Goal: Task Accomplishment & Management: Manage account settings

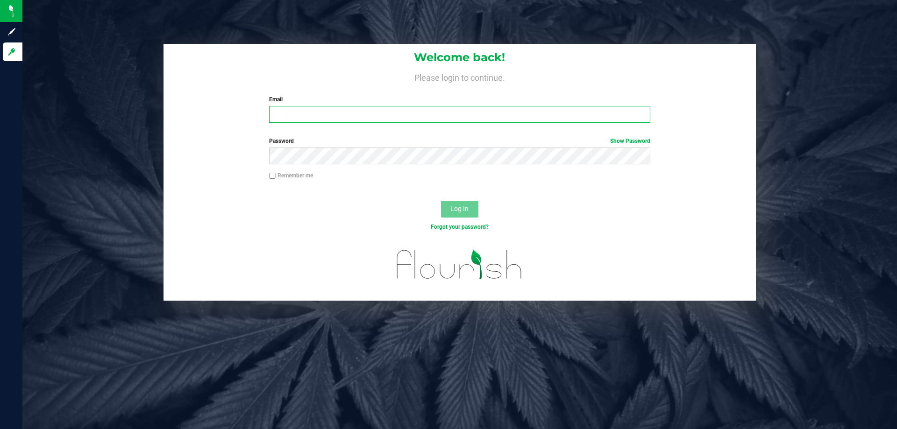
click at [311, 119] on input "Email" at bounding box center [459, 114] width 381 height 17
type input "fcandelaria@liveparallel.com"
click at [441, 201] on button "Log In" at bounding box center [459, 209] width 37 height 17
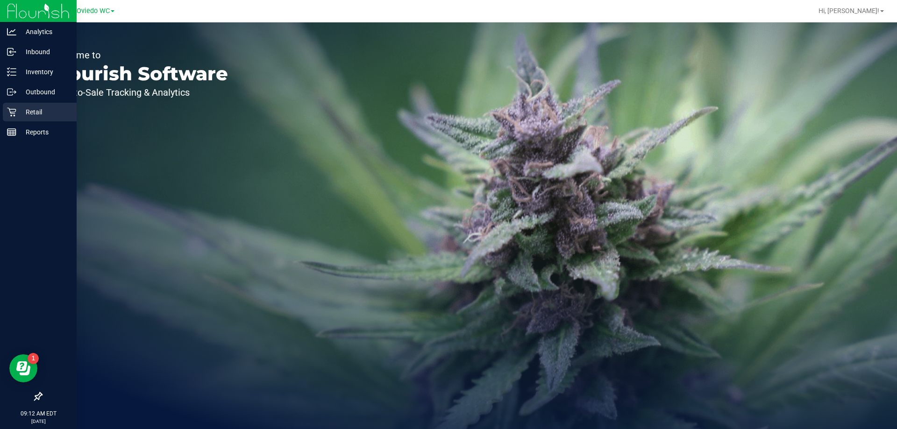
click at [33, 116] on p "Retail" at bounding box center [44, 111] width 56 height 11
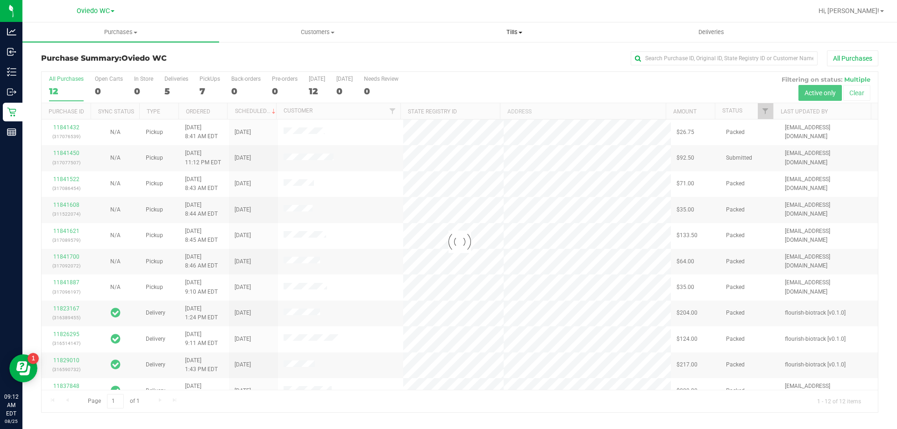
click at [514, 34] on span "Tills" at bounding box center [514, 32] width 196 height 8
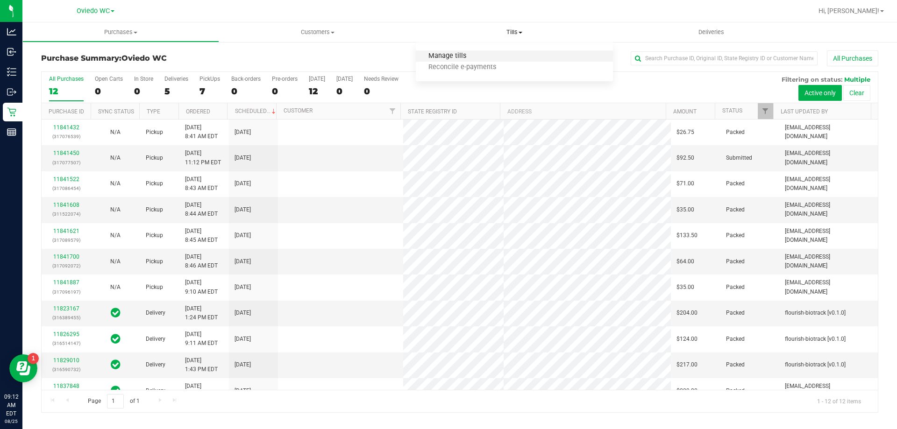
click at [438, 56] on span "Manage tills" at bounding box center [447, 56] width 63 height 8
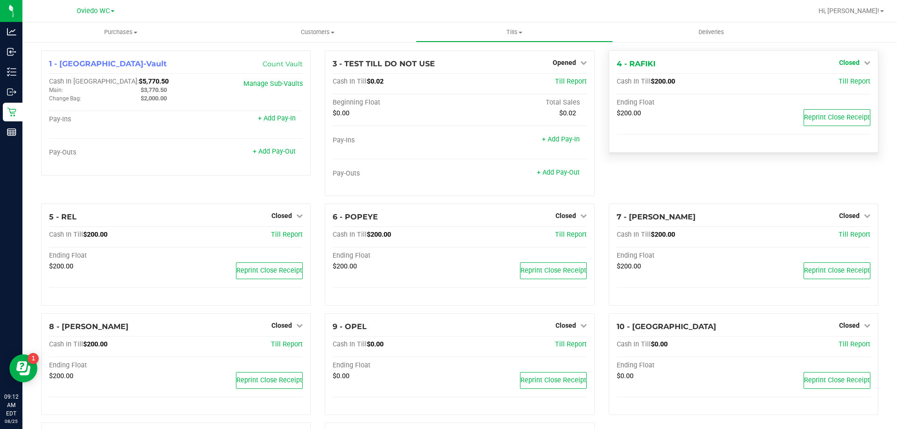
click at [864, 62] on icon at bounding box center [867, 62] width 7 height 7
click at [842, 82] on link "Open Till" at bounding box center [849, 81] width 25 height 7
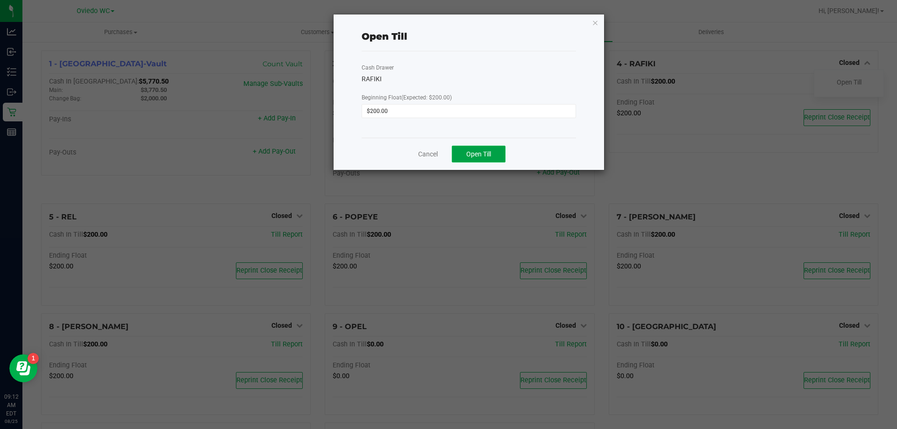
click at [485, 156] on span "Open Till" at bounding box center [478, 153] width 25 height 7
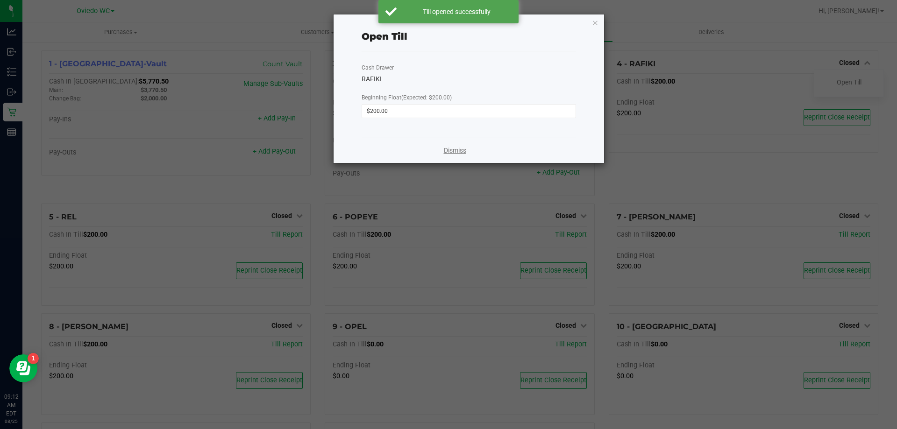
click at [462, 151] on link "Dismiss" at bounding box center [455, 151] width 22 height 10
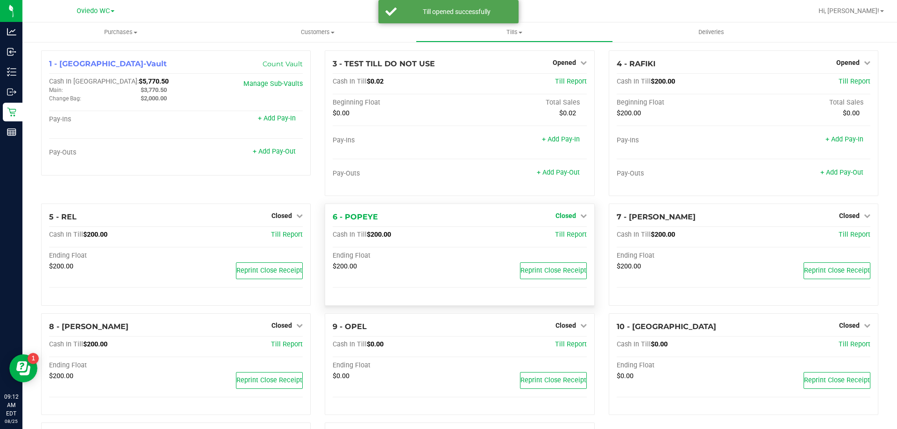
click at [581, 215] on icon at bounding box center [583, 216] width 7 height 7
click at [564, 232] on link "Open Till" at bounding box center [565, 235] width 25 height 7
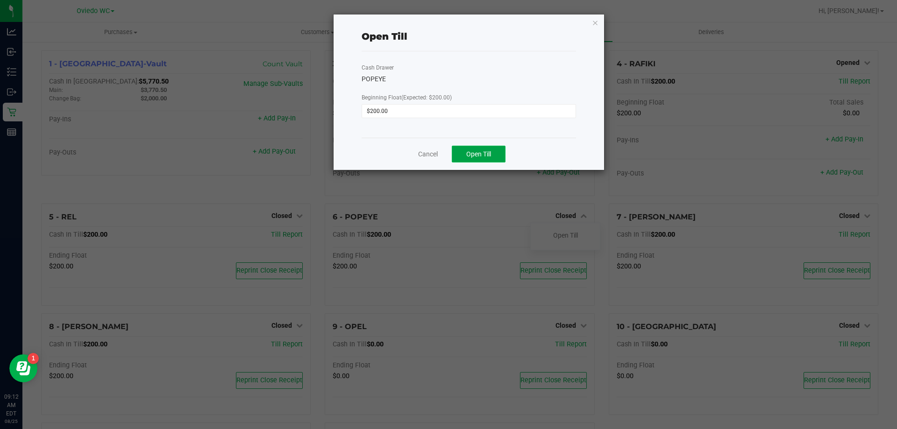
click at [482, 155] on span "Open Till" at bounding box center [478, 153] width 25 height 7
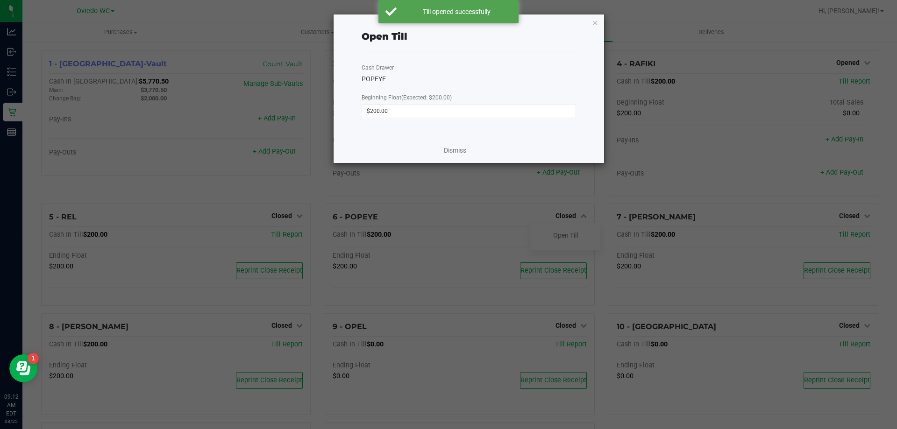
click at [440, 152] on div "Dismiss" at bounding box center [469, 150] width 214 height 25
click at [448, 151] on link "Dismiss" at bounding box center [455, 151] width 22 height 10
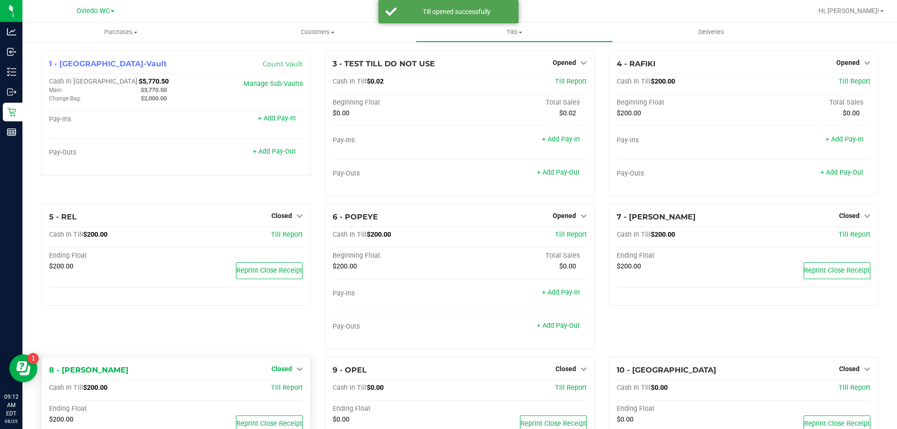
click at [296, 368] on icon at bounding box center [299, 369] width 7 height 7
click at [279, 390] on link "Open Till" at bounding box center [281, 388] width 25 height 7
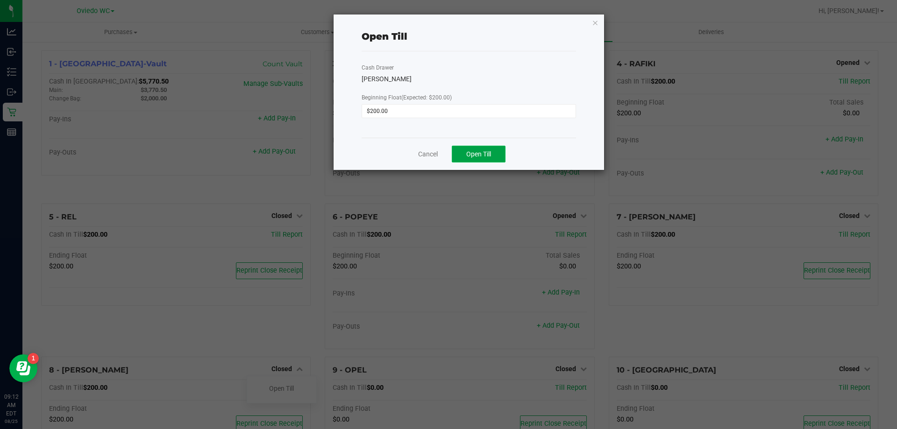
click at [467, 155] on span "Open Till" at bounding box center [478, 153] width 25 height 7
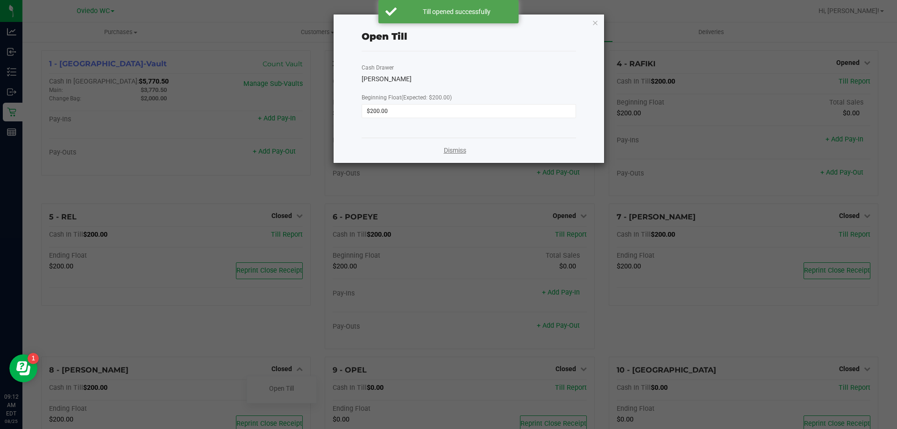
click at [454, 151] on link "Dismiss" at bounding box center [455, 151] width 22 height 10
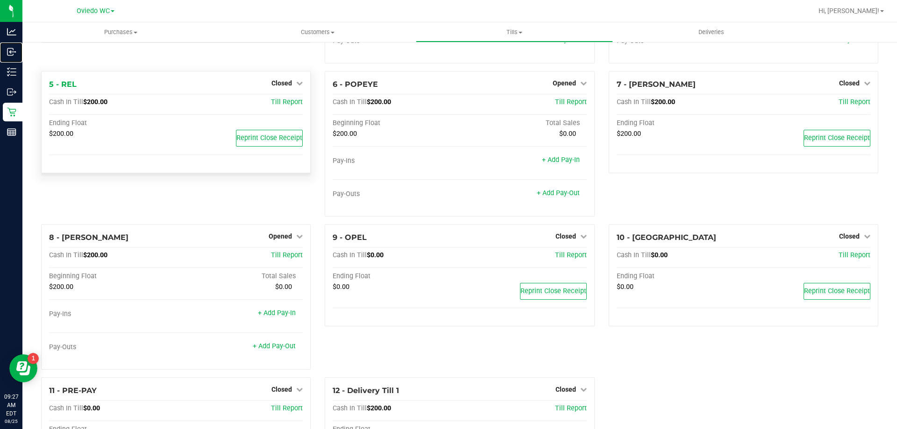
scroll to position [200, 0]
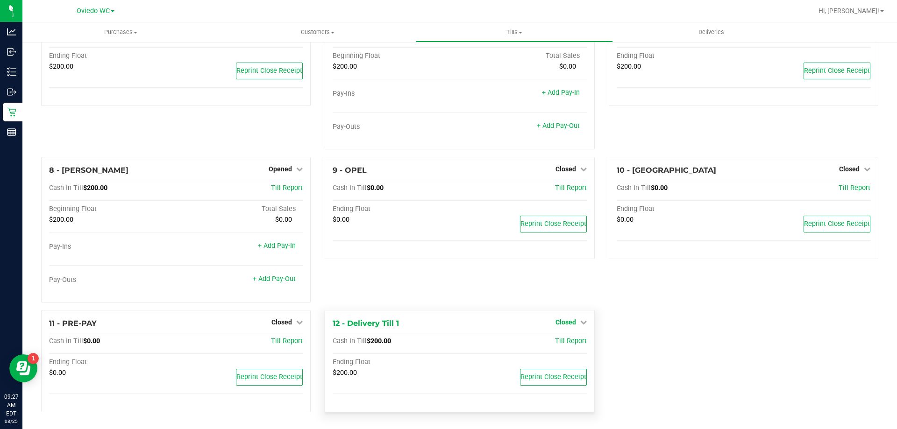
click at [580, 324] on icon at bounding box center [583, 322] width 7 height 7
click at [569, 341] on link "Open Till" at bounding box center [565, 341] width 25 height 7
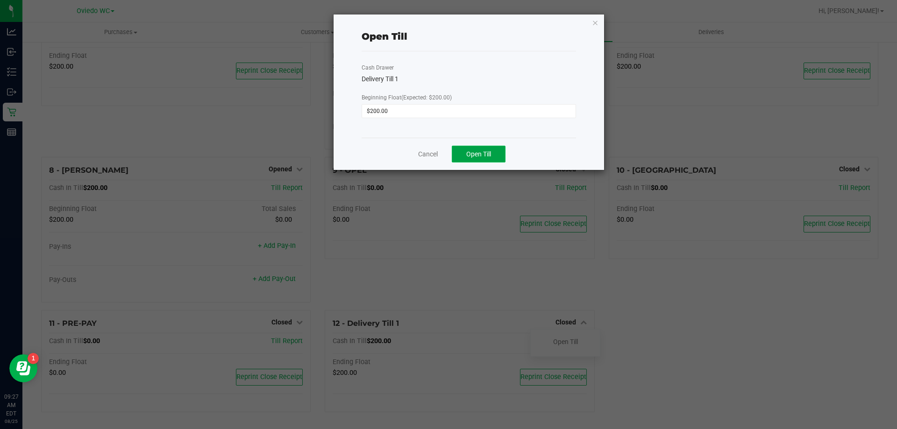
click at [478, 149] on button "Open Till" at bounding box center [479, 154] width 54 height 17
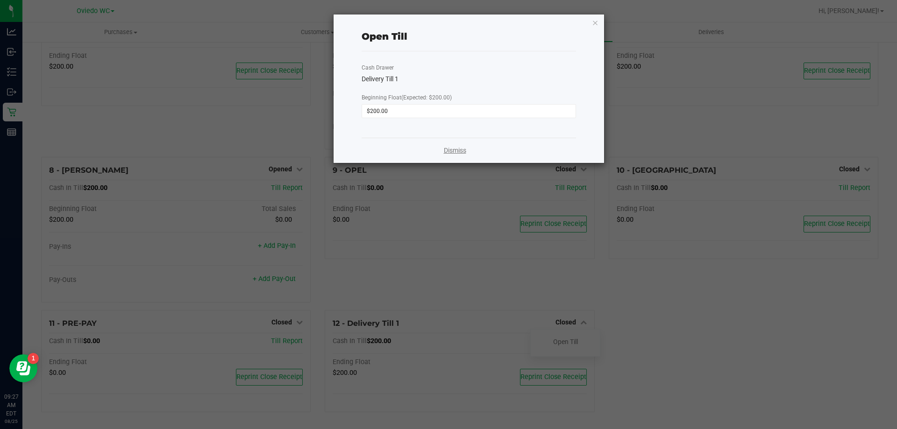
click at [459, 151] on link "Dismiss" at bounding box center [455, 151] width 22 height 10
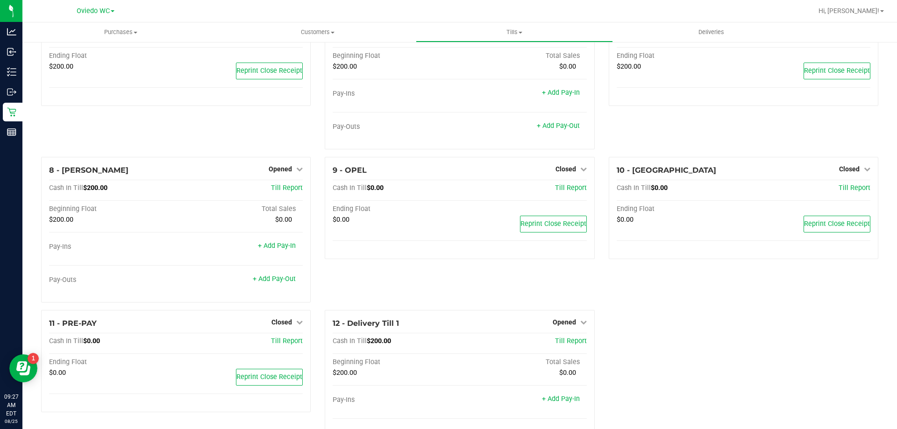
scroll to position [13, 0]
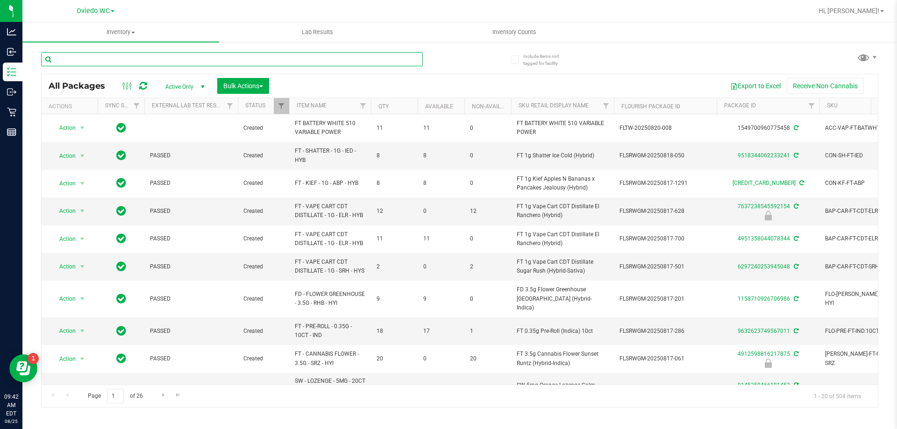
click at [172, 59] on input "text" at bounding box center [232, 59] width 382 height 14
paste input "FT 2g Hash Coin (Hybrid)"
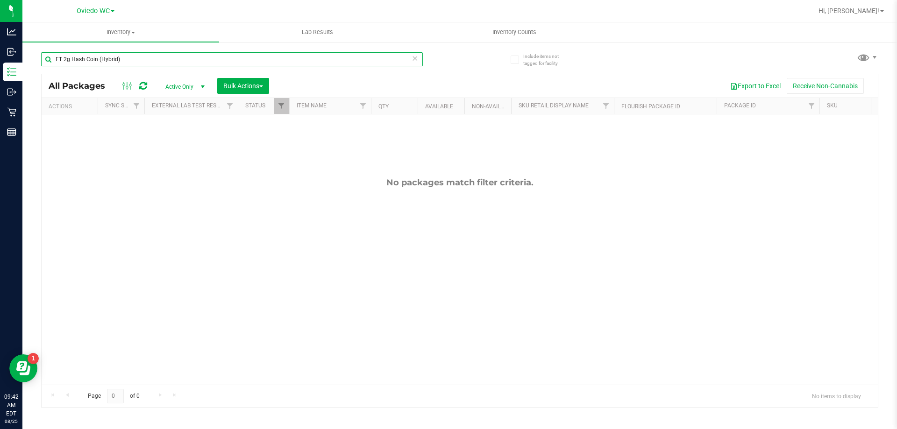
click at [242, 63] on input "FT 2g Hash Coin (Hybrid)" at bounding box center [232, 59] width 382 height 14
paste input "Sativa"
type input "FT 2g Hash Coin (Sativa)"
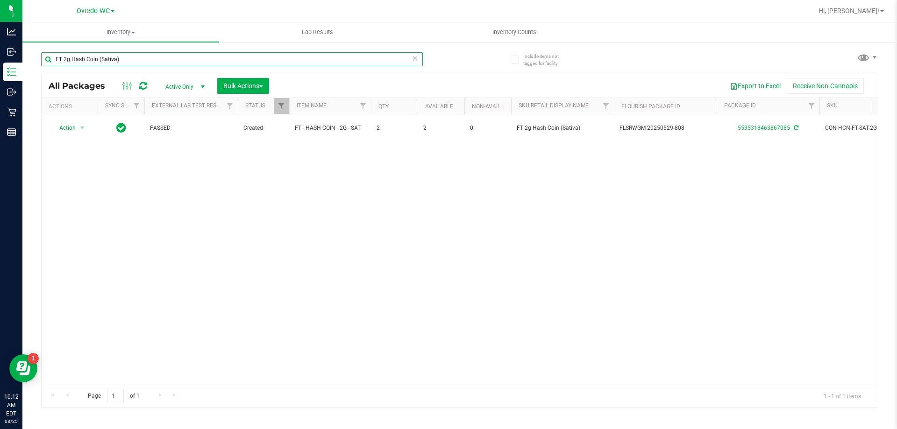
click at [129, 64] on input "FT 2g Hash Coin (Sativa)" at bounding box center [232, 59] width 382 height 14
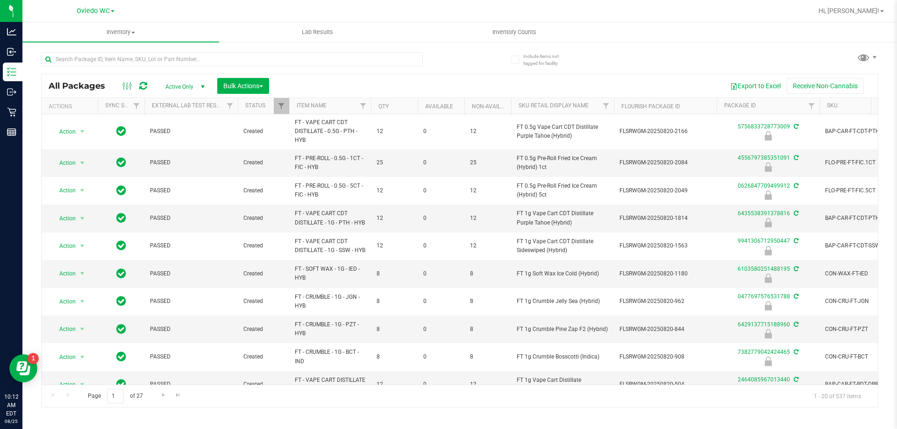
click at [124, 49] on div at bounding box center [250, 59] width 418 height 30
click at [116, 62] on input "text" at bounding box center [232, 59] width 382 height 14
paste input "HT 2.5mg Peach Mango Mints (THC) 40ct"
type input "HT 2.5mg Peach Mango Mints (THC) 40ct"
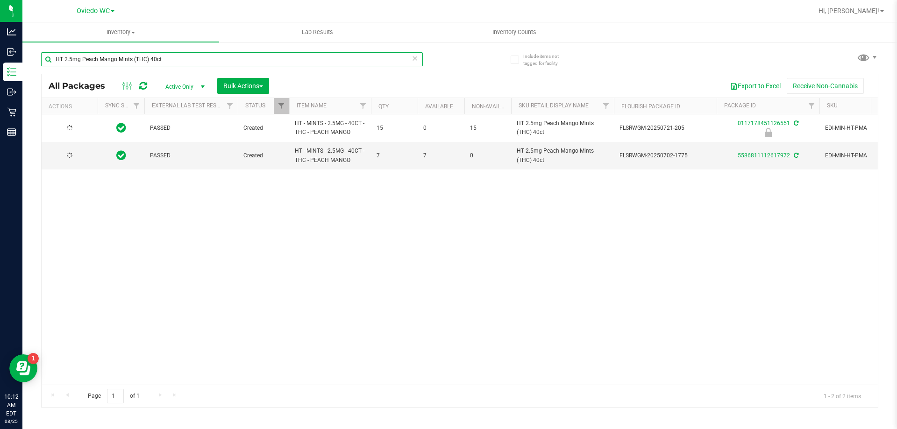
type input "2026-01-13"
type input "2025-12-28"
click at [197, 56] on input "HT 2.5mg Peach Mango Mints (THC) 40ct" at bounding box center [232, 59] width 382 height 14
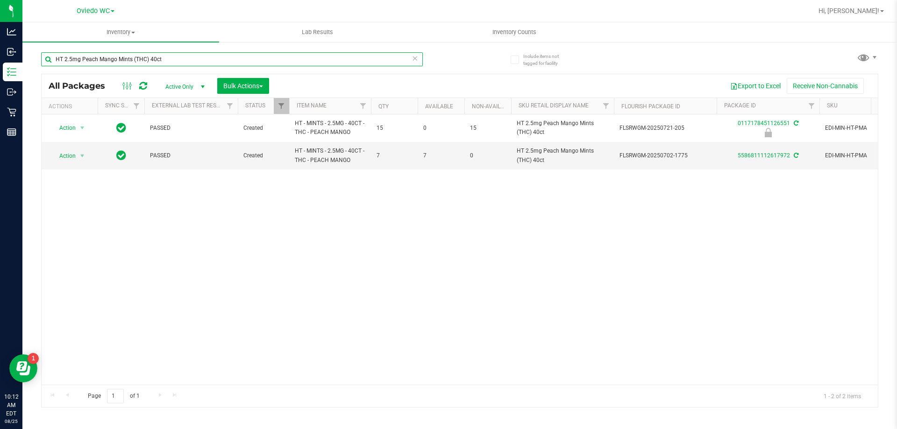
paste input "FT 1g Crumble Jelly Sea (Hybrid)"
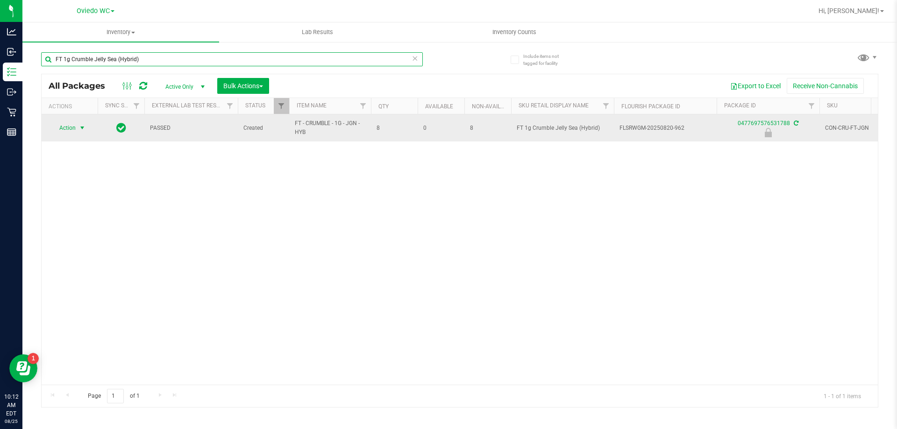
type input "FT 1g Crumble Jelly Sea (Hybrid)"
click at [83, 128] on span "select" at bounding box center [81, 127] width 7 height 7
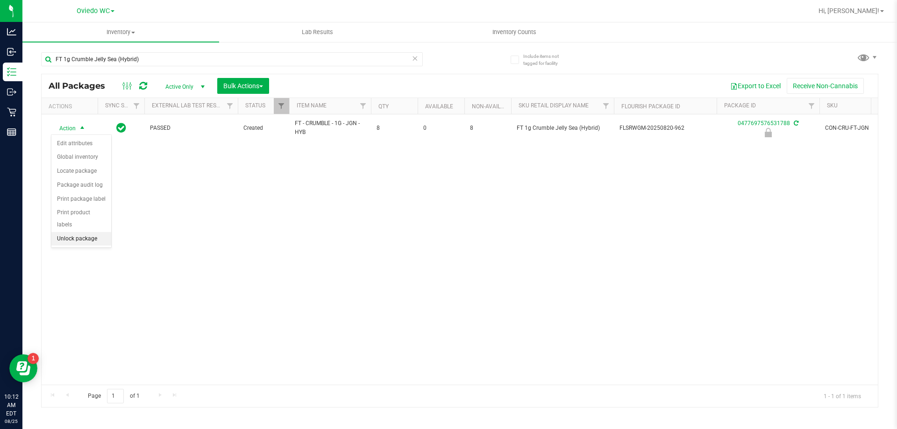
click at [87, 232] on li "Unlock package" at bounding box center [81, 239] width 60 height 14
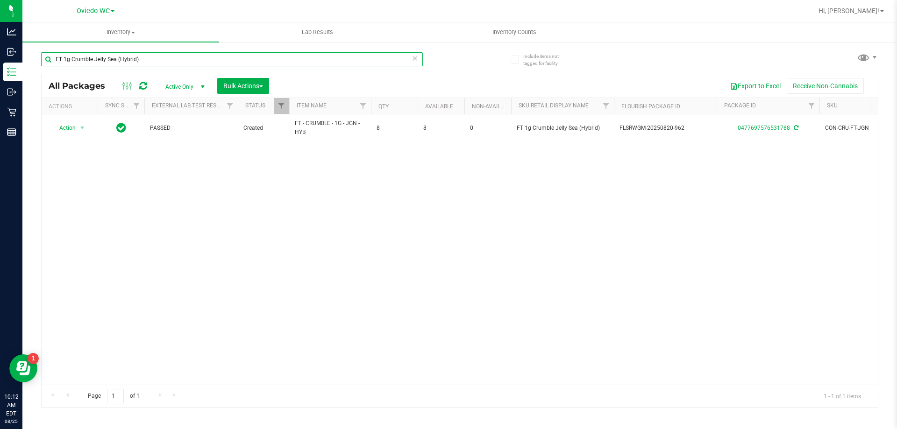
click at [152, 58] on input "FT 1g Crumble Jelly Sea (Hybrid)" at bounding box center [232, 59] width 382 height 14
paste input "0.5g Pre-Roll Fried Ice Cream (Hybrid) 5ct"
type input "FT 0.5g Pre-Roll Fried Ice Cream (Hybrid) 5ct"
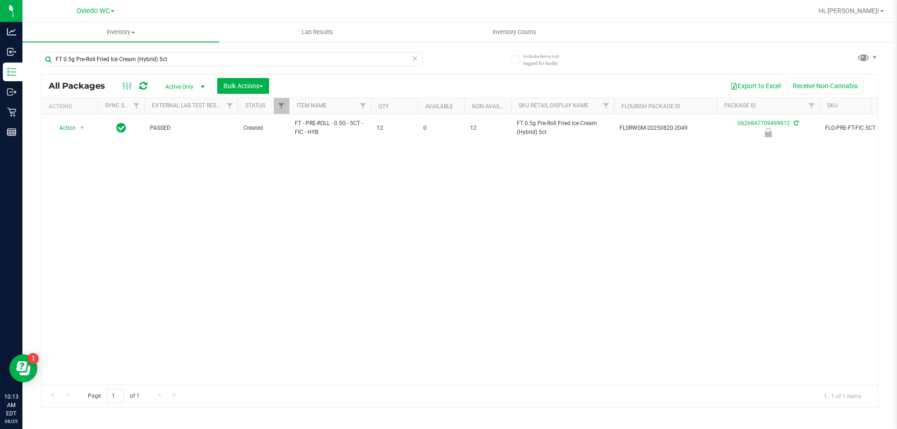
click at [355, 198] on div "Action Action Edit attributes Global inventory Locate package Package audit log…" at bounding box center [460, 249] width 836 height 270
click at [177, 241] on div "Action Action Edit attributes Global inventory Locate package Package audit log…" at bounding box center [460, 249] width 836 height 270
click at [280, 236] on div "Action Action Edit attributes Global inventory Locate package Package audit log…" at bounding box center [460, 249] width 836 height 270
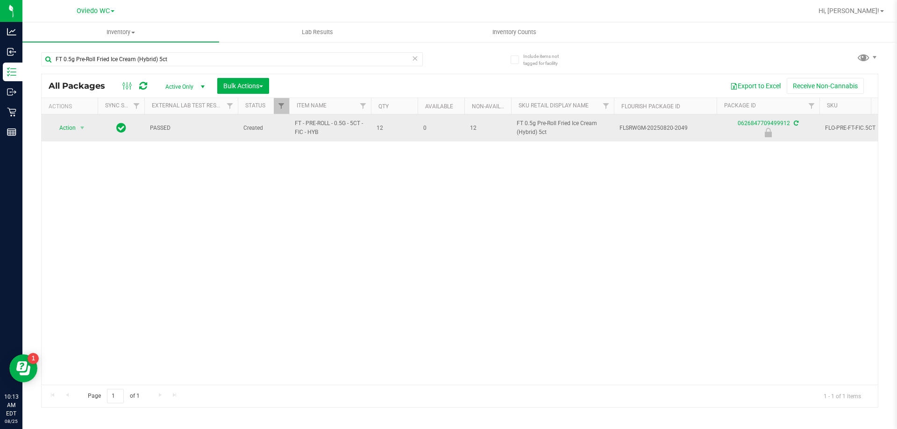
click at [328, 138] on td "FT - PRE-ROLL - 0.5G - 5CT - FIC - HYB" at bounding box center [330, 127] width 82 height 27
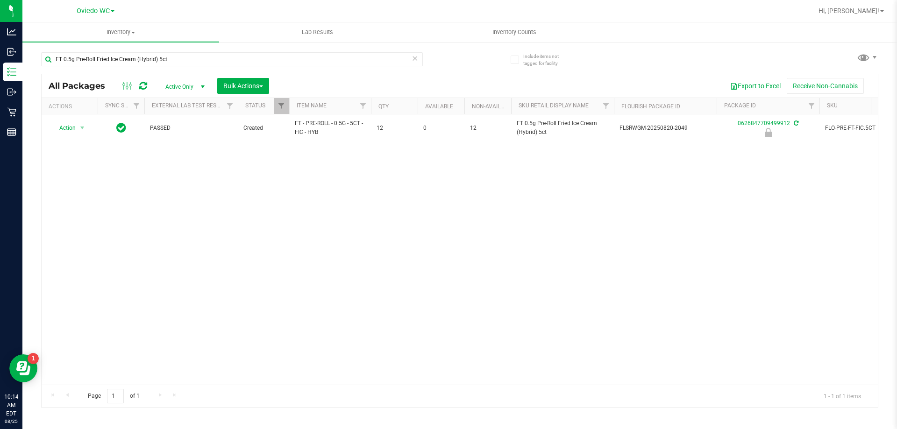
click at [330, 153] on div "Action Action Edit attributes Global inventory Locate package Package audit log…" at bounding box center [460, 249] width 836 height 270
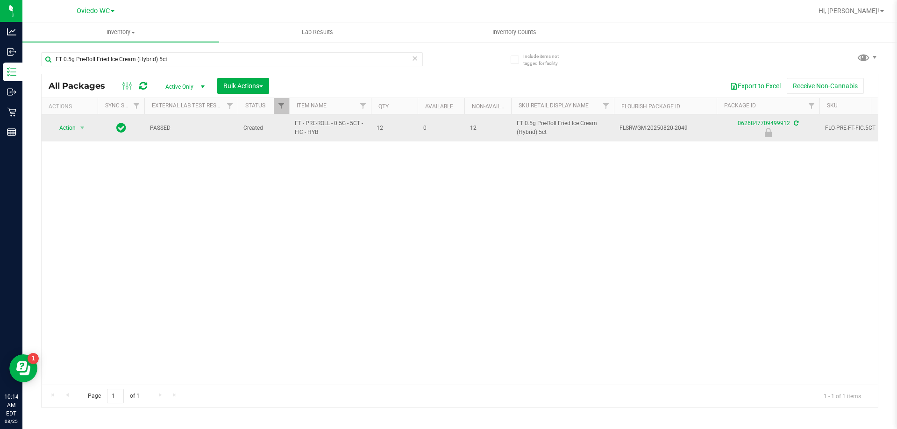
click at [328, 130] on span "FT - PRE-ROLL - 0.5G - 5CT - FIC - HYB" at bounding box center [330, 128] width 71 height 18
click at [315, 132] on span "FT - PRE-ROLL - 0.5G - 5CT - FIC - HYB" at bounding box center [330, 128] width 71 height 18
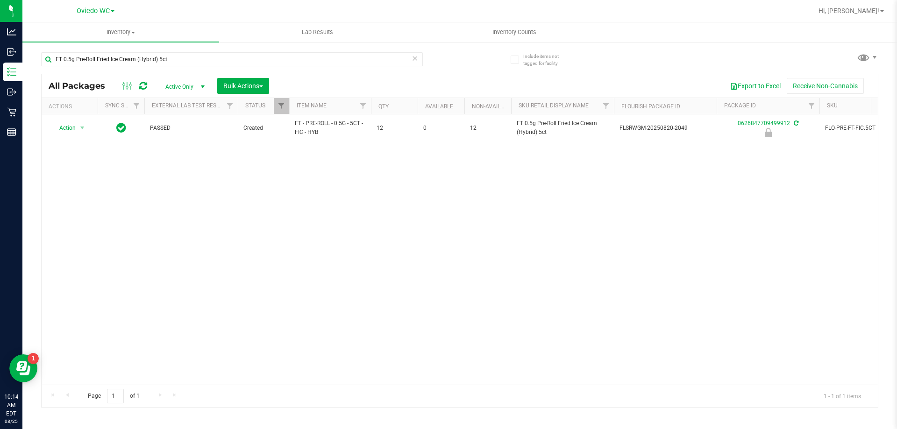
click at [322, 207] on div "Action Action Edit attributes Global inventory Locate package Package audit log…" at bounding box center [460, 249] width 836 height 270
click at [186, 252] on div "Action Action Edit attributes Global inventory Locate package Package audit log…" at bounding box center [460, 249] width 836 height 270
click at [177, 252] on div "Action Action Edit attributes Global inventory Locate package Package audit log…" at bounding box center [460, 249] width 836 height 270
click at [175, 252] on div "Action Action Edit attributes Global inventory Locate package Package audit log…" at bounding box center [460, 249] width 836 height 270
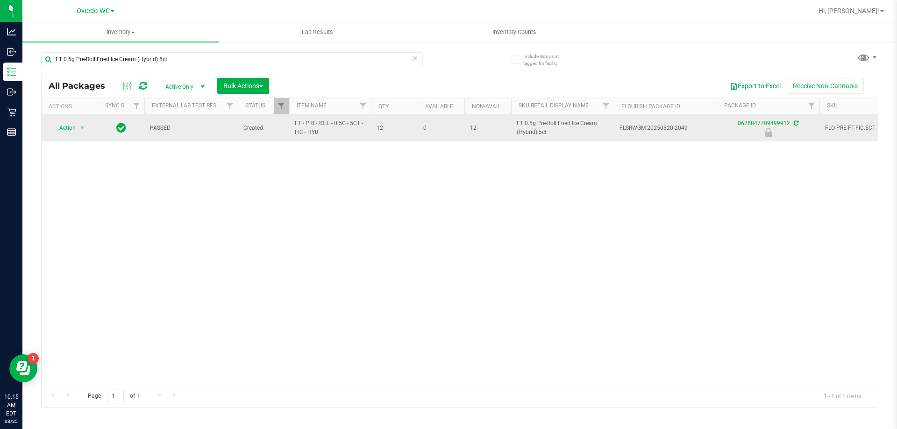
click at [89, 128] on div "Action Action Edit attributes Global inventory Locate package Package audit log…" at bounding box center [69, 127] width 45 height 13
click at [83, 128] on span "select" at bounding box center [81, 127] width 7 height 7
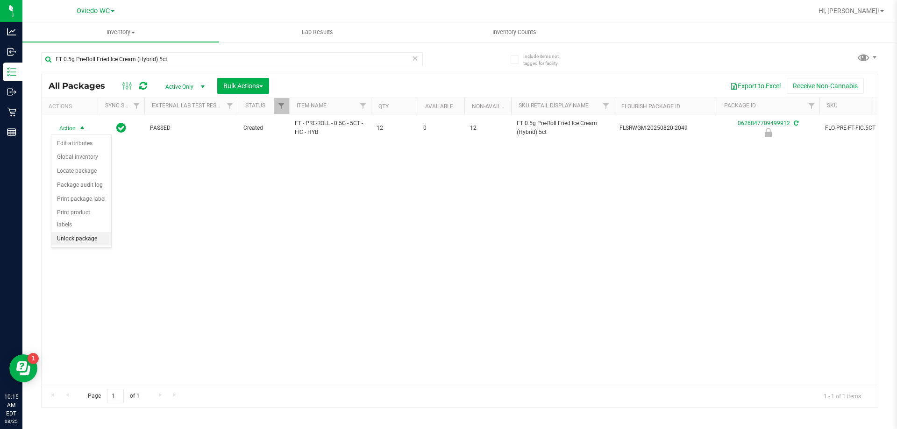
click at [82, 232] on li "Unlock package" at bounding box center [81, 239] width 60 height 14
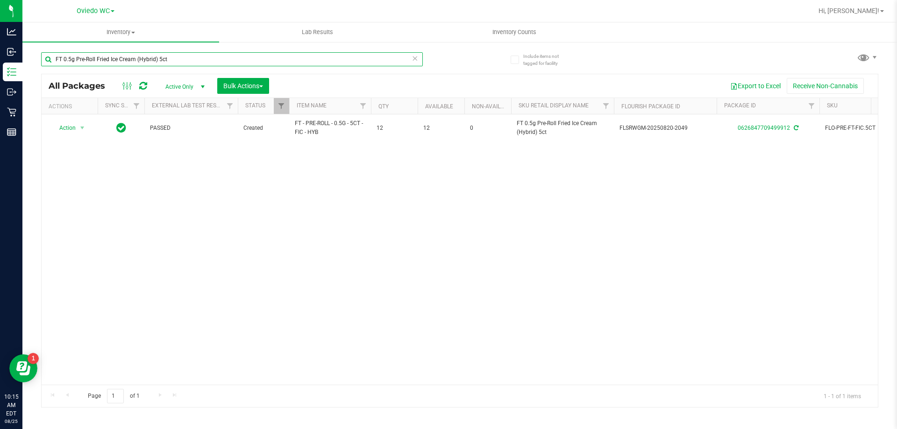
click at [200, 62] on input "FT 0.5g Pre-Roll Fried Ice Cream (Hybrid) 5ct" at bounding box center [232, 59] width 382 height 14
click at [199, 61] on input "FT 0.5g Pre-Roll Fried Ice Cream (Hybrid) 5ct" at bounding box center [232, 59] width 382 height 14
click at [198, 60] on input "FT 0.5g Pre-Roll Fried Ice Cream (Hybrid) 5ct" at bounding box center [232, 59] width 382 height 14
click at [197, 61] on input "FT 0.5g Pre-Roll Fried Ice Cream (Hybrid) 5ct" at bounding box center [232, 59] width 382 height 14
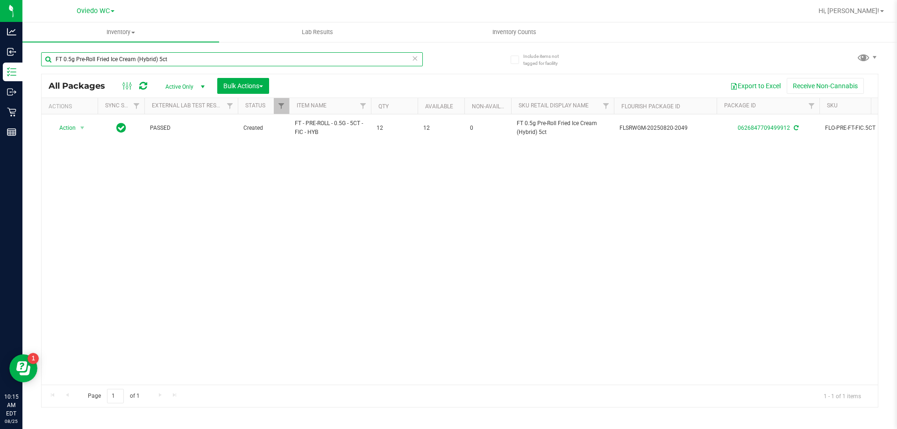
paste input "Deluxe Sugar Cane (Indica"
type input "FT 0.5g Pre-Roll Deluxe Sugar Cane (Indica) 5ct"
click at [412, 187] on div "Action Action Edit attributes Global inventory Locate package Package audit log…" at bounding box center [460, 249] width 836 height 270
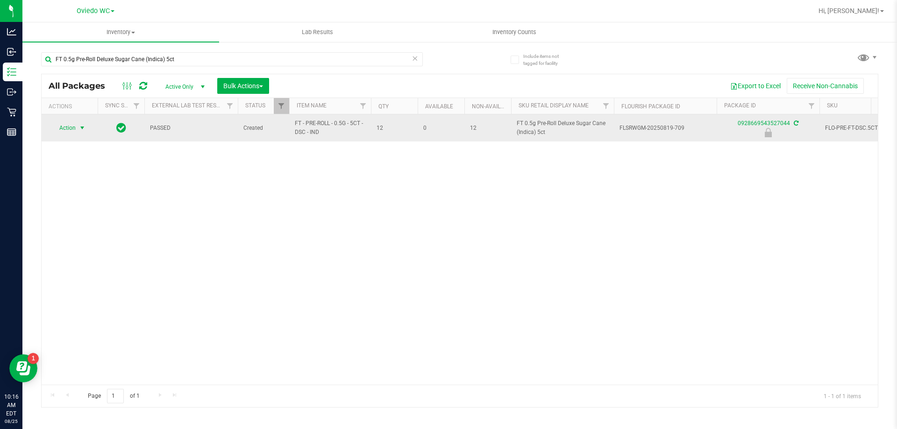
click at [86, 128] on span "select" at bounding box center [81, 127] width 7 height 7
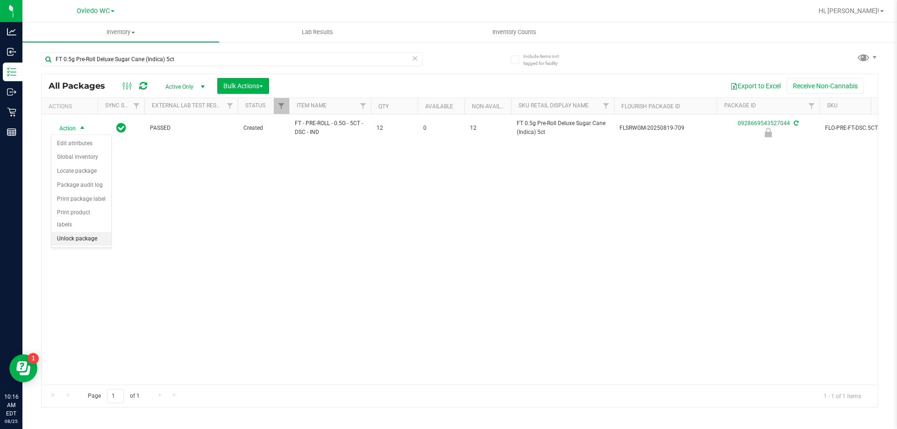
click at [85, 232] on li "Unlock package" at bounding box center [81, 239] width 60 height 14
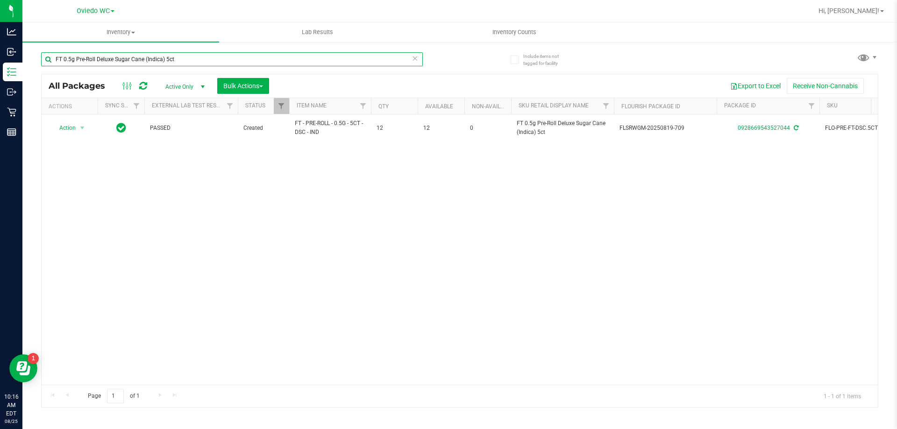
click at [194, 55] on input "FT 0.5g Pre-Roll Deluxe Sugar Cane (Indica) 5ct" at bounding box center [232, 59] width 382 height 14
paste input "1"
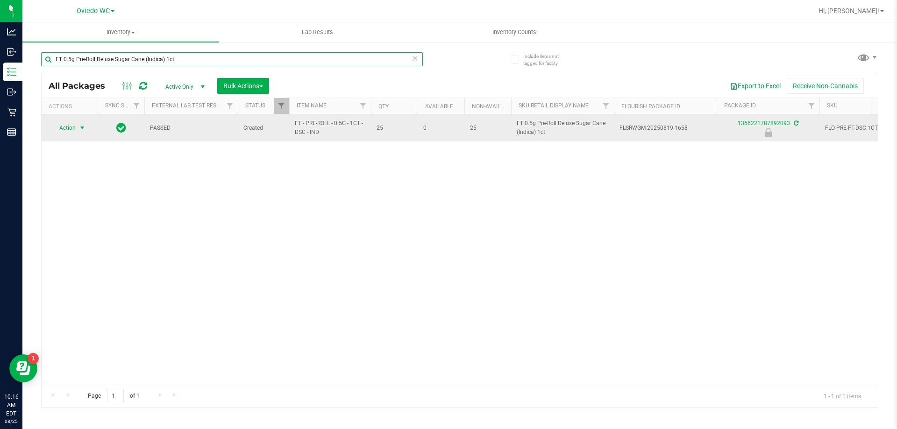
type input "FT 0.5g Pre-Roll Deluxe Sugar Cane (Indica) 1ct"
click at [81, 126] on span "select" at bounding box center [81, 127] width 7 height 7
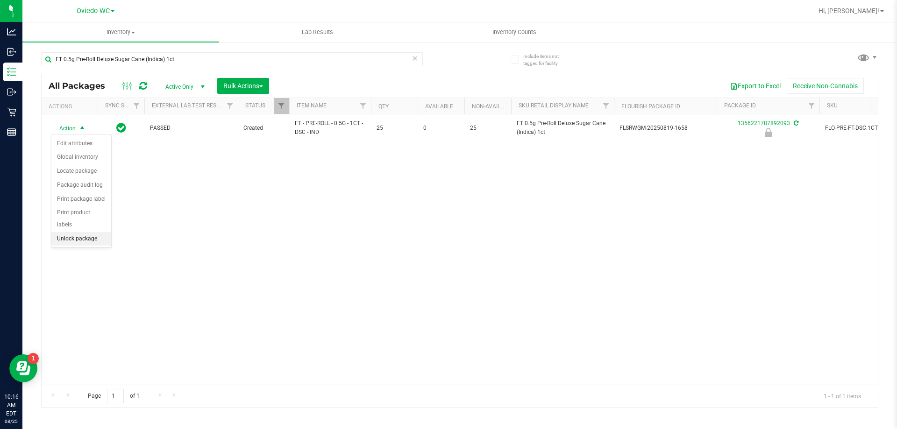
click at [91, 232] on li "Unlock package" at bounding box center [81, 239] width 60 height 14
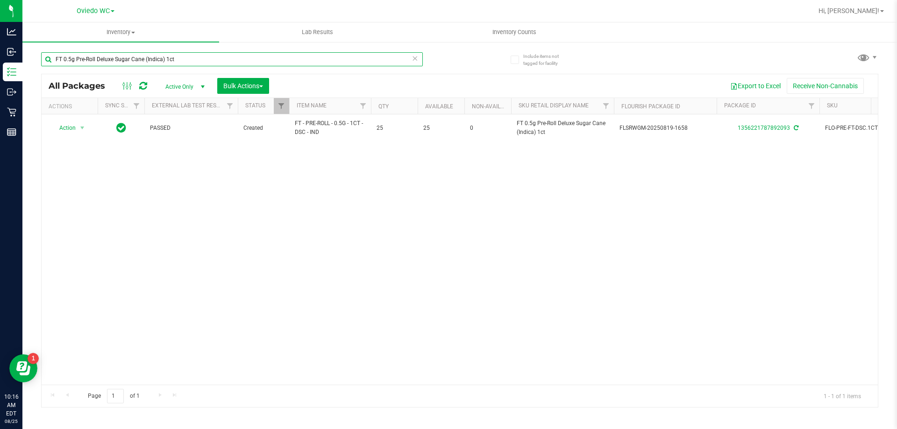
click at [215, 53] on input "FT 0.5g Pre-Roll Deluxe Sugar Cane (Indica) 1ct" at bounding box center [232, 59] width 382 height 14
paste input "D 3.5g Flower Greenhouse Lemon Zest (Hybrid)"
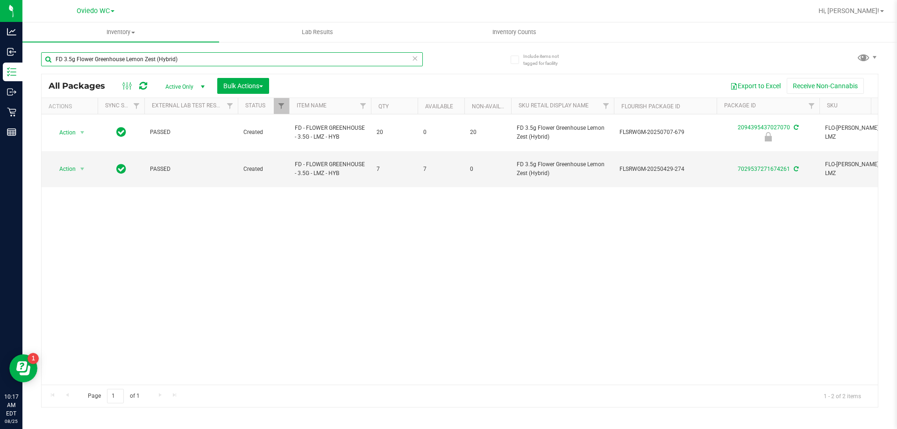
click at [217, 55] on input "FD 3.5g Flower Greenhouse Lemon Zest (Hybrid)" at bounding box center [232, 59] width 382 height 14
paste input "T 1g Kief Deluxe Sugar Cane (Indica"
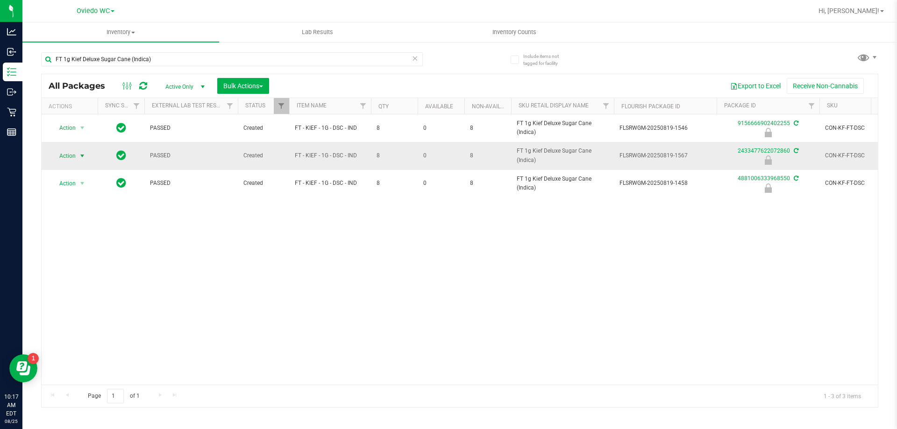
click at [84, 157] on span "select" at bounding box center [81, 155] width 7 height 7
drag, startPoint x: 154, startPoint y: 244, endPoint x: 163, endPoint y: 234, distance: 13.5
click at [155, 244] on div "Action Action Edit attributes Global inventory Locate package Package audit log…" at bounding box center [460, 249] width 836 height 270
click at [177, 60] on input "FT 1g Kief Deluxe Sugar Cane (Indica)" at bounding box center [232, 59] width 382 height 14
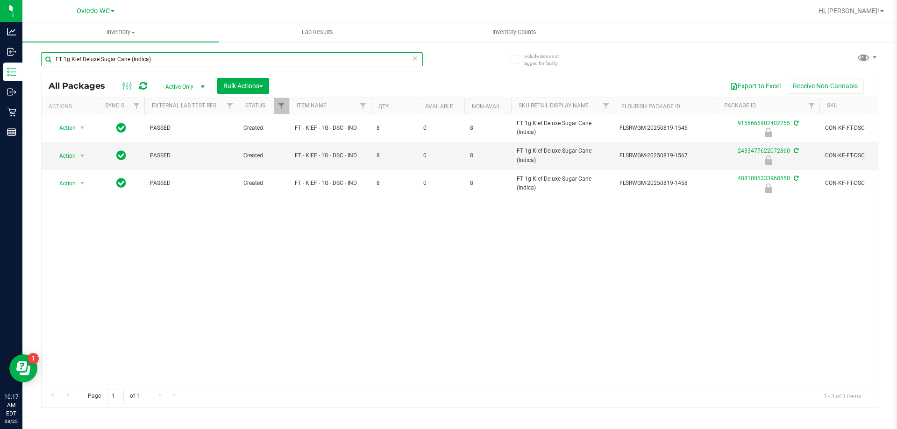
click at [177, 60] on input "FT 1g Kief Deluxe Sugar Cane (Indica)" at bounding box center [232, 59] width 382 height 14
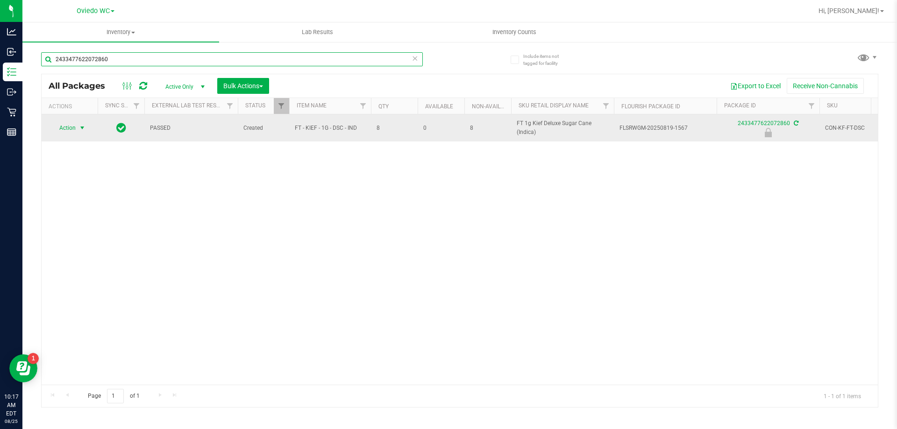
type input "2433477622072860"
click at [83, 128] on span "select" at bounding box center [81, 127] width 7 height 7
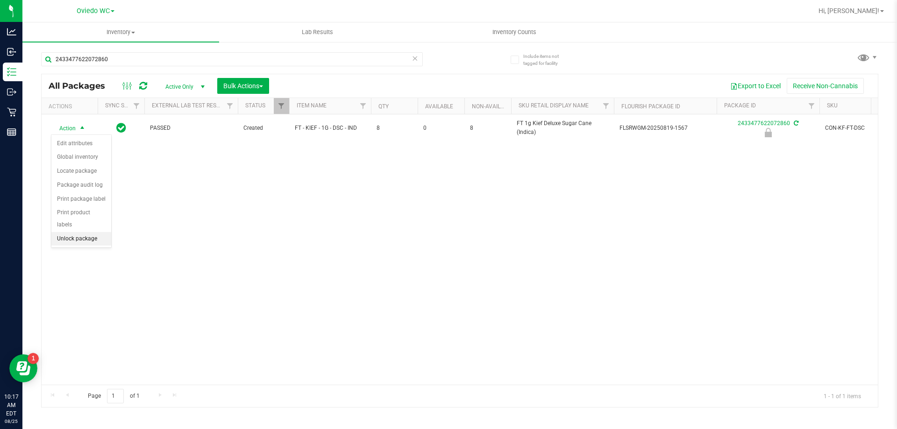
click at [87, 232] on li "Unlock package" at bounding box center [81, 239] width 60 height 14
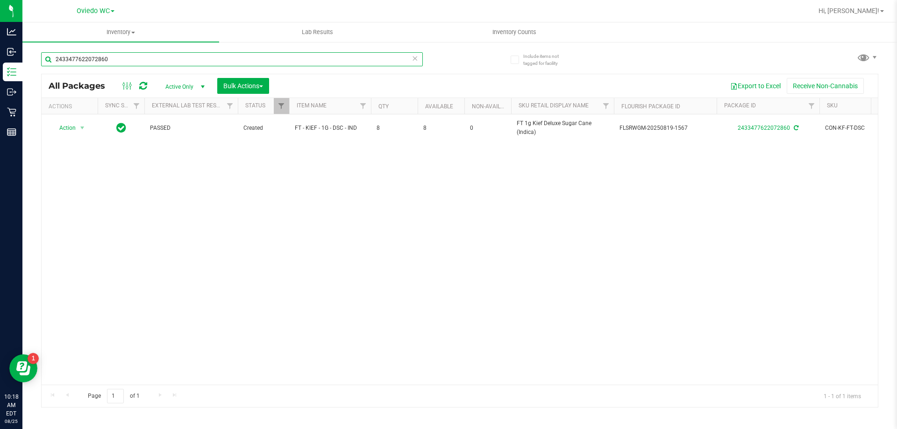
click at [145, 63] on input "2433477622072860" at bounding box center [232, 59] width 382 height 14
paste input "FT 1g Vape Cart Distillate [PERSON_NAME] (Indica)"
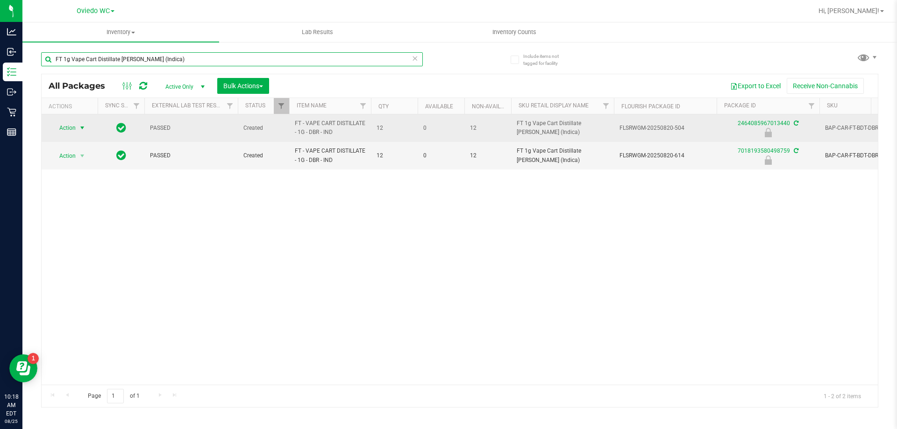
type input "FT 1g Vape Cart Distillate [PERSON_NAME] (Indica)"
click at [86, 125] on span "select" at bounding box center [81, 127] width 7 height 7
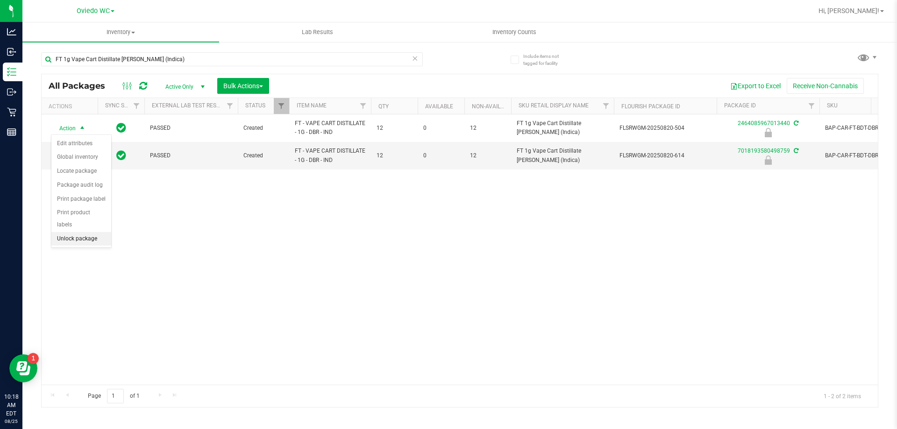
click at [85, 232] on li "Unlock package" at bounding box center [81, 239] width 60 height 14
click at [188, 227] on div "Action Action Adjust qty Create package Edit attributes Global inventory Locate…" at bounding box center [460, 249] width 836 height 270
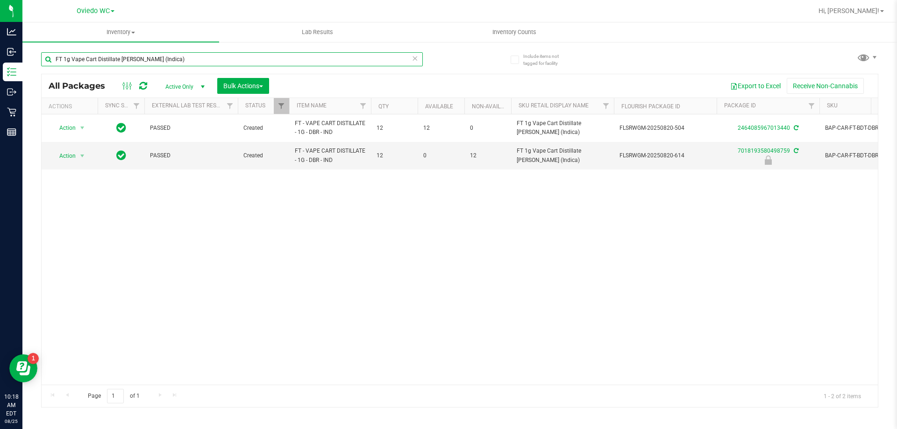
click at [260, 61] on input "FT 1g Vape Cart Distillate [PERSON_NAME] (Indica)" at bounding box center [232, 59] width 382 height 14
click at [258, 61] on input "FT 1g Vape Cart Distillate [PERSON_NAME] (Indica)" at bounding box center [232, 59] width 382 height 14
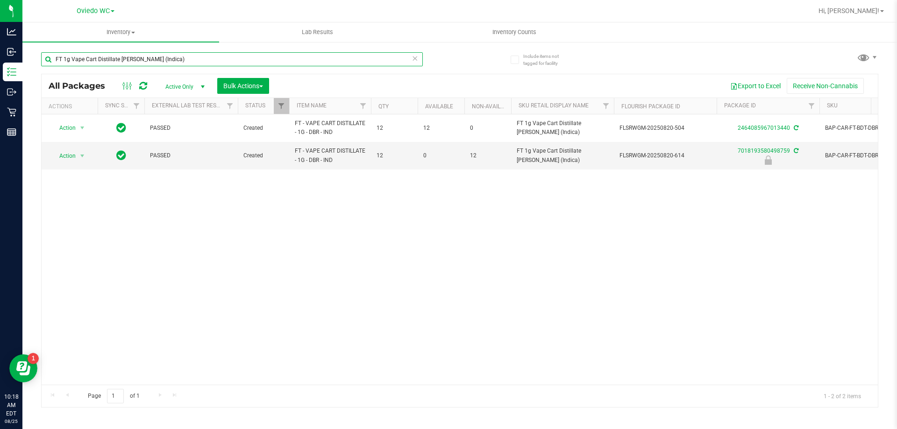
paste input "0.5g Vape Cart CDT Distillate Cookie Popz (Hybrid"
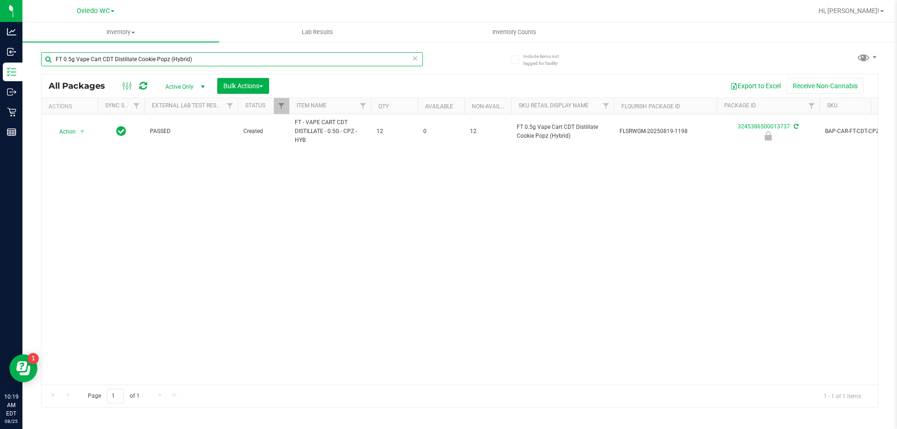
type input "FT 0.5g Vape Cart CDT Distillate Cookie Popz (Hybrid)"
click at [102, 274] on div "Action Action Edit attributes Global inventory Locate package Package audit log…" at bounding box center [460, 249] width 836 height 270
click at [99, 273] on div "Action Action Edit attributes Global inventory Locate package Package audit log…" at bounding box center [460, 249] width 836 height 270
click at [209, 261] on div "Action Action Edit attributes Global inventory Locate package Package audit log…" at bounding box center [460, 249] width 836 height 270
click at [219, 250] on div "Action Action Edit attributes Global inventory Locate package Package audit log…" at bounding box center [460, 249] width 836 height 270
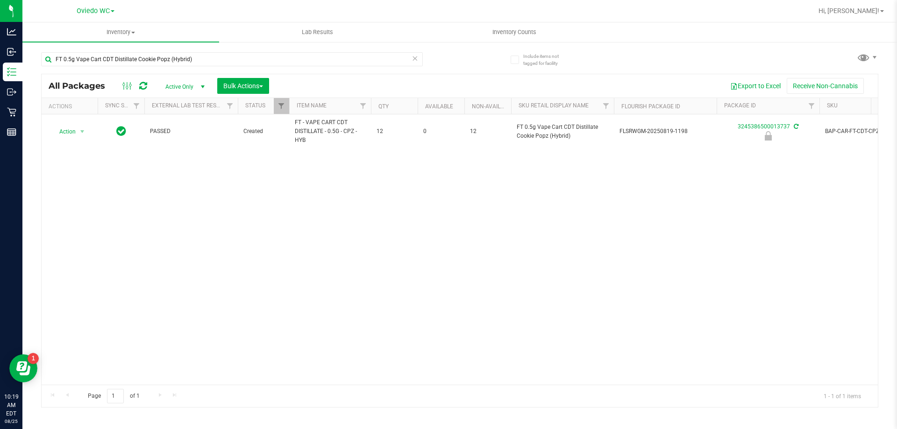
click at [188, 205] on div "Action Action Edit attributes Global inventory Locate package Package audit log…" at bounding box center [460, 249] width 836 height 270
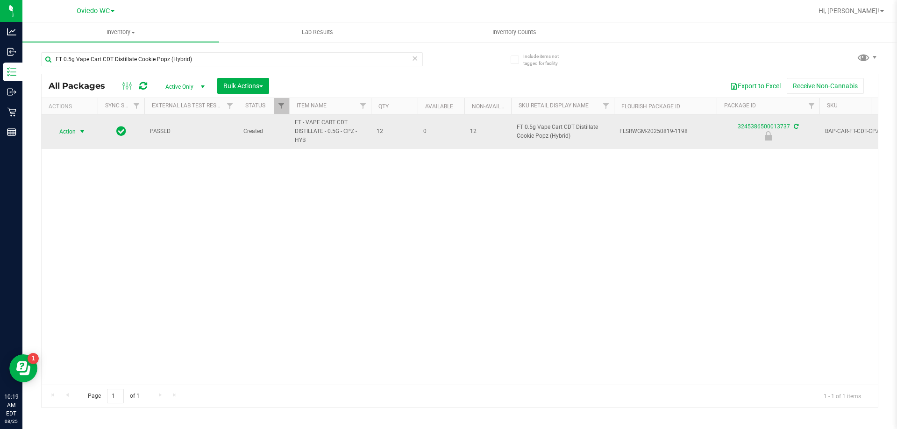
click at [86, 133] on span "select" at bounding box center [83, 131] width 12 height 13
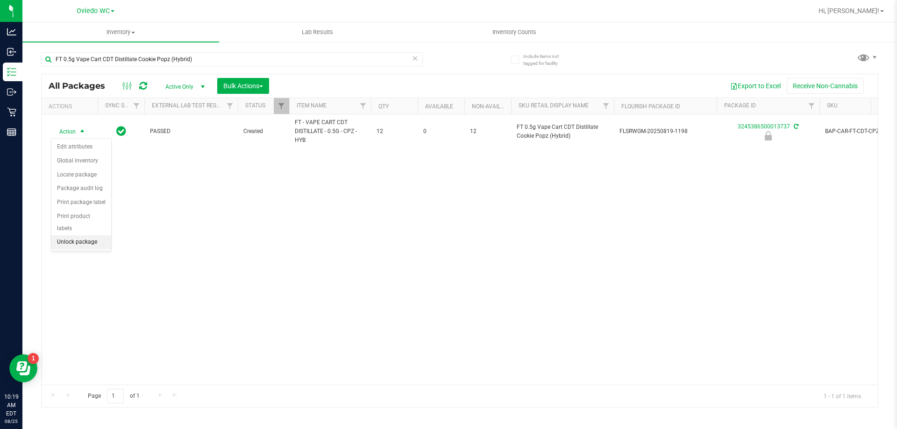
click at [72, 235] on li "Unlock package" at bounding box center [81, 242] width 60 height 14
click at [179, 263] on div "Action Action Adjust qty Create package Edit attributes Global inventory Locate…" at bounding box center [460, 249] width 836 height 270
click at [201, 51] on div "FT 0.5g Vape Cart CDT Distillate Cookie Popz (Hybrid)" at bounding box center [250, 59] width 418 height 30
click at [202, 52] on div "FT 0.5g Vape Cart CDT Distillate Cookie Popz (Hybrid)" at bounding box center [250, 59] width 418 height 30
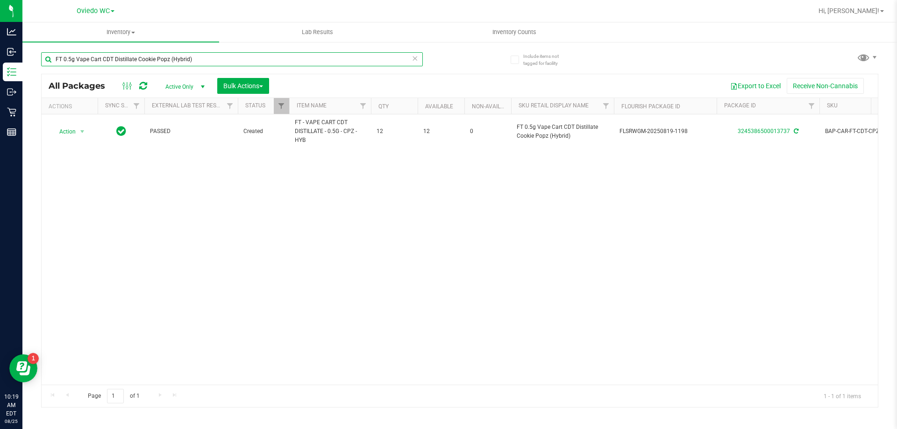
click at [199, 62] on input "FT 0.5g Vape Cart CDT Distillate Cookie Popz (Hybrid)" at bounding box center [232, 59] width 382 height 14
paste input "D 3.5g Flower Greenhouse PK Trophy (Hybrid-Indica"
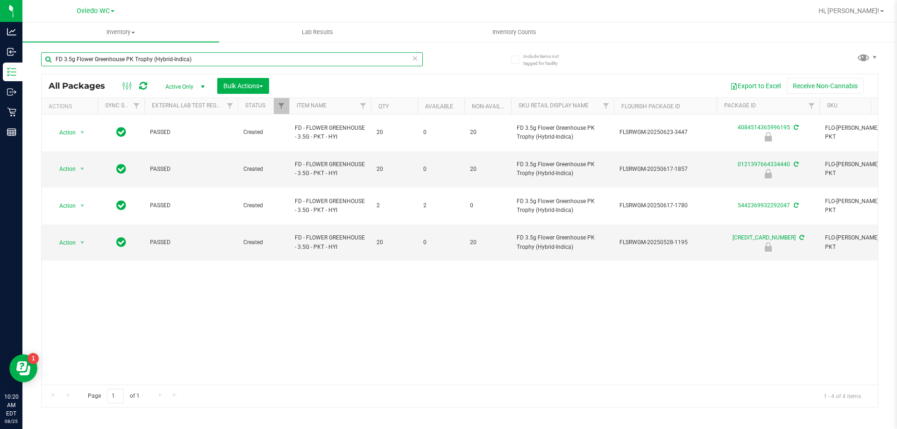
click at [216, 57] on input "FD 3.5g Flower Greenhouse PK Trophy (Hybrid-Indica)" at bounding box center [232, 59] width 382 height 14
paste input "T 0.5g Pre-Roll Fried Ice Cream (Hybrid) 1ct"
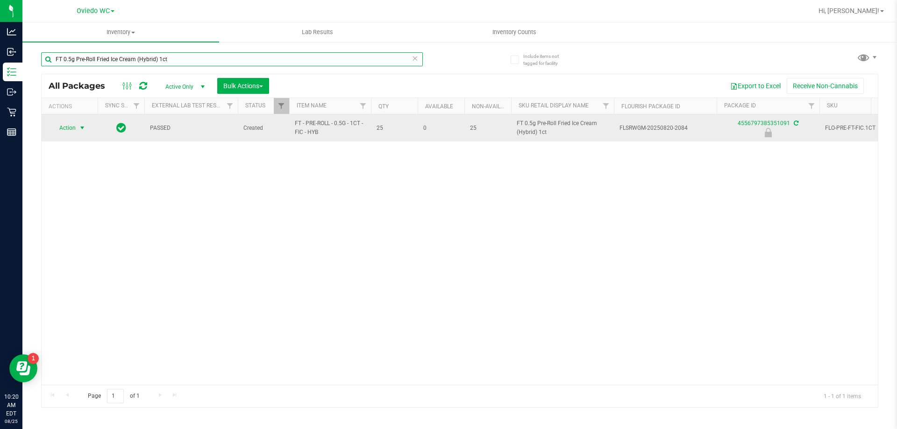
type input "FT 0.5g Pre-Roll Fried Ice Cream (Hybrid) 1ct"
click at [82, 129] on span "select" at bounding box center [81, 127] width 7 height 7
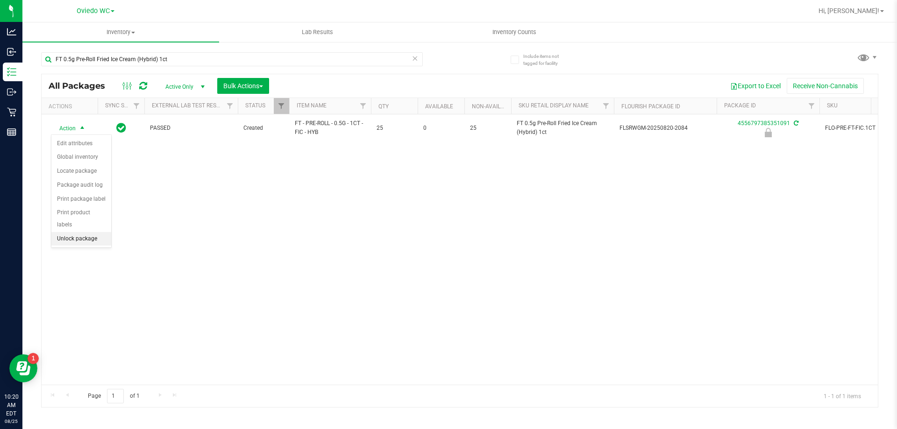
click at [87, 232] on li "Unlock package" at bounding box center [81, 239] width 60 height 14
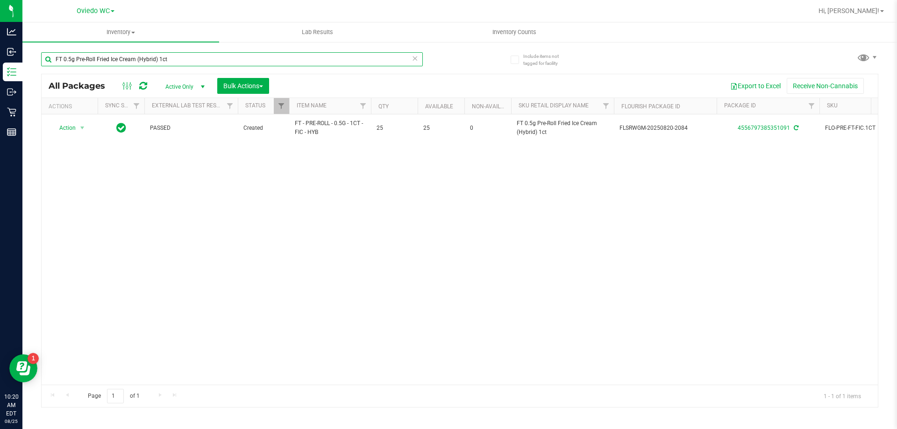
click at [182, 64] on input "FT 0.5g Pre-Roll Fried Ice Cream (Hybrid) 1ct" at bounding box center [232, 59] width 382 height 14
paste input "WNA 10mg Pineapple Coconut Soft Chews Fast Acting (Indica) 10"
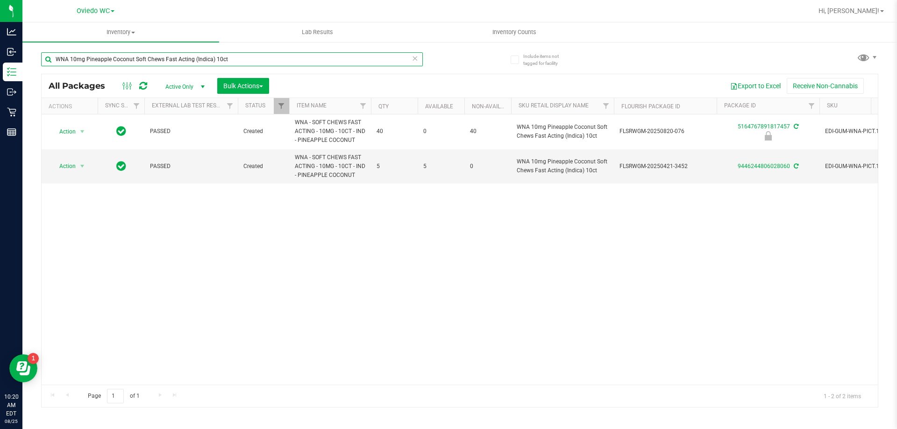
click at [251, 54] on input "WNA 10mg Pineapple Coconut Soft Chews Fast Acting (Indica) 10ct" at bounding box center [232, 59] width 382 height 14
click at [248, 58] on input "WNA 10mg Pineapple Coconut Soft Chews Fast Acting (Indica) 10ct" at bounding box center [232, 59] width 382 height 14
paste input "FT 0.5g Vape Cart Distillate Durban Poison (Sativa)"
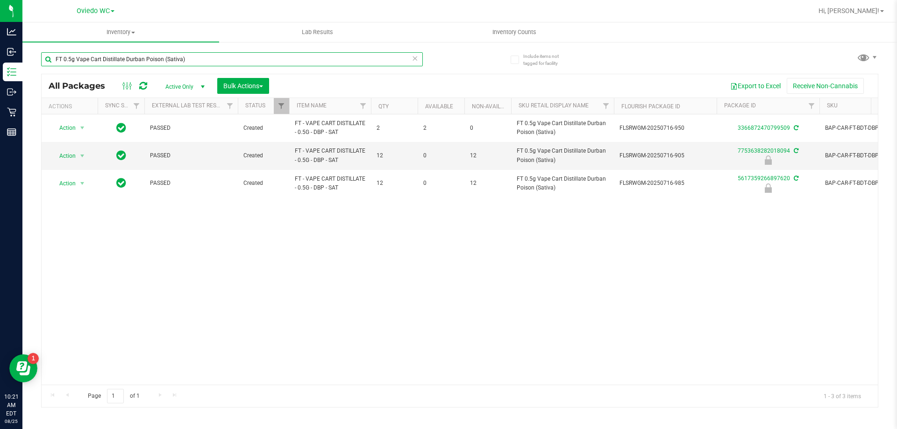
click at [179, 59] on input "FT 0.5g Vape Cart Distillate Durban Poison (Sativa)" at bounding box center [232, 59] width 382 height 14
paste input "Pre-Roll Space Case (Hybrid) 1ct"
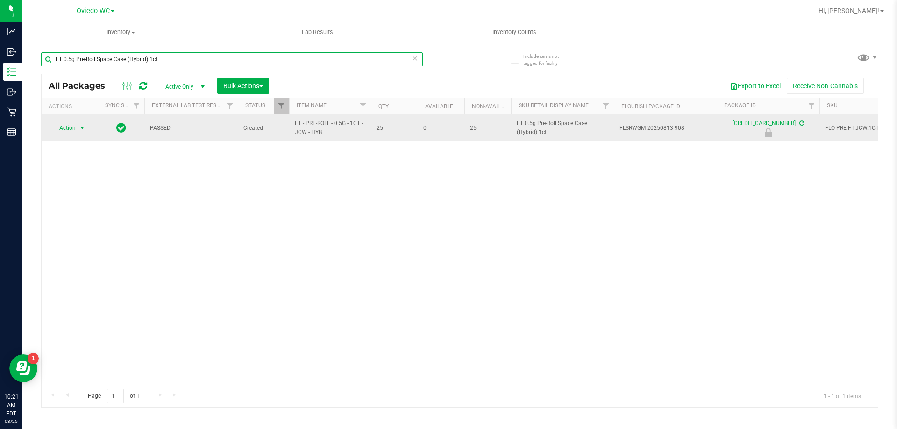
type input "FT 0.5g Pre-Roll Space Case (Hybrid) 1ct"
click at [83, 128] on span "select" at bounding box center [81, 127] width 7 height 7
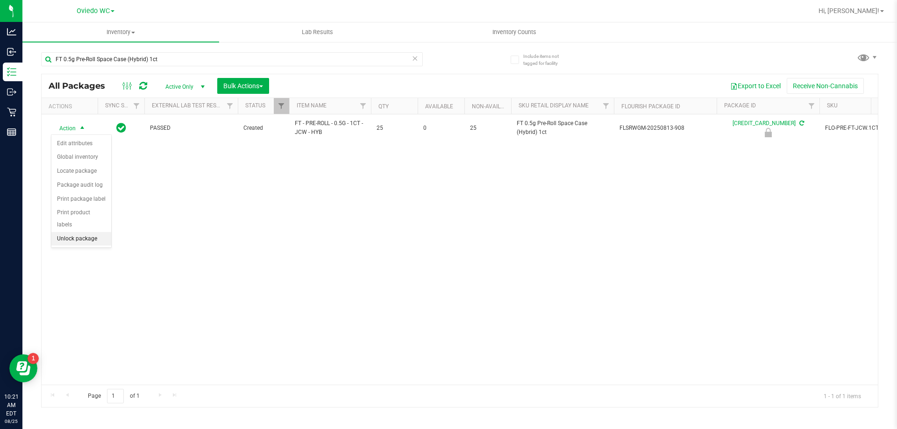
click at [80, 232] on li "Unlock package" at bounding box center [81, 239] width 60 height 14
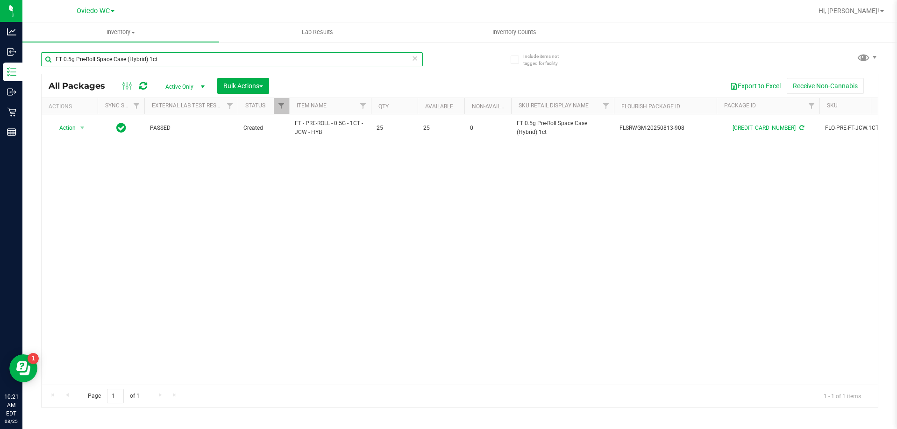
click at [174, 65] on input "FT 0.5g Pre-Roll Space Case (Hybrid) 1ct" at bounding box center [232, 59] width 382 height 14
click at [174, 64] on input "FT 0.5g Pre-Roll Space Case (Hybrid) 1ct" at bounding box center [232, 59] width 382 height 14
paste input "Vape Cart CDT Distillate Purple Tahoe (Hybrid)"
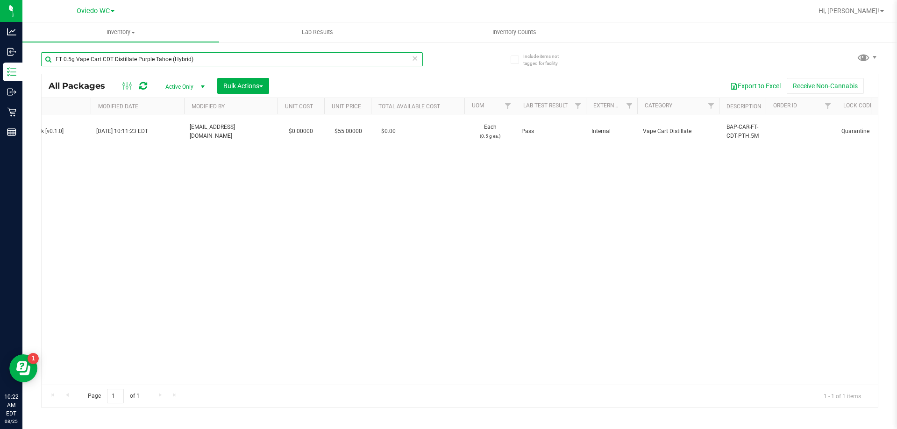
scroll to position [0, 1794]
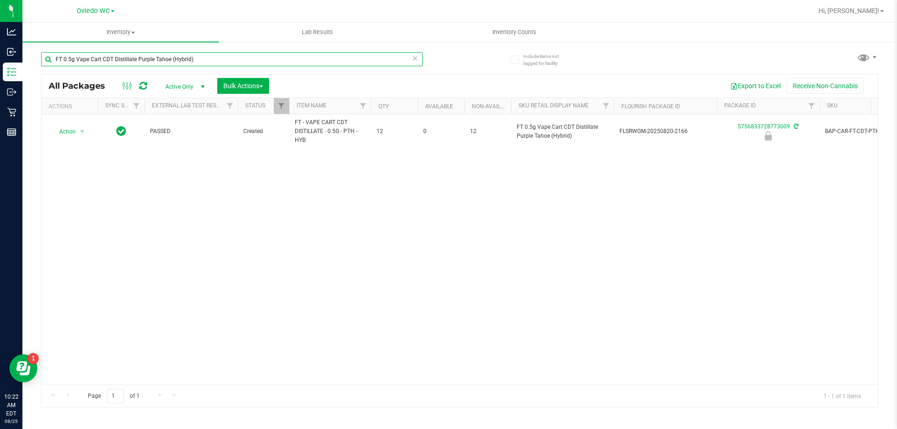
click at [228, 59] on input "FT 0.5g Vape Cart CDT Distillate Purple Tahoe (Hybrid)" at bounding box center [232, 59] width 382 height 14
paste input "1g Vape Cart CDT Distillate Sugar Rush (Hybrid-Sativa"
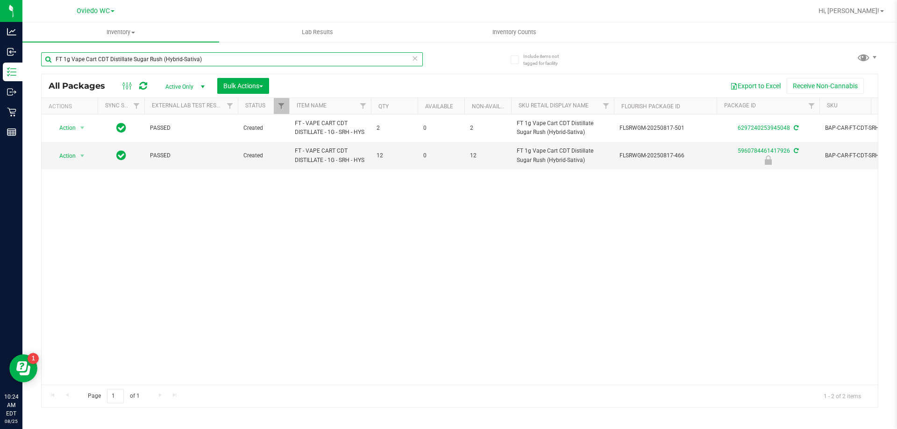
type input "FT 1g Vape Cart CDT Distillate Sugar Rush (Hybrid-Sativa)"
click at [192, 256] on div "Action Action Adjust qty Create package Edit attributes Global inventory Locate…" at bounding box center [460, 249] width 836 height 270
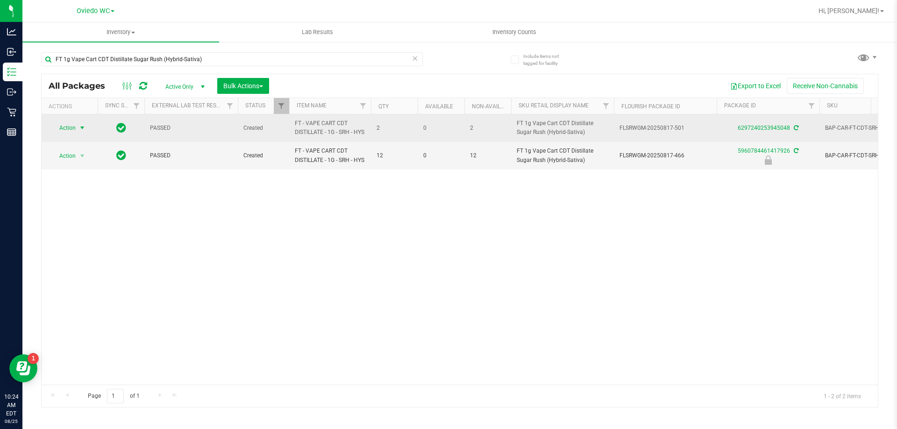
click at [84, 129] on span "select" at bounding box center [81, 127] width 7 height 7
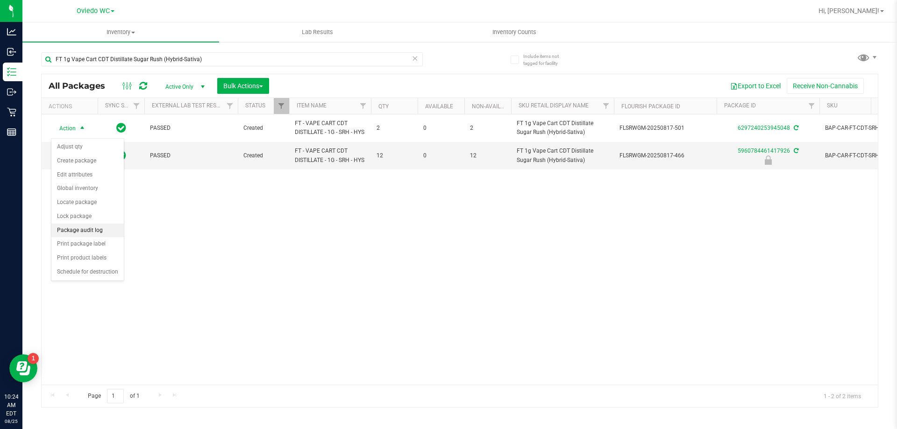
click at [72, 230] on li "Package audit log" at bounding box center [87, 231] width 72 height 14
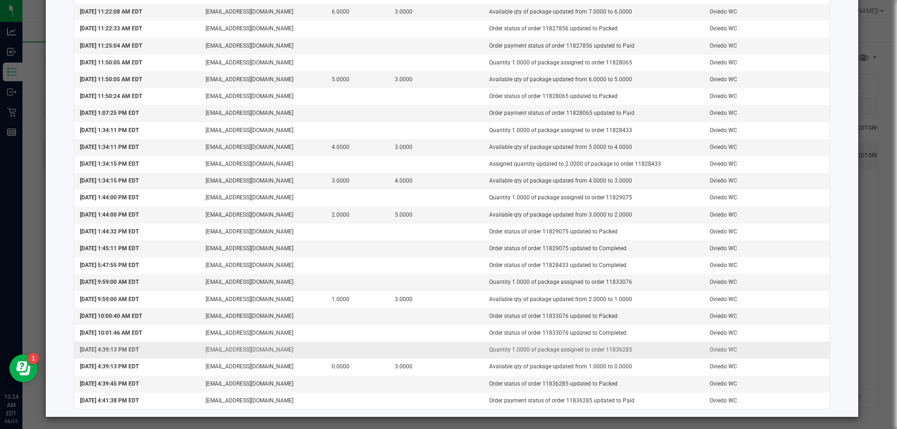
scroll to position [461, 0]
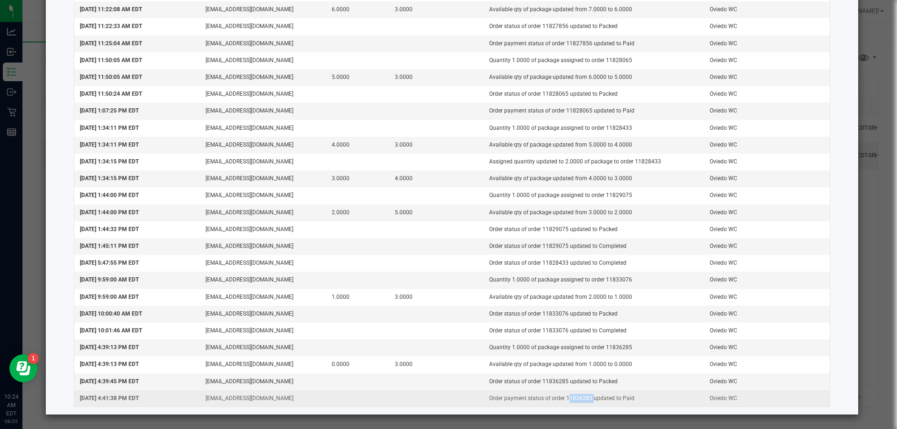
drag, startPoint x: 582, startPoint y: 399, endPoint x: 558, endPoint y: 397, distance: 24.0
click at [558, 397] on td "Order payment status of order 11836285 updated to Paid" at bounding box center [593, 398] width 220 height 16
copy td "11836285"
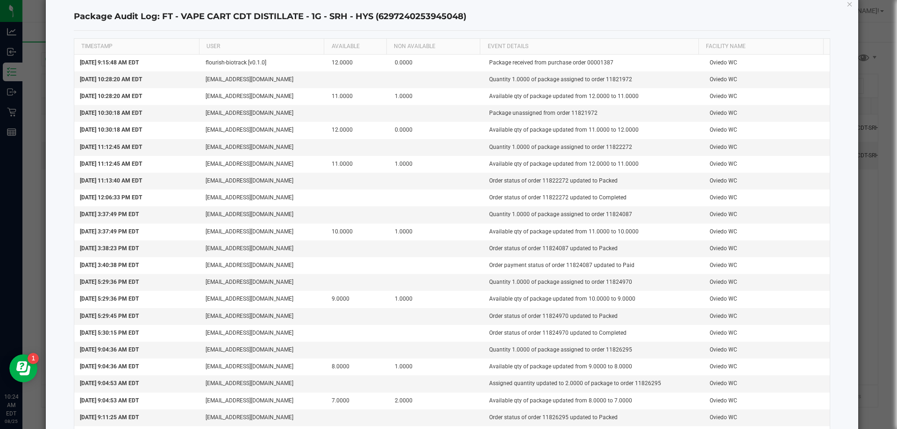
scroll to position [0, 0]
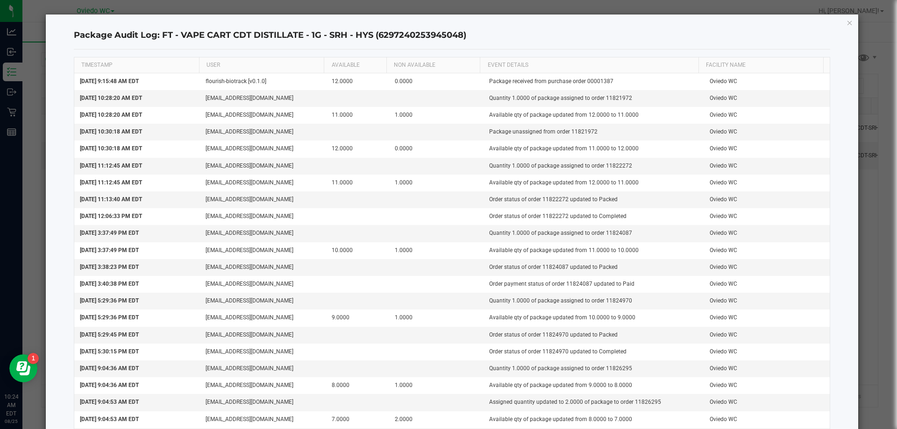
click at [846, 23] on icon "button" at bounding box center [849, 22] width 7 height 11
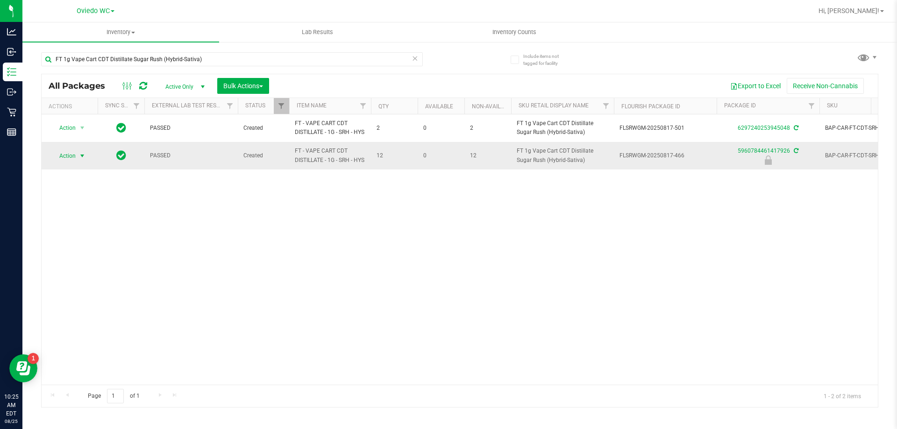
click at [81, 160] on span "select" at bounding box center [81, 155] width 7 height 7
click at [77, 270] on li "Unlock package" at bounding box center [81, 277] width 60 height 14
click at [222, 61] on input "FT 1g Vape Cart CDT Distillate Sugar Rush (Hybrid-Sativa)" at bounding box center [232, 59] width 382 height 14
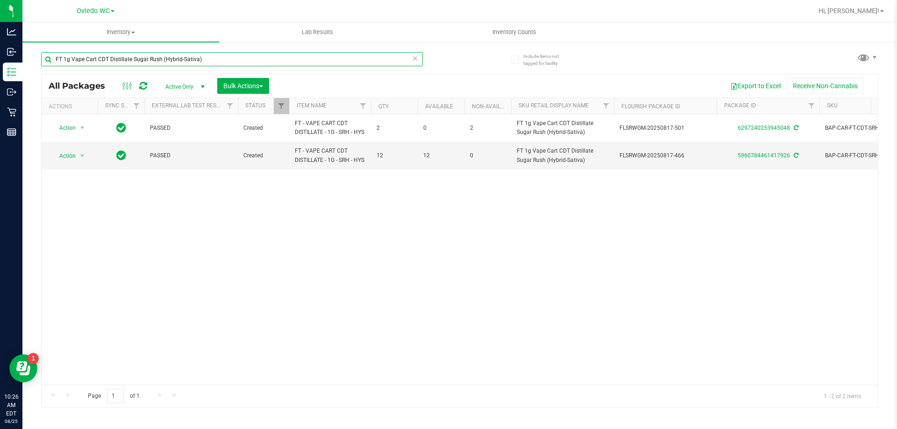
click at [222, 61] on input "FT 1g Vape Cart CDT Distillate Sugar Rush (Hybrid-Sativa)" at bounding box center [232, 59] width 382 height 14
paste input "Soft Wax Ice Cold (Hybrid"
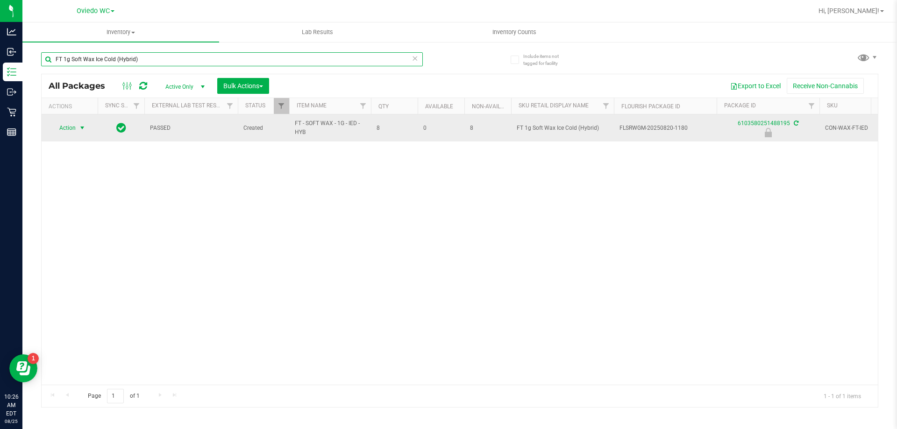
type input "FT 1g Soft Wax Ice Cold (Hybrid)"
click at [84, 130] on span "select" at bounding box center [81, 127] width 7 height 7
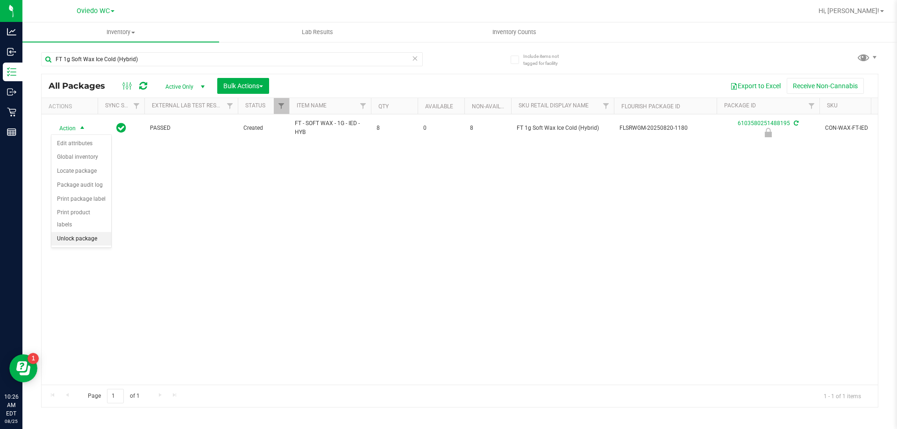
click at [78, 232] on li "Unlock package" at bounding box center [81, 239] width 60 height 14
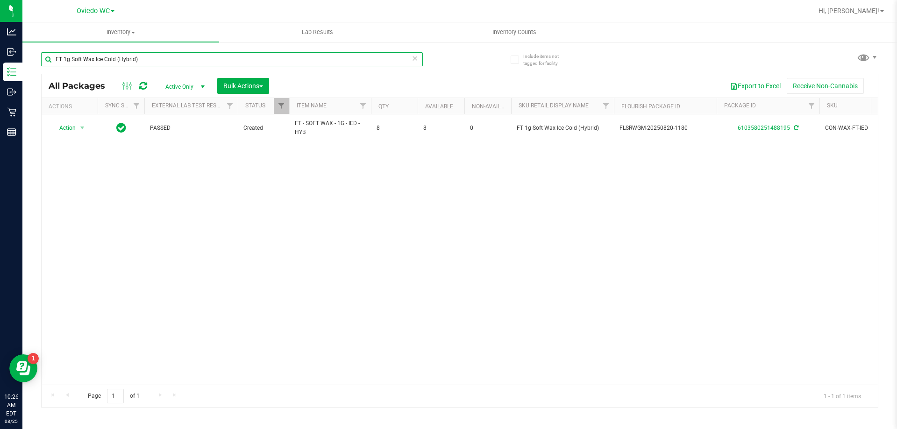
click at [243, 63] on input "FT 1g Soft Wax Ice Cold (Hybrid)" at bounding box center [232, 59] width 382 height 14
paste input "0.5g Vape Cart Distillate Purple Punch (Indica"
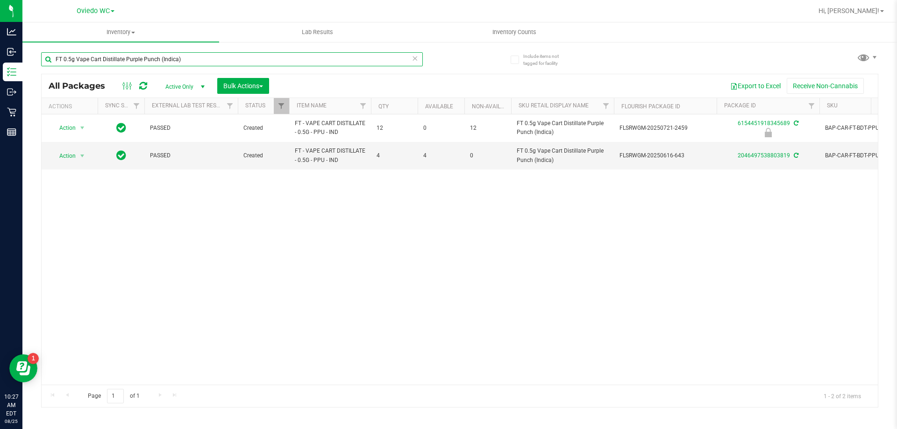
click at [190, 62] on input "FT 0.5g Vape Cart Distillate Purple Punch (Indica)" at bounding box center [232, 59] width 382 height 14
paste input "1g Crumble Pine Zap F2 (Hybrid"
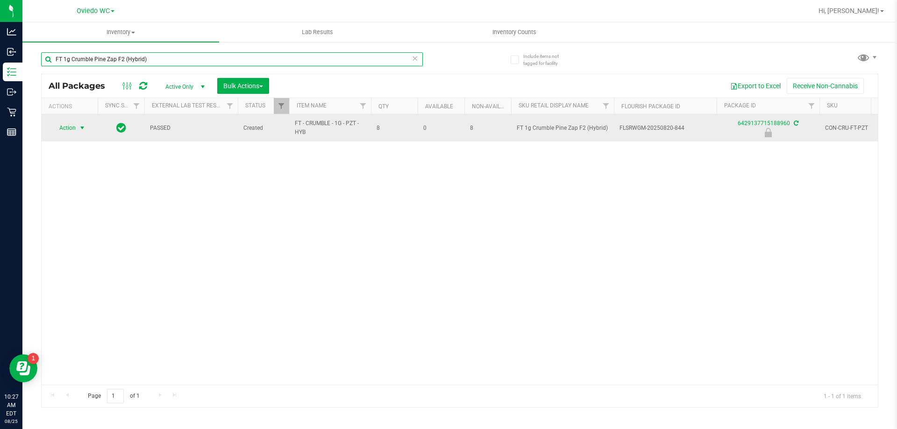
type input "FT 1g Crumble Pine Zap F2 (Hybrid)"
click at [81, 128] on span "select" at bounding box center [81, 127] width 7 height 7
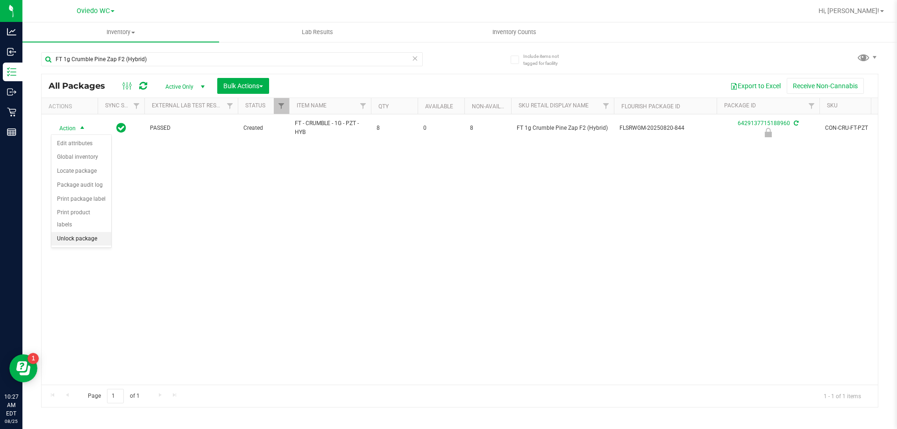
click at [84, 232] on li "Unlock package" at bounding box center [81, 239] width 60 height 14
drag, startPoint x: 168, startPoint y: 68, endPoint x: 170, endPoint y: 63, distance: 5.0
click at [169, 64] on div "FT 1g Crumble Pine Zap F2 (Hybrid)" at bounding box center [232, 62] width 382 height 21
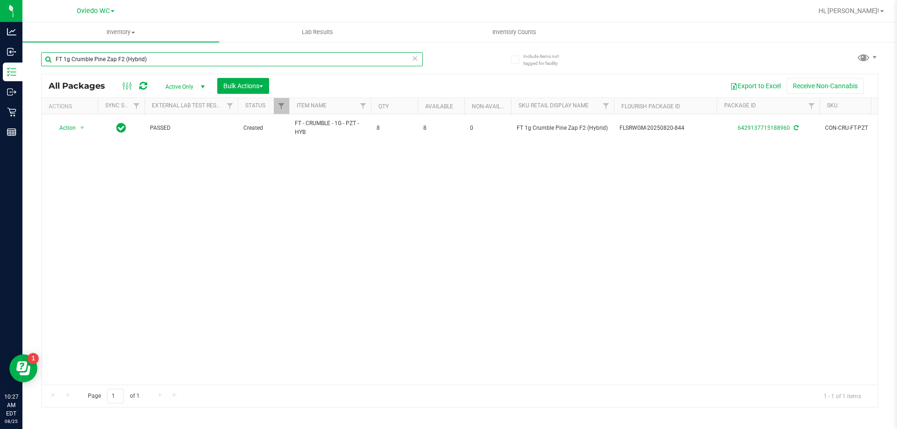
click at [171, 61] on input "FT 1g Crumble Pine Zap F2 (Hybrid)" at bounding box center [232, 59] width 382 height 14
paste input "Vape Cart CDT Distillate Purple Tahoe"
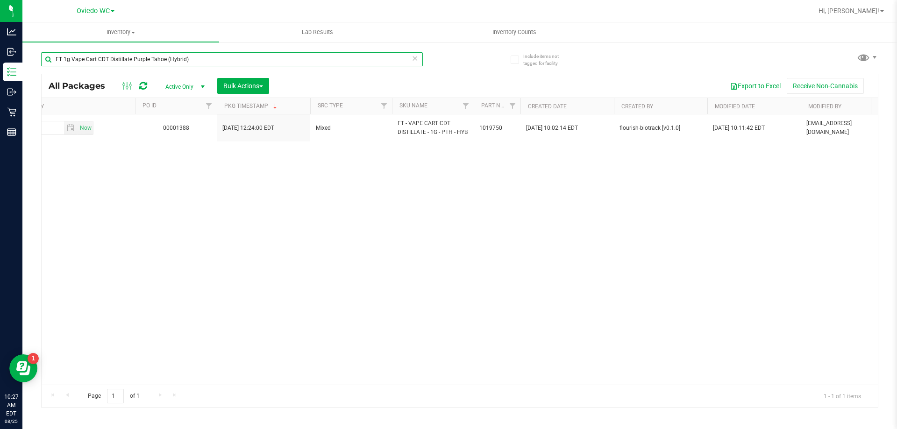
scroll to position [0, 1200]
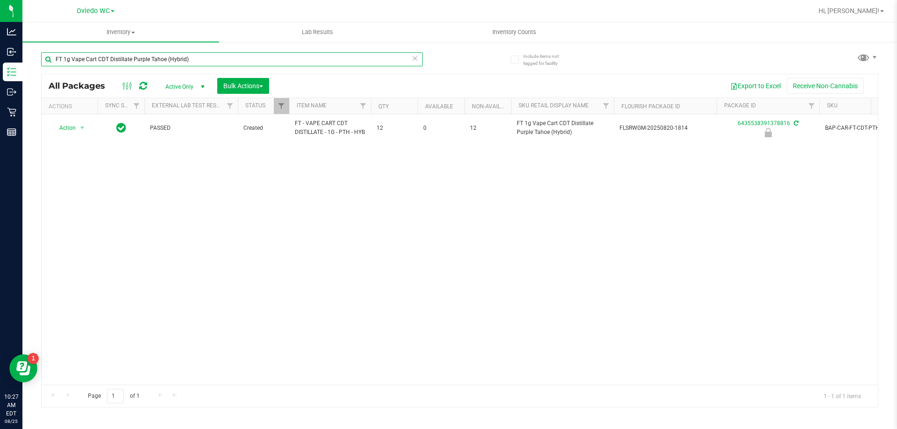
click at [207, 54] on input "FT 1g Vape Cart CDT Distillate Purple Tahoe (Hybrid)" at bounding box center [232, 59] width 382 height 14
paste input "Crumble Bosscotti (Indica"
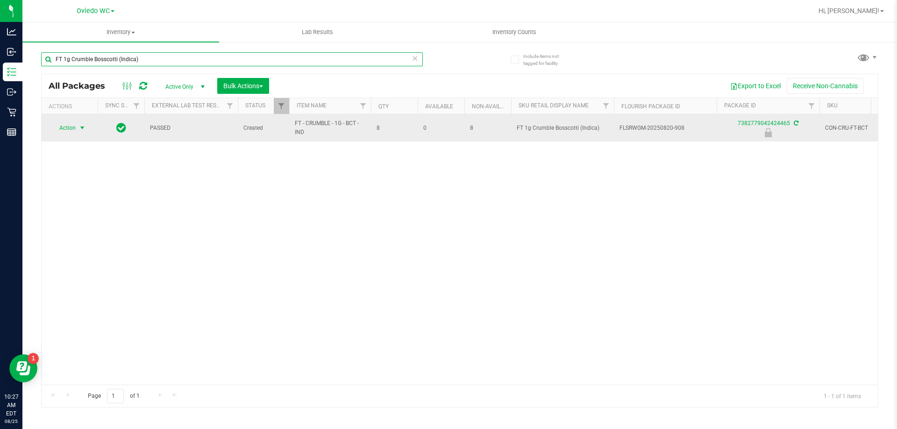
type input "FT 1g Crumble Bosscotti (Indica)"
click at [82, 128] on span "select" at bounding box center [81, 127] width 7 height 7
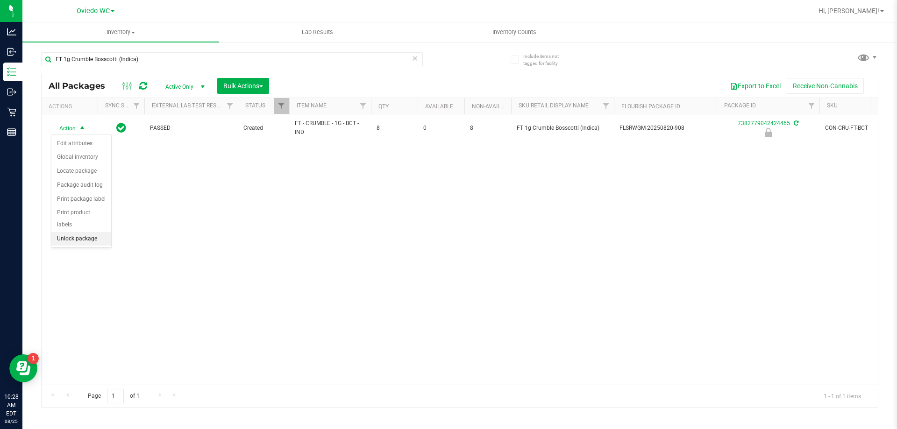
click at [78, 232] on li "Unlock package" at bounding box center [81, 239] width 60 height 14
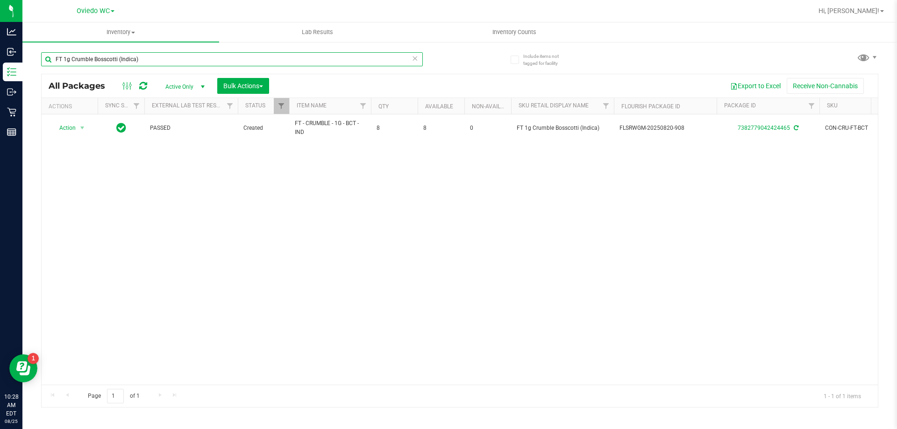
click at [148, 56] on input "FT 1g Crumble Bosscotti (Indica)" at bounding box center [232, 59] width 382 height 14
paste input "D 3.5g Flower Greenhouse Hot Mess (Hybrid"
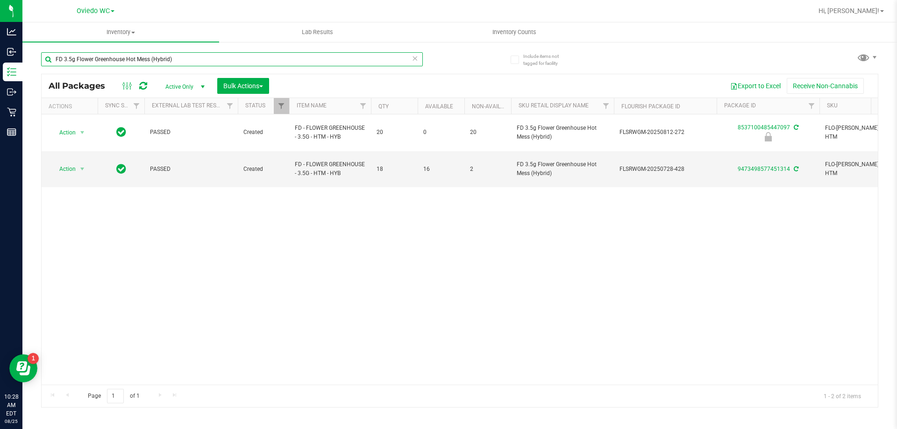
click at [181, 62] on input "FD 3.5g Flower Greenhouse Hot Mess (Hybrid)" at bounding box center [232, 59] width 382 height 14
paste input "SW 30ml (600mg) Tincture Dream (1:9 CBD:THC"
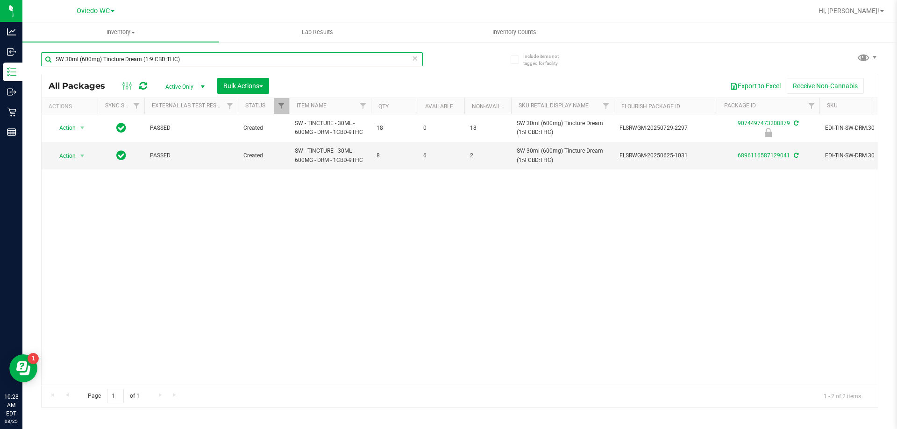
click at [221, 58] on input "SW 30ml (600mg) Tincture Dream (1:9 CBD:THC)" at bounding box center [232, 59] width 382 height 14
paste input "FT 1g Vape Cart Distillate Durban Poison (Sativa"
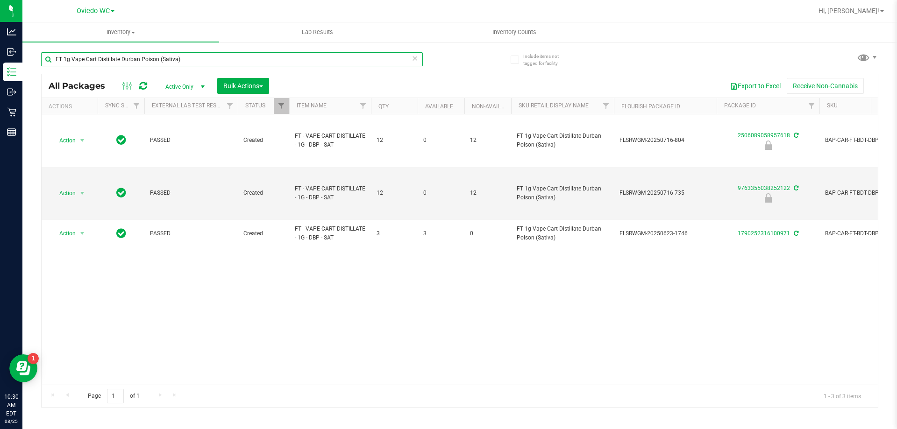
click at [182, 55] on input "FT 1g Vape Cart Distillate Durban Poison (Sativa)" at bounding box center [232, 59] width 382 height 14
paste input "CDT Distillate Sideswiped (Hybrid"
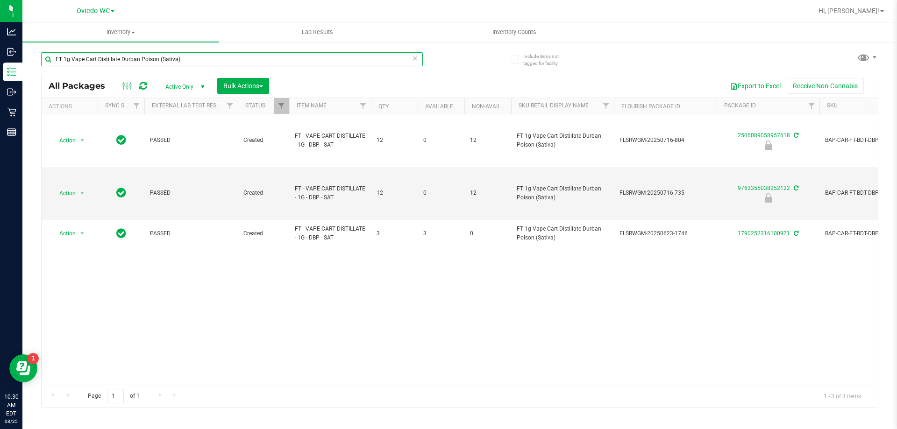
type input "FT 1g Vape Cart CDT Distillate Sideswiped (Hybrid)"
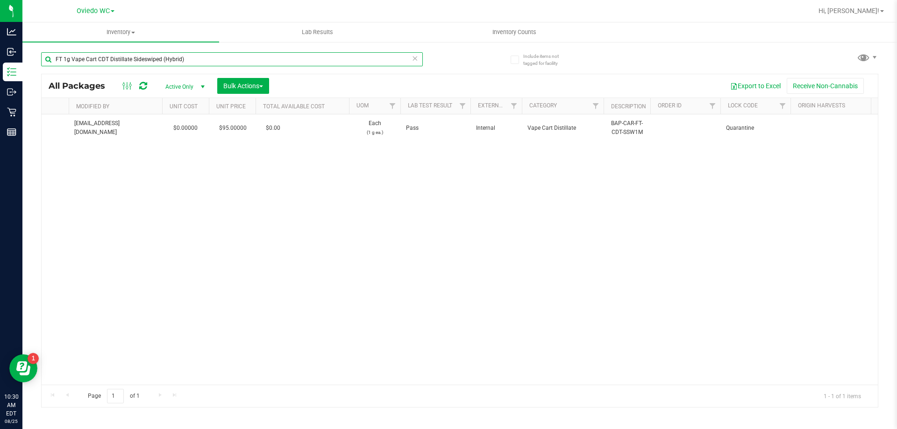
scroll to position [0, 647]
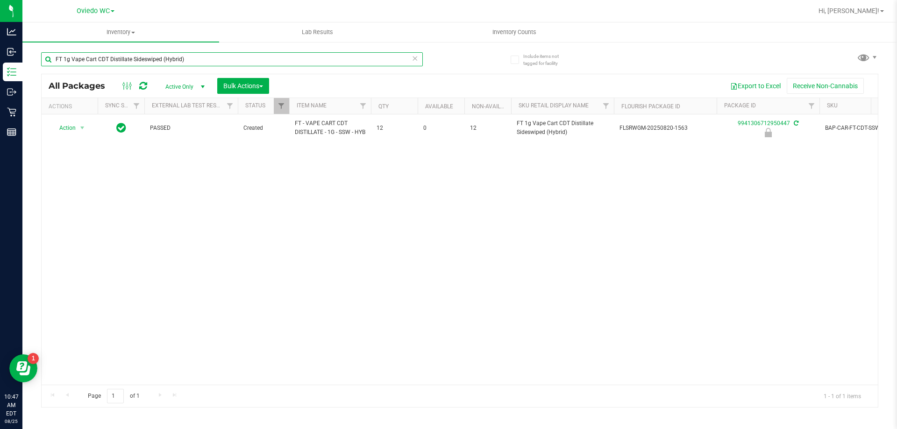
click at [225, 57] on input "FT 1g Vape Cart CDT Distillate Sideswiped (Hybrid)" at bounding box center [232, 59] width 382 height 14
click at [222, 57] on input "FT 1g Vape Cart CDT Distillate Sideswiped (Hybrid)" at bounding box center [232, 59] width 382 height 14
click at [221, 57] on input "FT 1g Vape Cart CDT Distillate Sideswiped (Hybrid)" at bounding box center [232, 59] width 382 height 14
click at [220, 57] on input "FT 1g Vape Cart CDT Distillate Sideswiped (Hybrid)" at bounding box center [232, 59] width 382 height 14
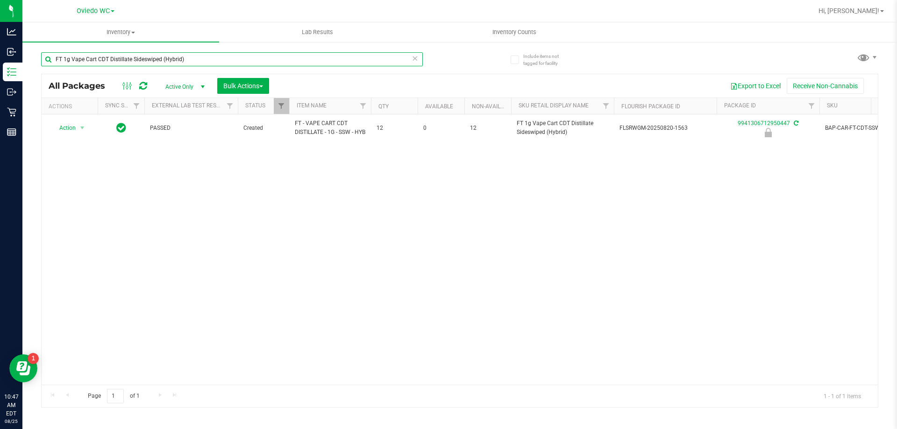
click at [220, 57] on input "FT 1g Vape Cart CDT Distillate Sideswiped (Hybrid)" at bounding box center [232, 59] width 382 height 14
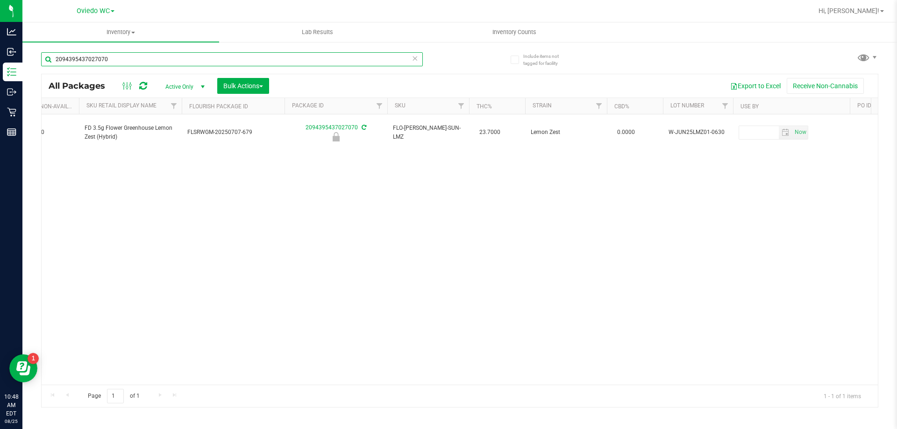
scroll to position [0, 467]
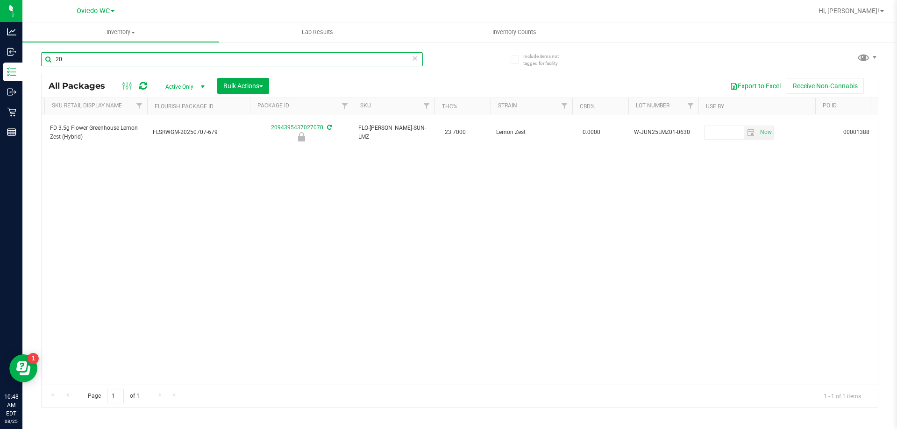
type input "2"
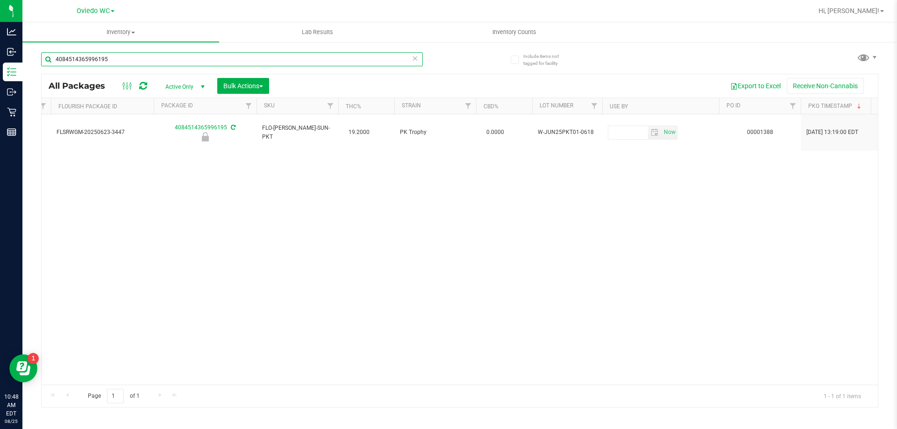
scroll to position [0, 597]
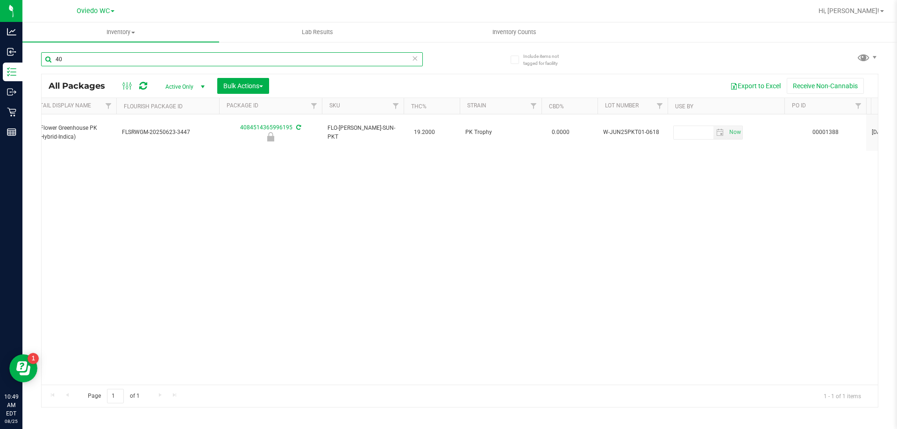
type input "4"
click at [125, 56] on input "8537100485447097" at bounding box center [232, 59] width 382 height 14
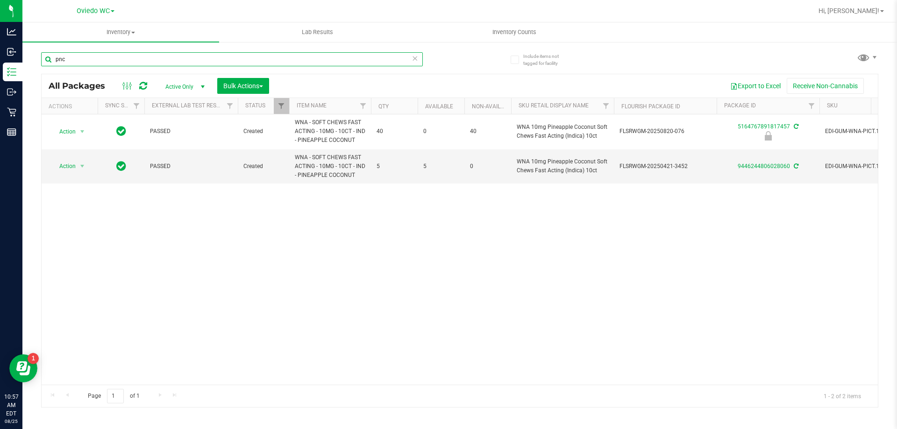
type input "pnc"
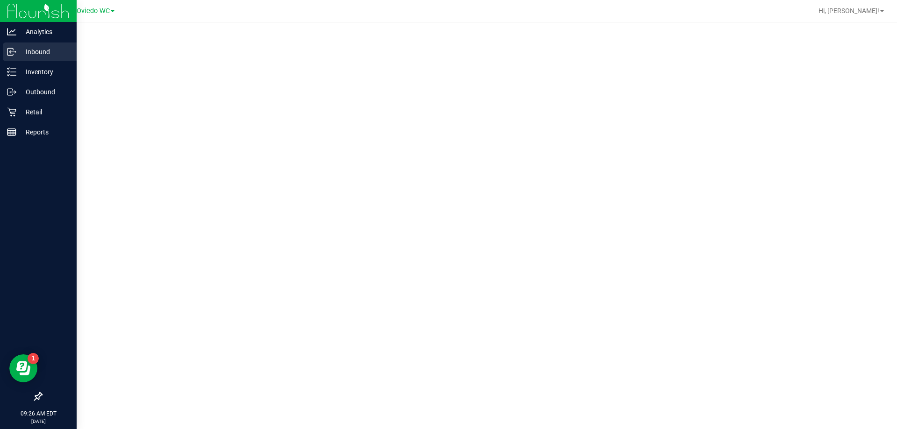
click at [30, 54] on p "Inbound" at bounding box center [44, 51] width 56 height 11
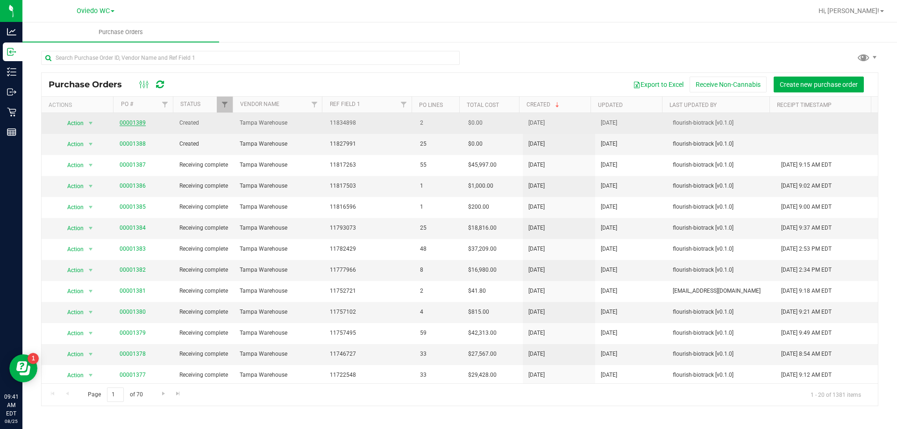
click at [131, 123] on link "00001389" at bounding box center [133, 123] width 26 height 7
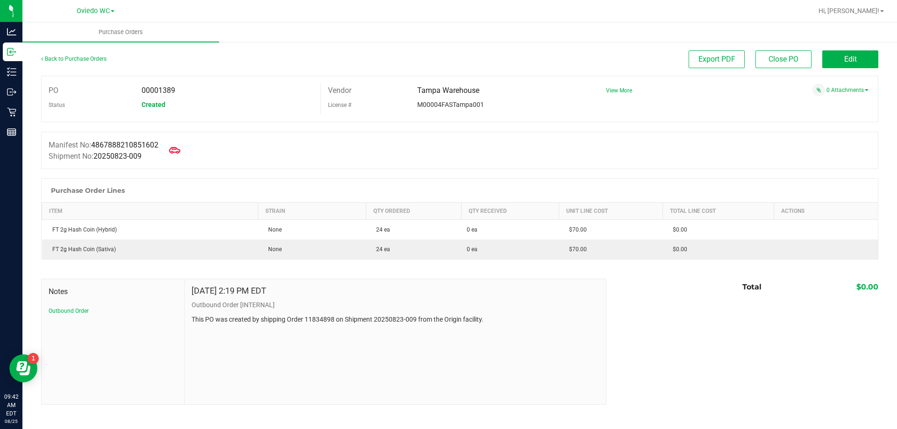
click at [402, 159] on div "Manifest No: 4867888210851602 Shipment No: 20250823-009" at bounding box center [459, 150] width 837 height 37
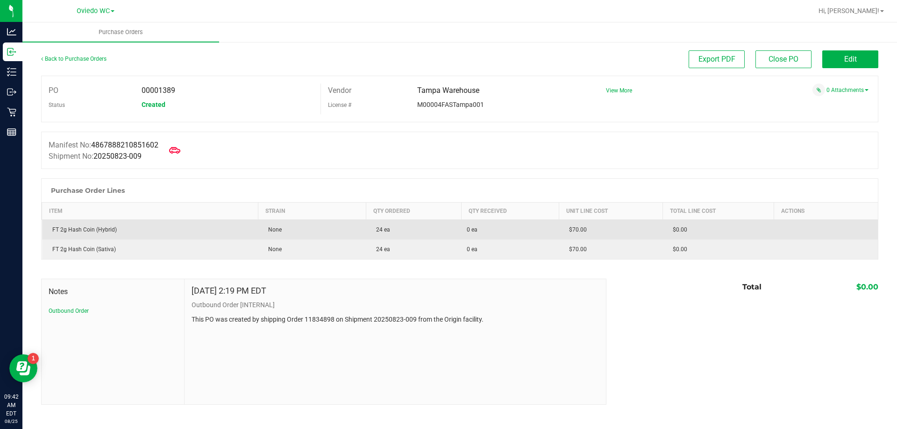
click at [97, 227] on div "FT 2g Hash Coin (Hybrid)" at bounding box center [150, 230] width 205 height 8
copy div "FT 2g Hash Coin (Hybrid)"
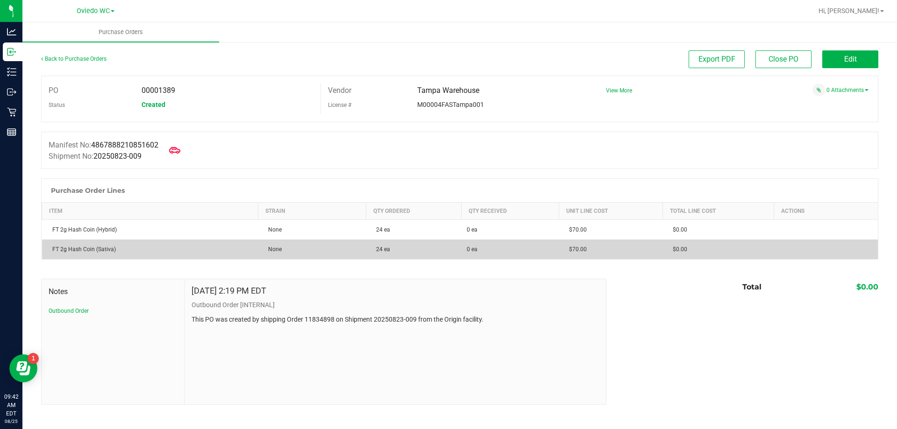
click at [112, 248] on div "FT 2g Hash Coin (Sativa)" at bounding box center [150, 249] width 205 height 8
copy div "FT 2g Hash Coin (Sativa)"
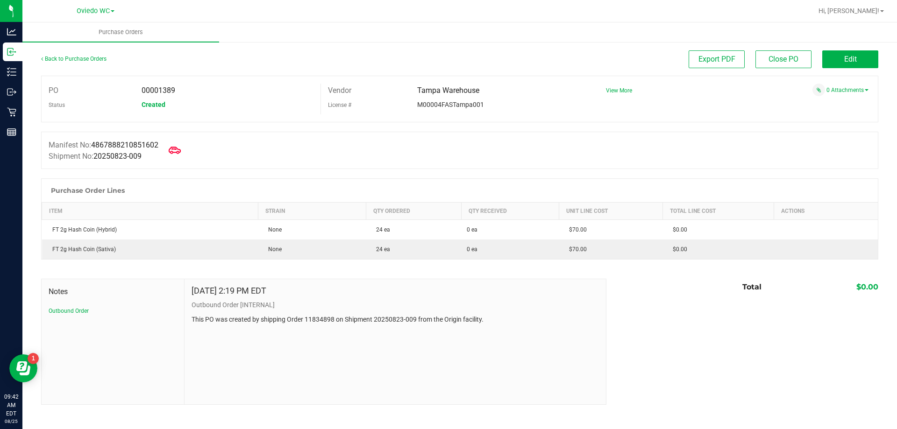
click at [185, 153] on span at bounding box center [174, 150] width 21 height 21
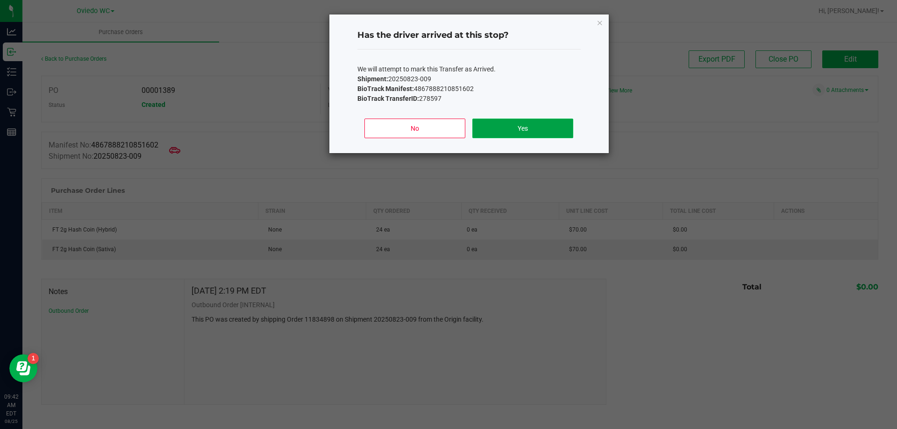
click at [525, 129] on button "Yes" at bounding box center [522, 129] width 100 height 20
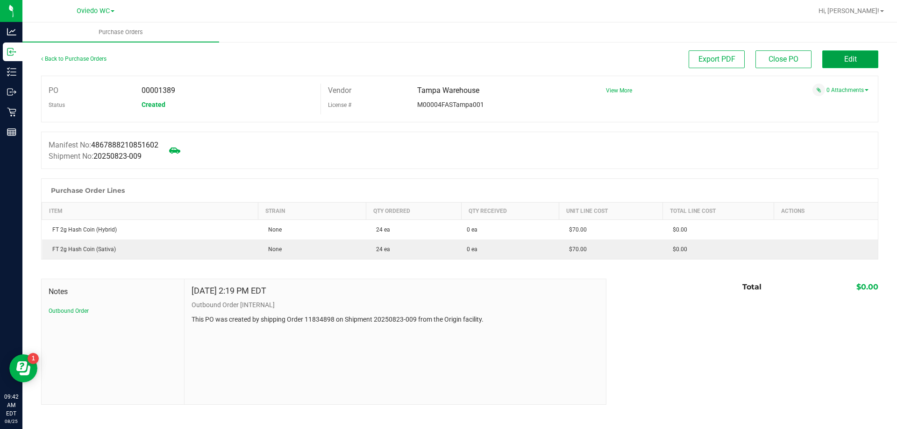
click at [854, 64] on button "Edit" at bounding box center [850, 59] width 56 height 18
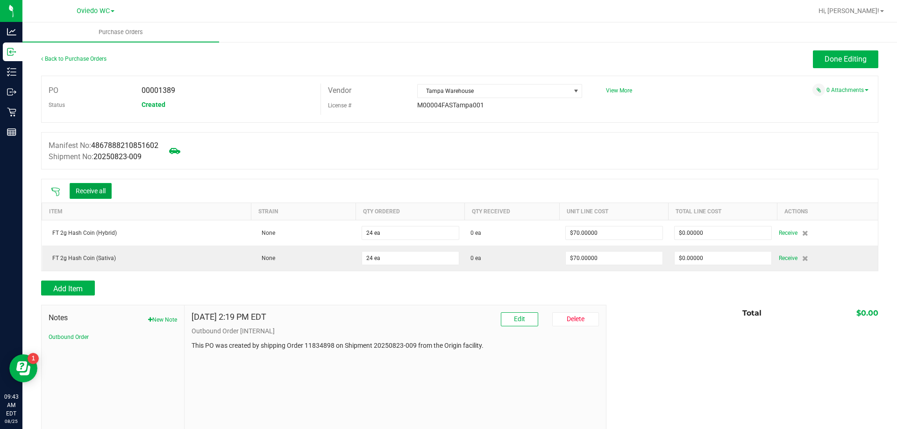
click at [95, 191] on button "Receive all" at bounding box center [91, 191] width 42 height 16
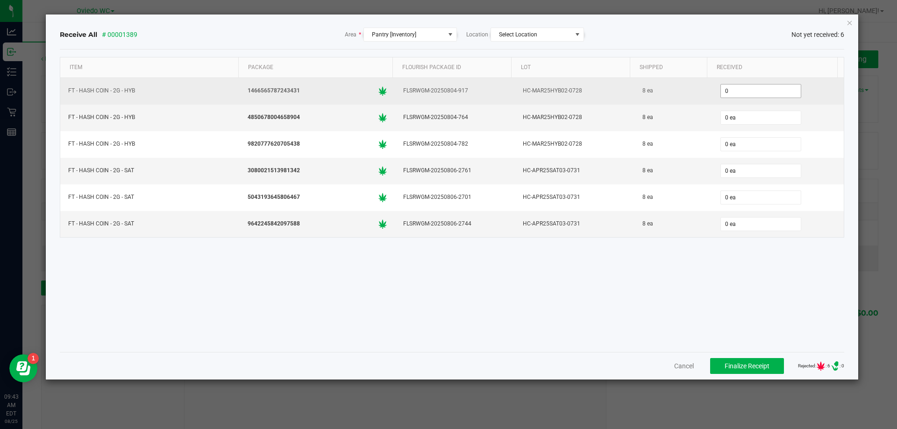
click at [726, 85] on input "0" at bounding box center [761, 91] width 80 height 13
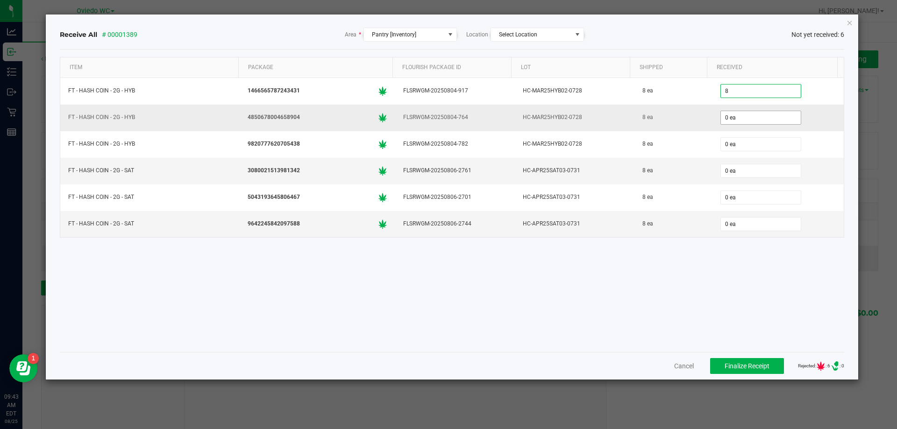
type input "8 ea"
click at [730, 115] on input "0" at bounding box center [761, 117] width 80 height 13
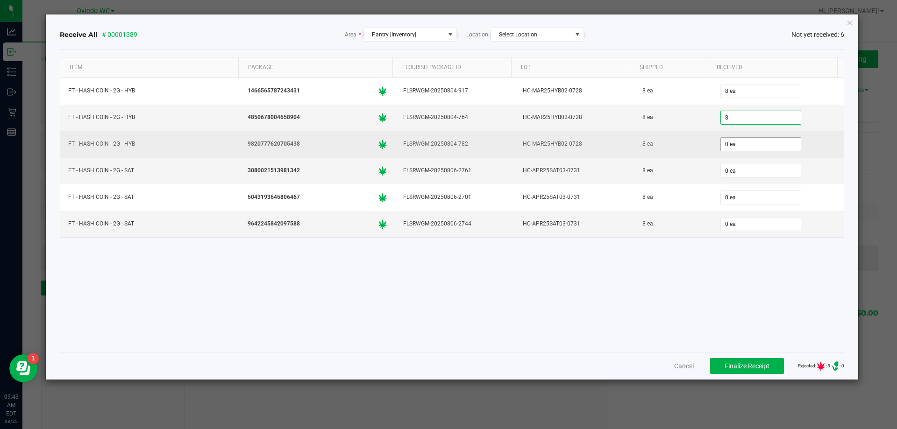
type input "8 ea"
click at [729, 138] on input "0" at bounding box center [761, 144] width 80 height 13
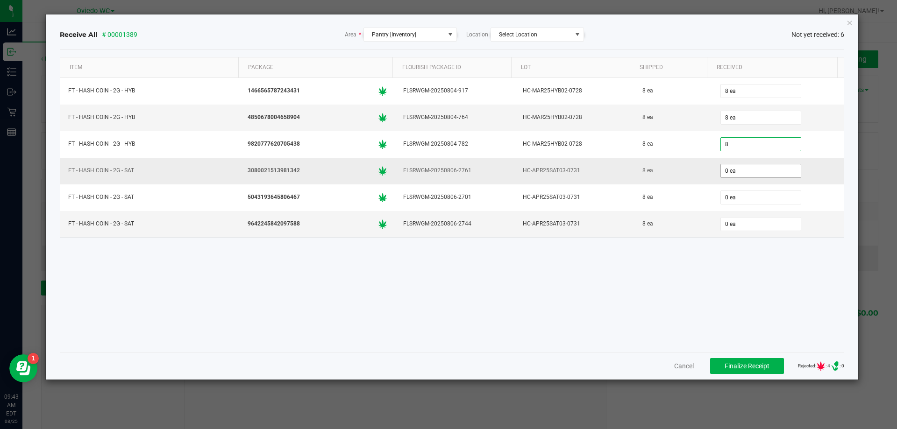
type input "8 ea"
click at [727, 166] on input "0" at bounding box center [761, 170] width 80 height 13
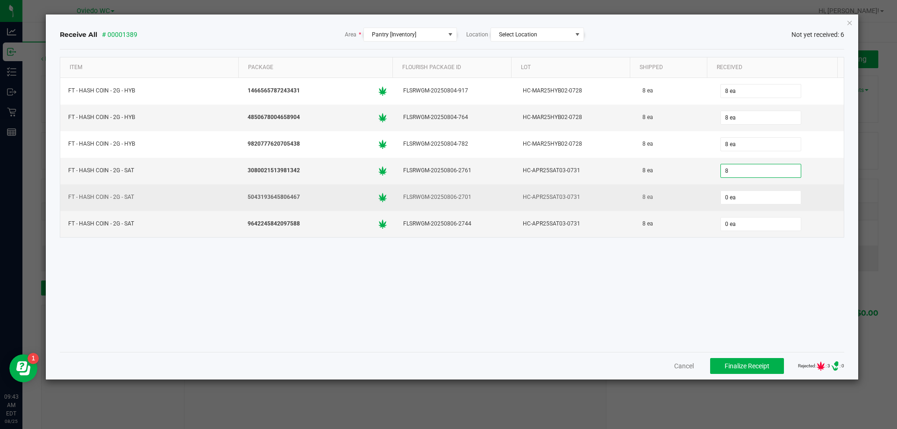
type input "8 ea"
click at [729, 189] on div "0 ea" at bounding box center [778, 197] width 121 height 19
click at [728, 195] on input "0" at bounding box center [761, 197] width 80 height 13
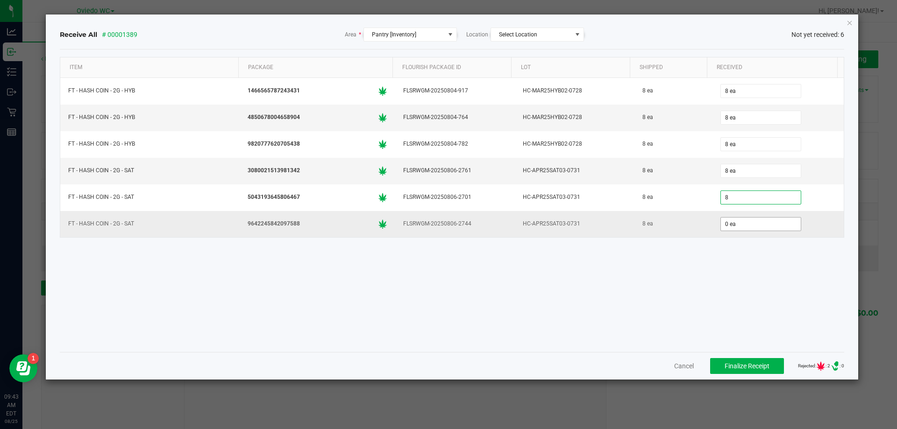
type input "8 ea"
click at [734, 223] on input "0" at bounding box center [761, 224] width 80 height 13
type input "8 ea"
click at [717, 290] on div "Item Package Flourish Package ID Lot Shipped Received FT - HASH COIN - 2G - HYB…" at bounding box center [452, 201] width 785 height 288
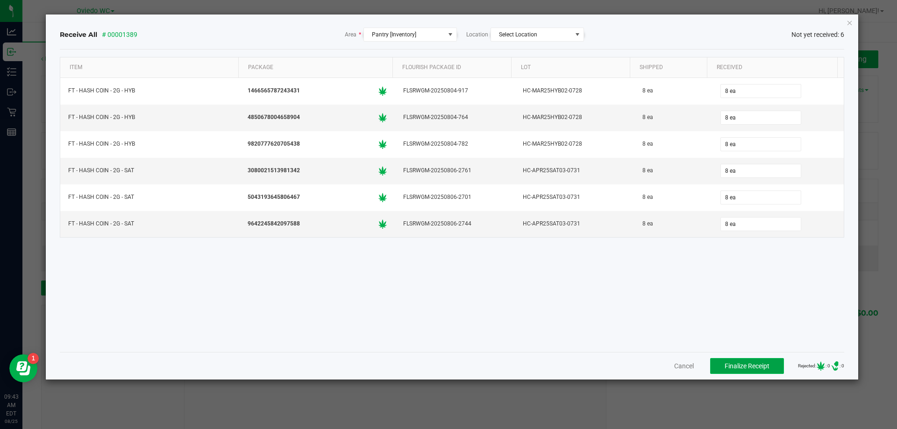
click at [730, 374] on button "Finalize Receipt" at bounding box center [747, 366] width 74 height 16
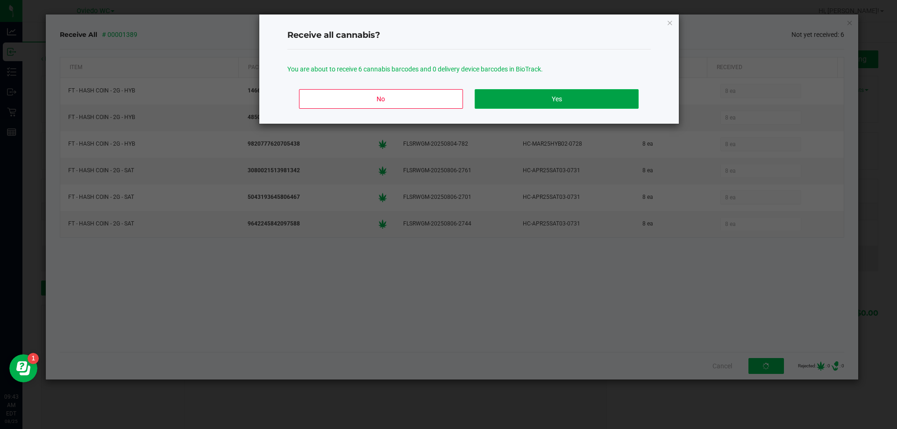
click at [544, 99] on button "Yes" at bounding box center [556, 99] width 163 height 20
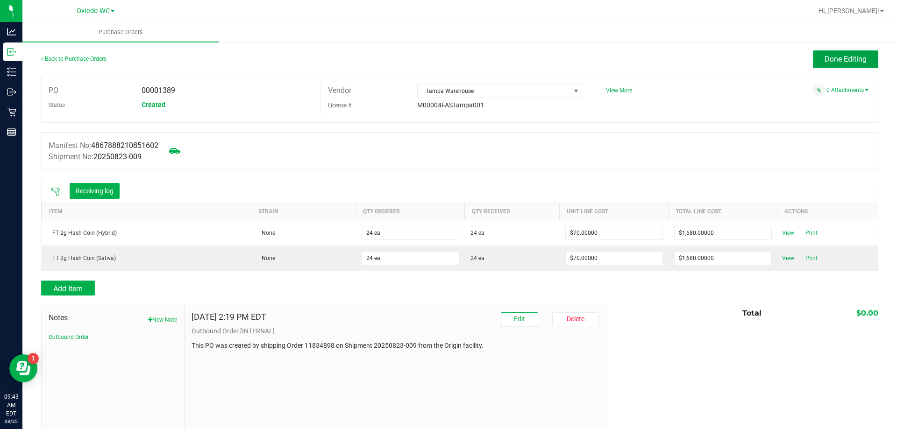
click at [827, 53] on button "Done Editing" at bounding box center [845, 59] width 65 height 18
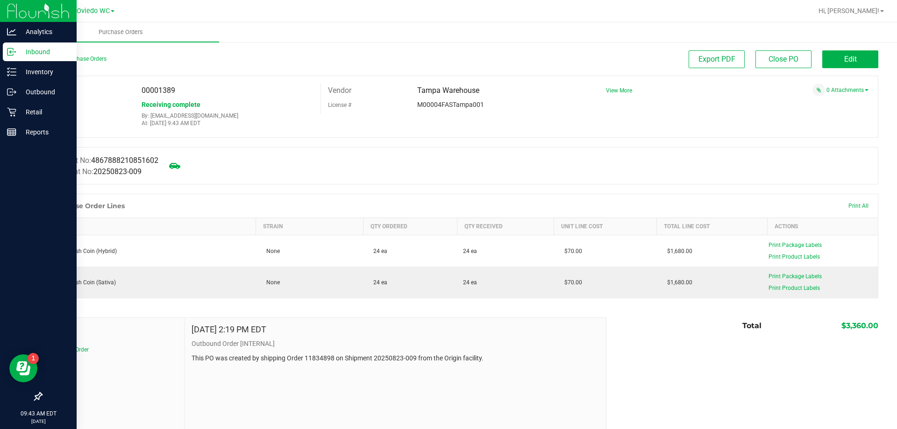
click at [41, 50] on p "Inbound" at bounding box center [44, 51] width 56 height 11
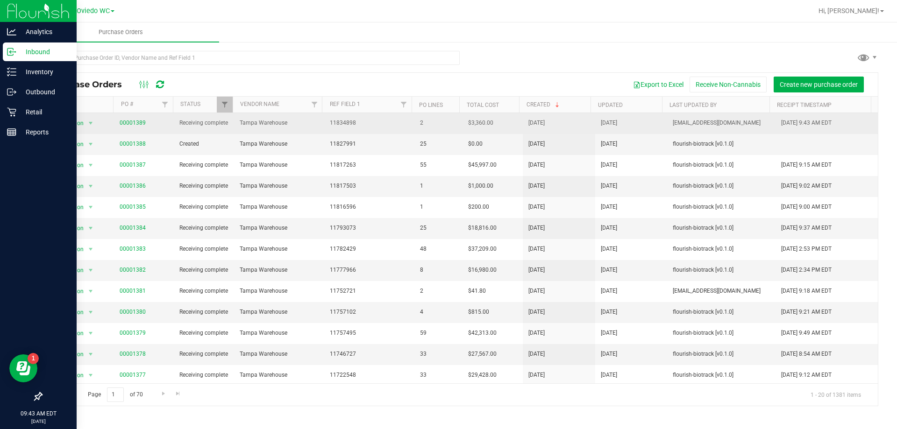
drag, startPoint x: 149, startPoint y: 125, endPoint x: 115, endPoint y: 126, distance: 34.6
click at [115, 126] on td "00001389" at bounding box center [144, 123] width 60 height 21
copy link "00001389"
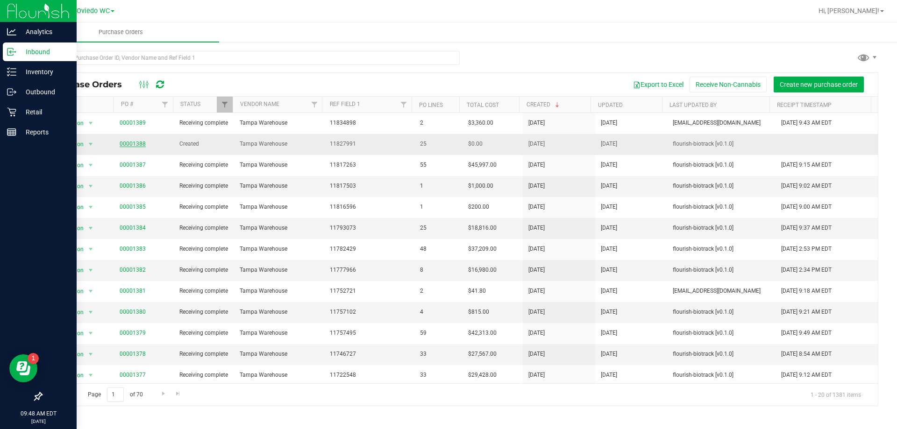
click at [127, 147] on link "00001388" at bounding box center [133, 144] width 26 height 7
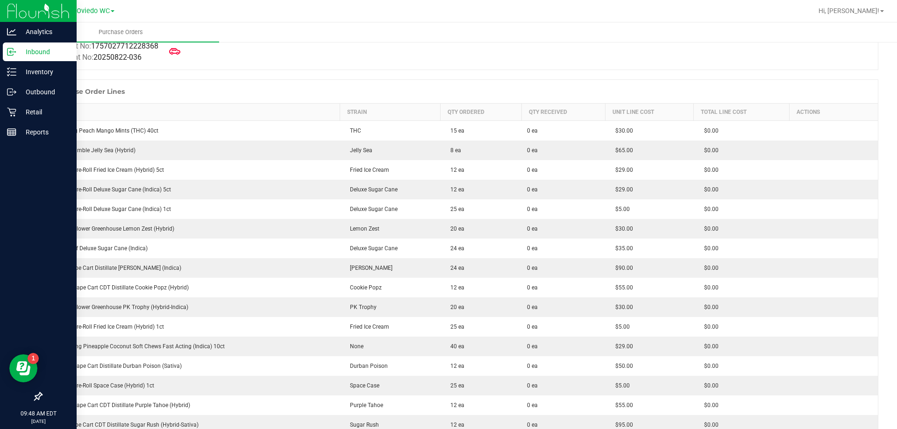
scroll to position [93, 0]
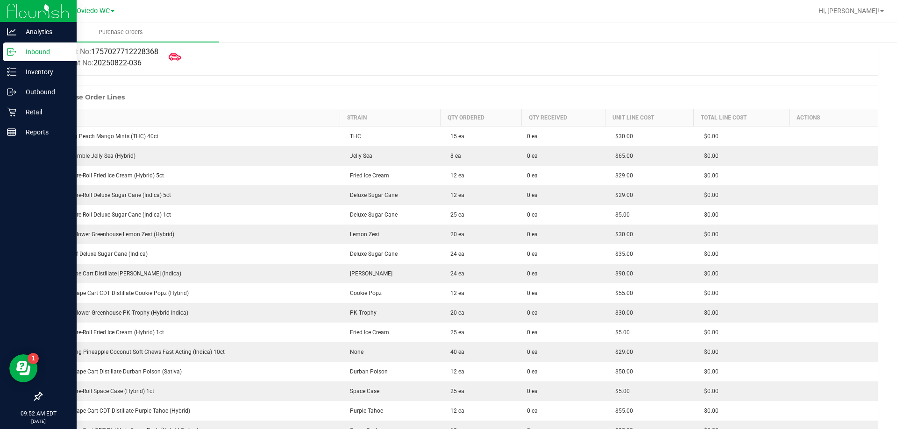
click at [179, 57] on icon at bounding box center [175, 57] width 12 height 12
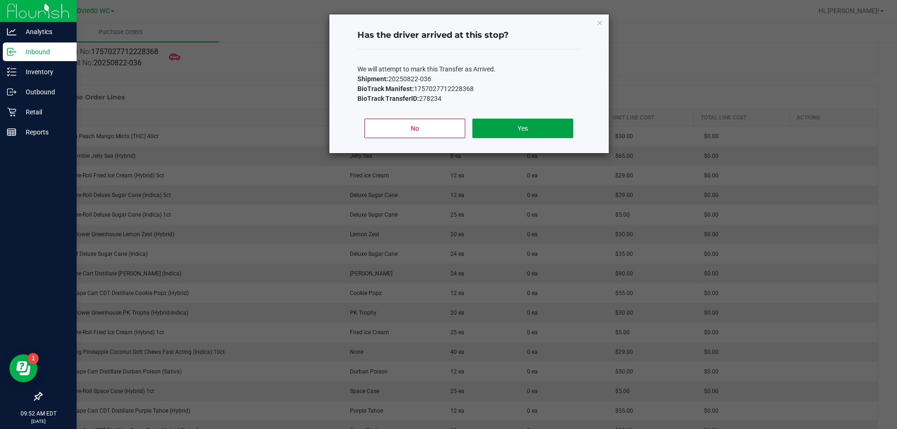
click at [523, 128] on button "Yes" at bounding box center [522, 129] width 100 height 20
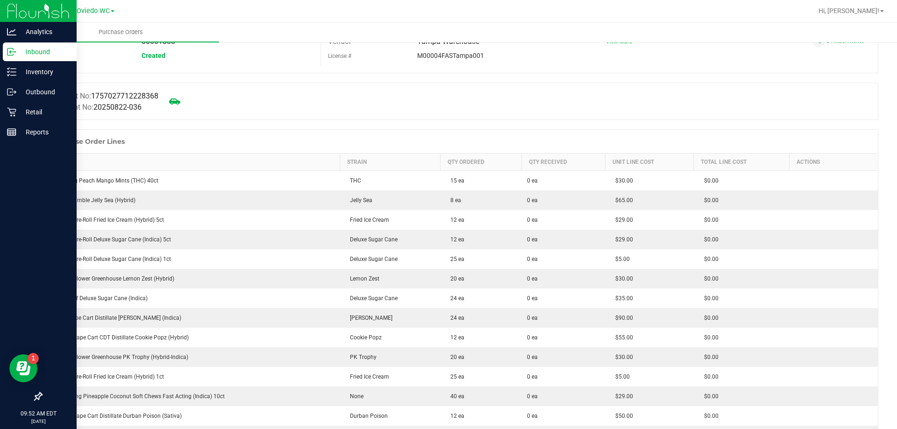
scroll to position [0, 0]
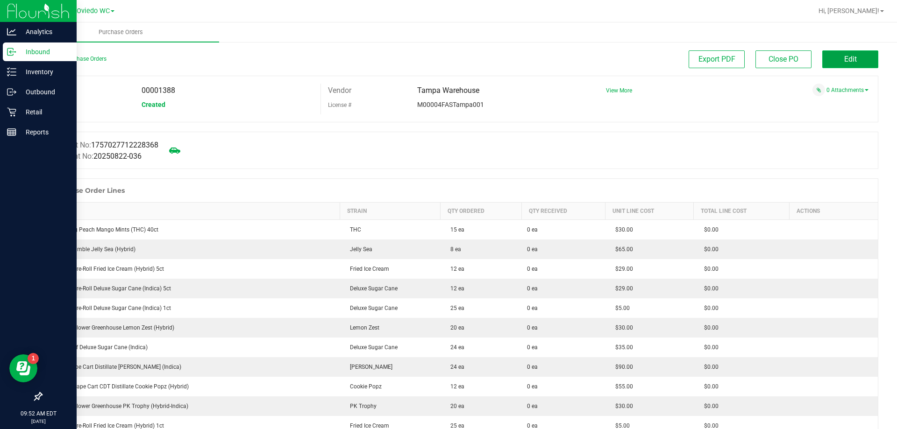
click at [844, 62] on span "Edit" at bounding box center [850, 59] width 13 height 9
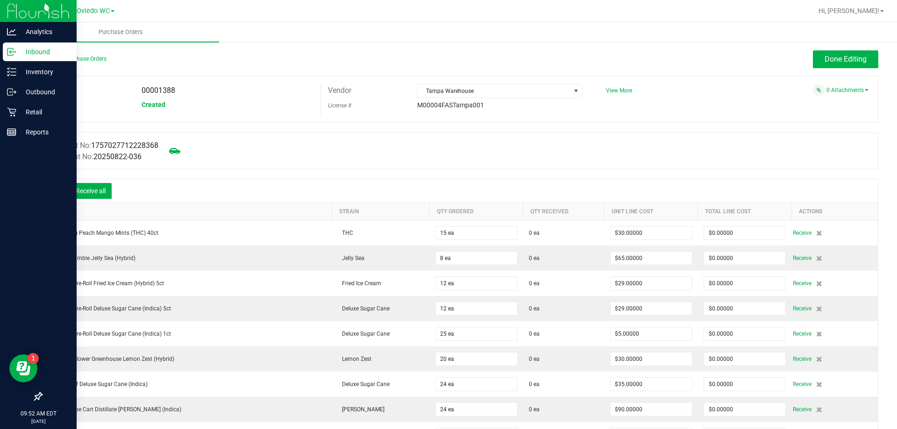
click at [50, 191] on div at bounding box center [55, 190] width 19 height 9
click at [54, 191] on icon at bounding box center [55, 191] width 9 height 9
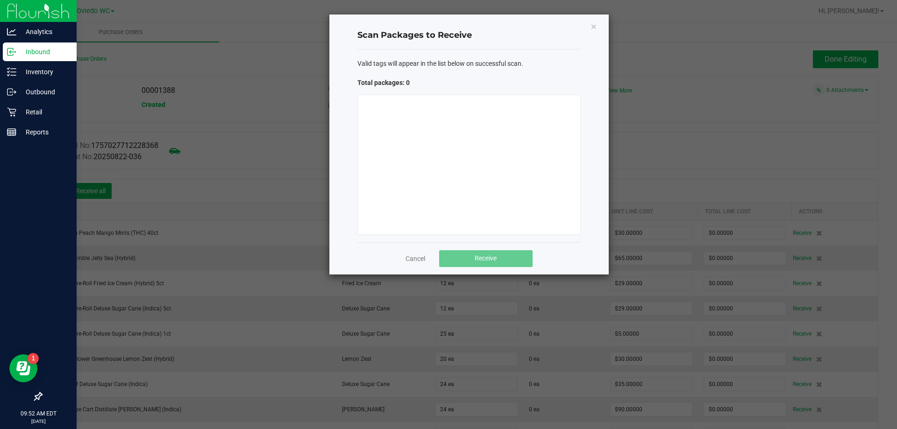
click at [471, 155] on div at bounding box center [468, 165] width 223 height 140
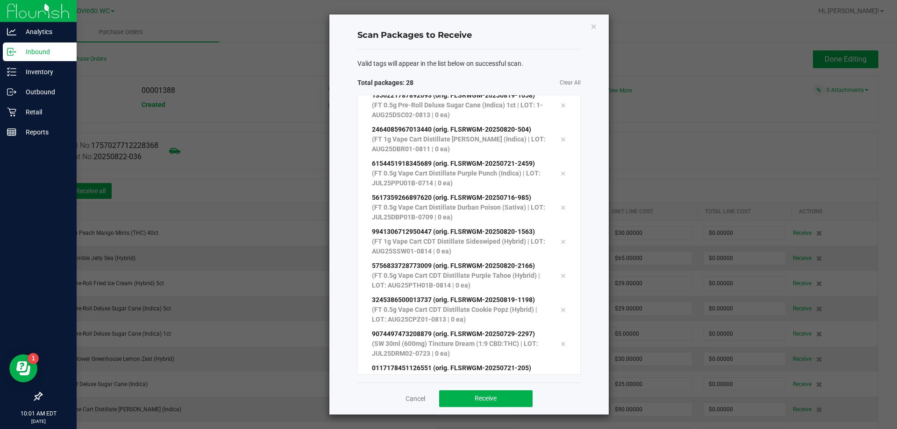
scroll to position [699, 0]
click at [493, 398] on span "Receive" at bounding box center [486, 398] width 22 height 7
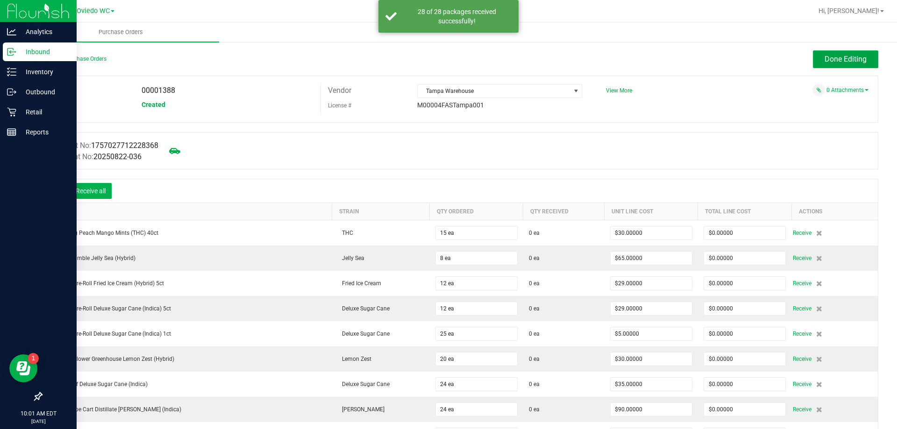
click at [824, 61] on span "Done Editing" at bounding box center [845, 59] width 42 height 9
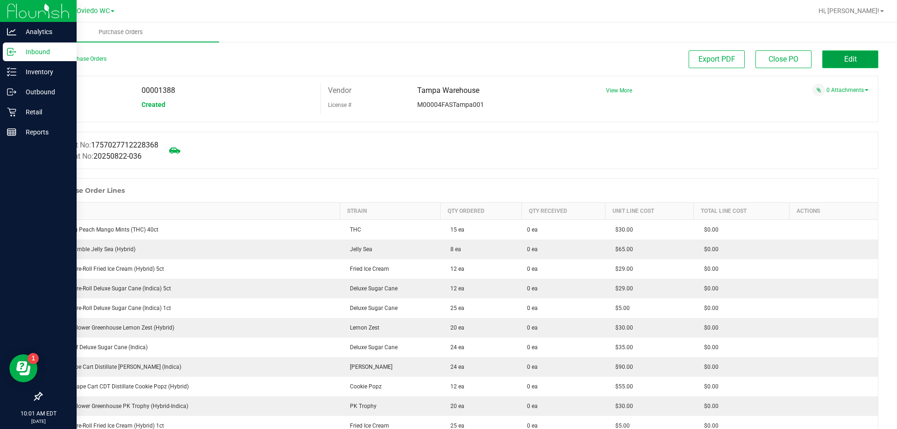
click at [844, 60] on span "Edit" at bounding box center [850, 59] width 13 height 9
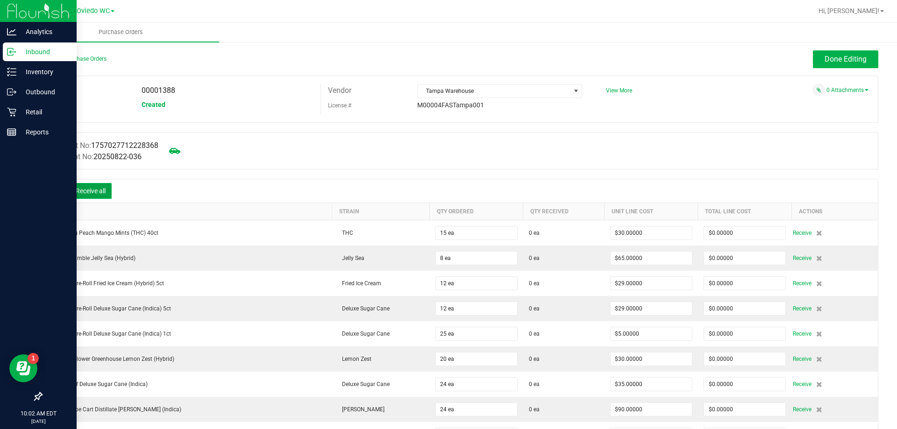
click at [103, 192] on button "Receive all" at bounding box center [91, 191] width 42 height 16
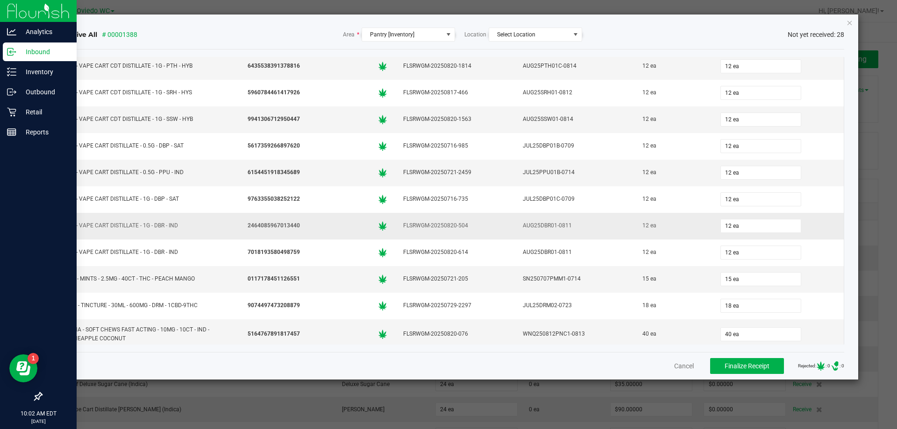
scroll to position [482, 0]
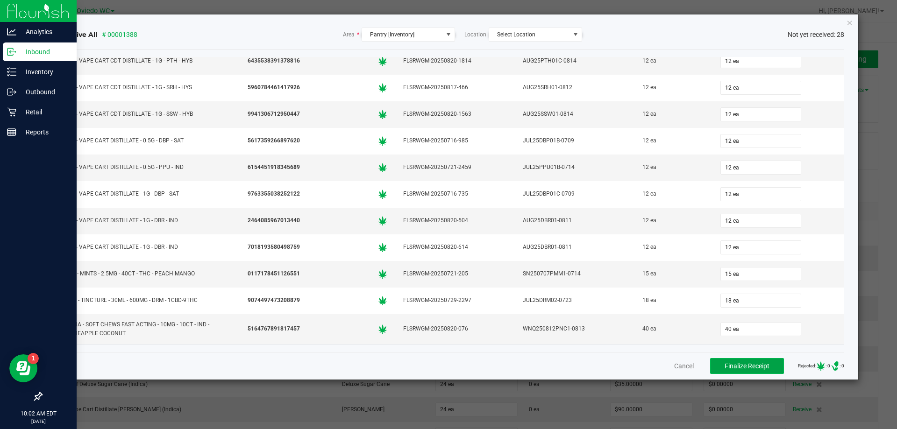
click at [738, 366] on span "Finalize Receipt" at bounding box center [746, 365] width 45 height 7
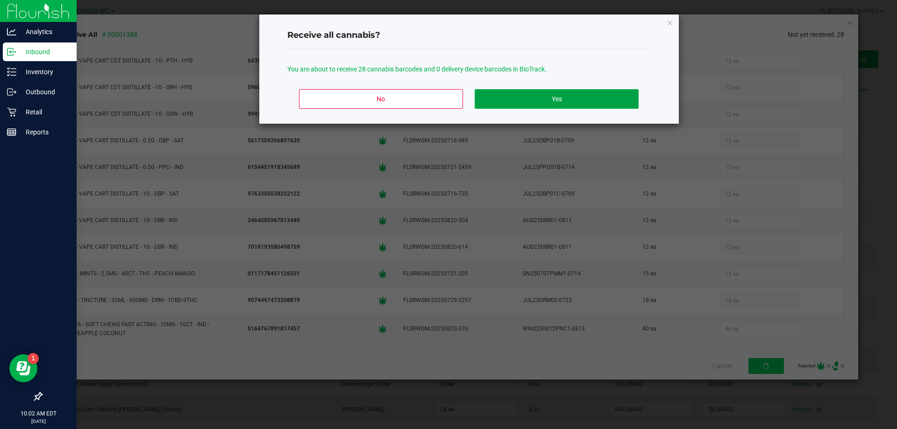
click at [565, 102] on button "Yes" at bounding box center [556, 99] width 163 height 20
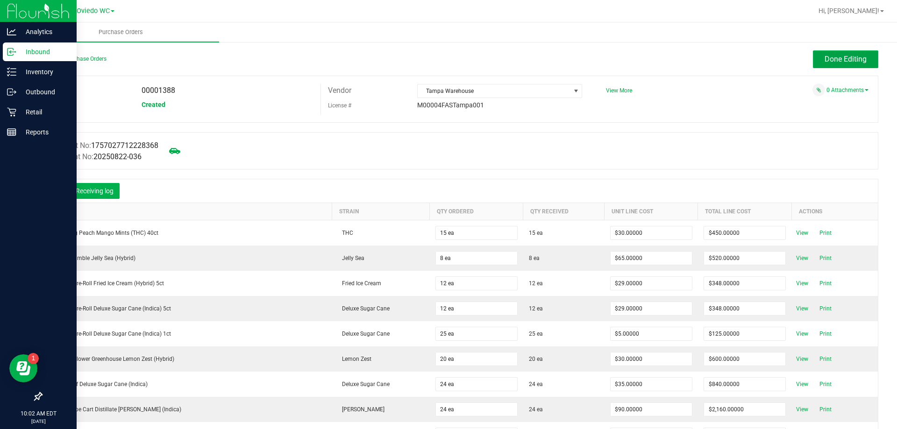
click at [853, 57] on span "Done Editing" at bounding box center [845, 59] width 42 height 9
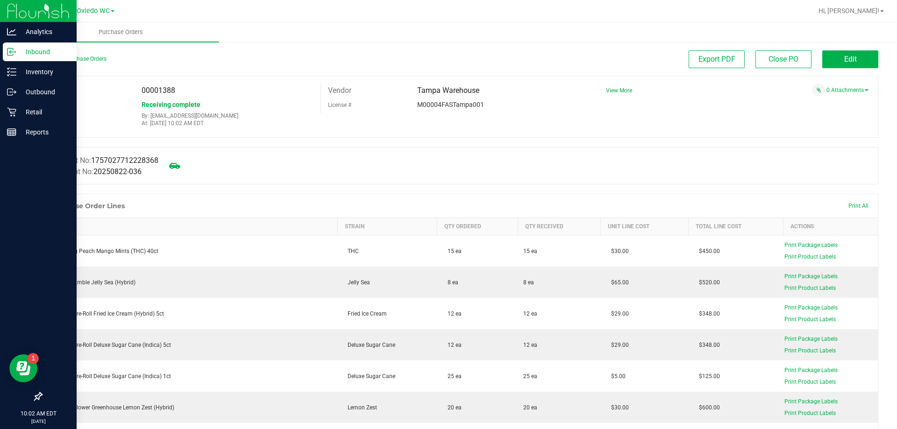
click at [160, 88] on span "00001388" at bounding box center [159, 90] width 34 height 9
copy span "00001388"
click at [225, 166] on div "Manifest No: 1757027712228368 Shipment No: 20250822-036" at bounding box center [459, 165] width 837 height 37
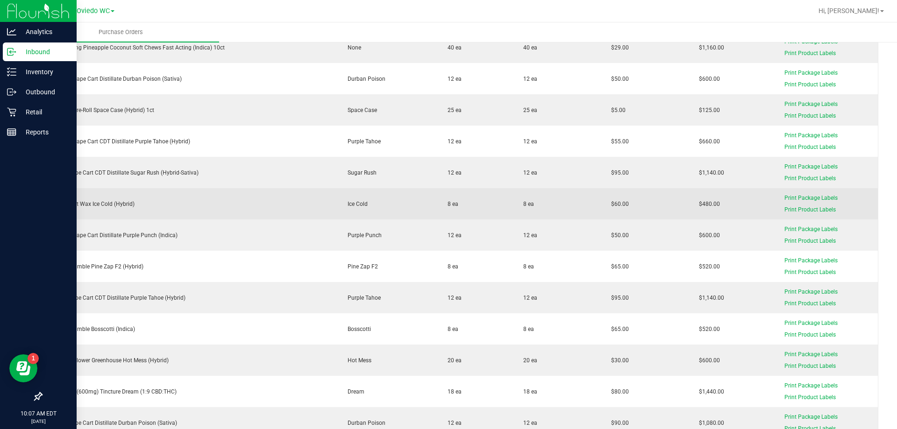
scroll to position [560, 0]
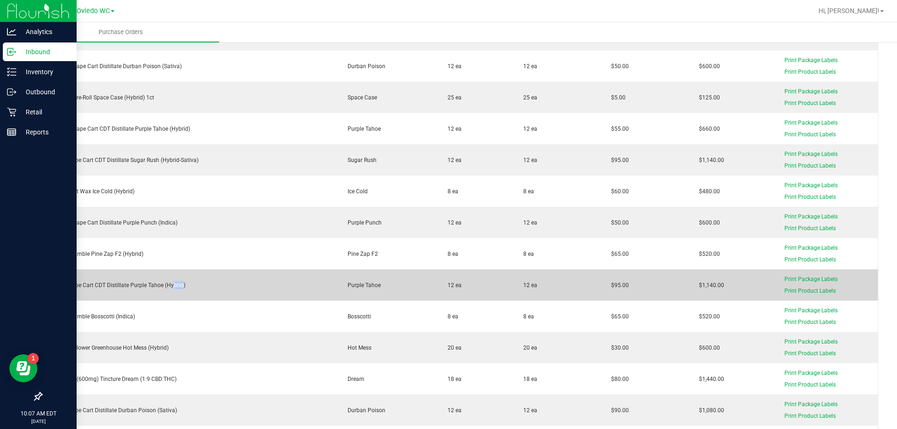
drag, startPoint x: 179, startPoint y: 288, endPoint x: 167, endPoint y: 288, distance: 12.6
click at [167, 288] on div "FT 1g Vape Cart CDT Distillate Purple Tahoe (Hybrid)" at bounding box center [190, 285] width 284 height 8
drag, startPoint x: 187, startPoint y: 290, endPoint x: 51, endPoint y: 288, distance: 135.5
click at [51, 288] on td "FT 1g Vape Cart CDT Distillate Purple Tahoe (Hybrid)" at bounding box center [190, 285] width 296 height 31
copy div "FT 1g Vape Cart CDT Distillate Purple Tahoe (Hybrid)"
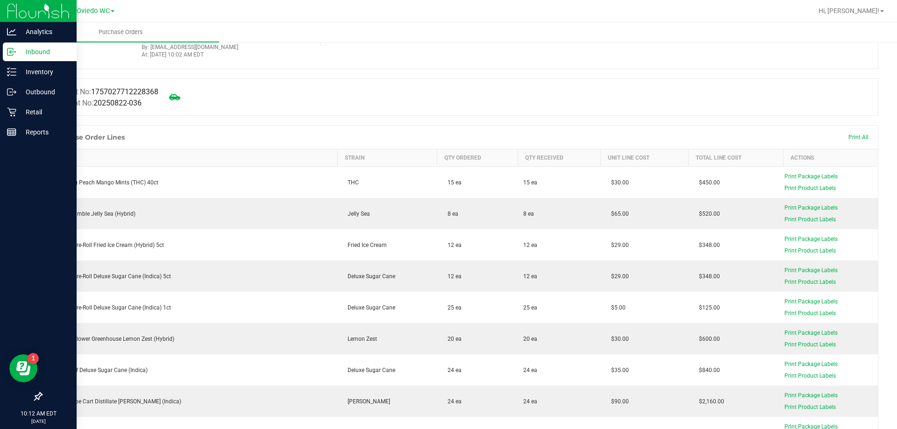
scroll to position [140, 0]
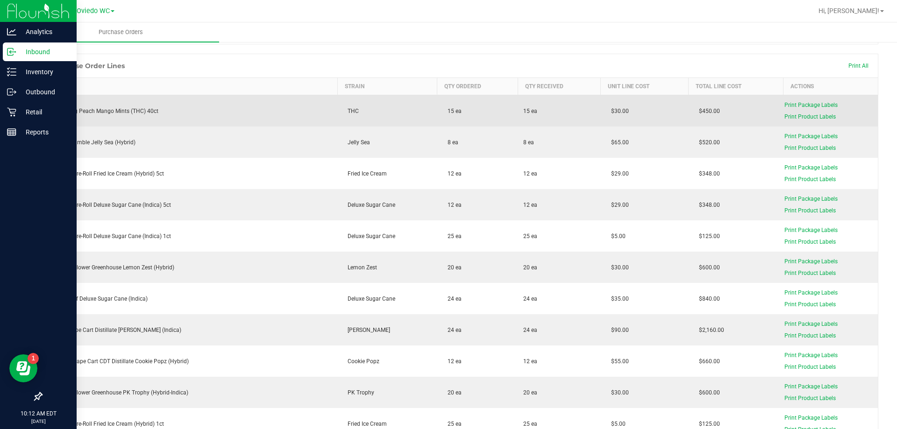
click at [128, 112] on div "HT 2.5mg Peach Mango Mints (THC) 40ct" at bounding box center [190, 111] width 284 height 8
copy div "HT 2.5mg Peach Mango Mints (THC) 40ct"
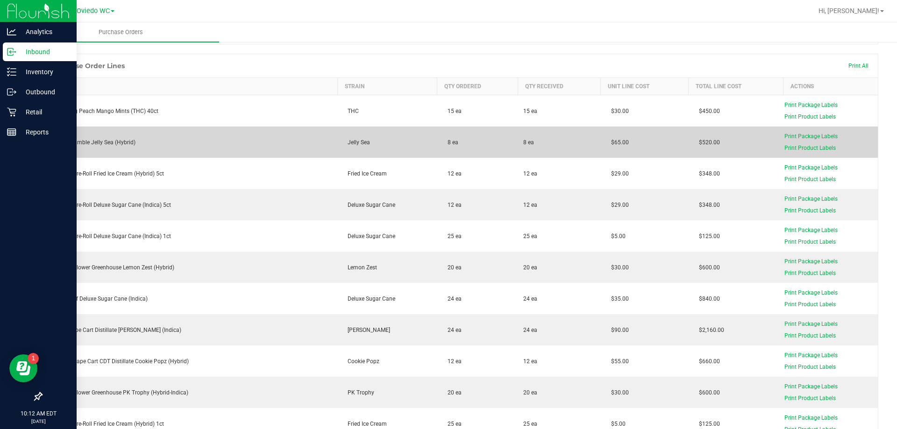
click at [116, 146] on div "FT 1g Crumble Jelly Sea (Hybrid)" at bounding box center [190, 142] width 284 height 8
copy div "FT 1g Crumble Jelly Sea (Hybrid)"
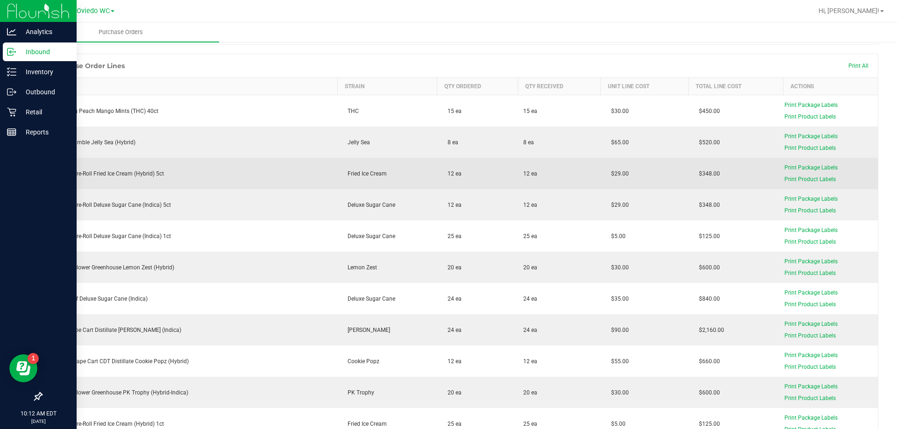
click at [132, 170] on div "FT 0.5g Pre-Roll Fried Ice Cream (Hybrid) 5ct" at bounding box center [190, 174] width 284 height 8
click at [133, 171] on div "FT 0.5g Pre-Roll Fried Ice Cream (Hybrid) 5ct" at bounding box center [190, 174] width 284 height 8
copy div "FT 0.5g Pre-Roll Fried Ice Cream (Hybrid) 5ct"
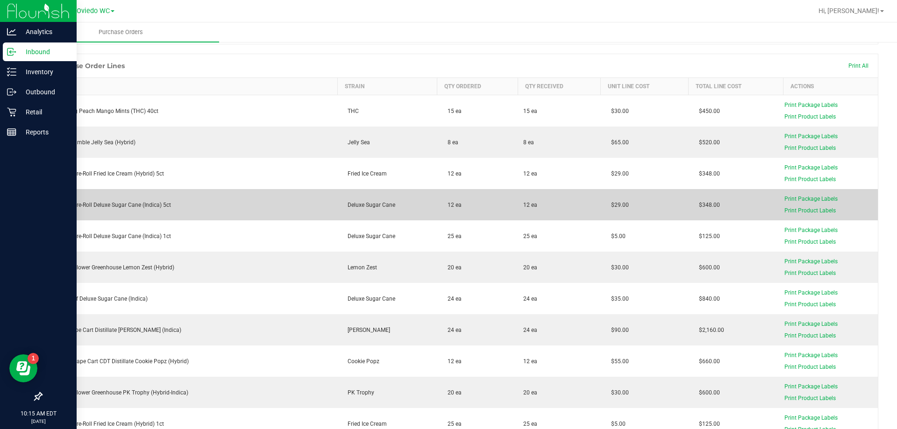
click at [142, 209] on div "FT 0.5g Pre-Roll Deluxe Sugar Cane (Indica) 5ct" at bounding box center [190, 205] width 284 height 8
click at [142, 208] on div "FT 0.5g Pre-Roll Deluxe Sugar Cane (Indica) 5ct" at bounding box center [190, 205] width 284 height 8
copy div "FT 0.5g Pre-Roll Deluxe Sugar Cane (Indica) 5ct"
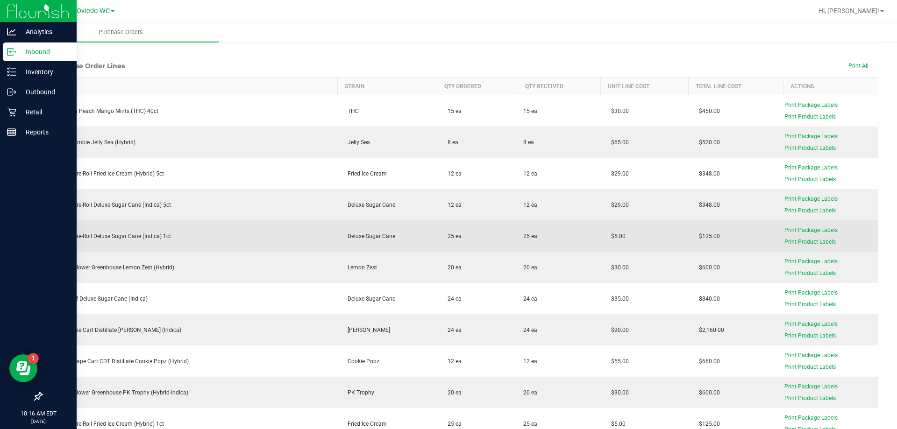
click at [129, 236] on div "FT 0.5g Pre-Roll Deluxe Sugar Cane (Indica) 1ct" at bounding box center [190, 236] width 284 height 8
copy div "FT 0.5g Pre-Roll Deluxe Sugar Cane (Indica) 1ct"
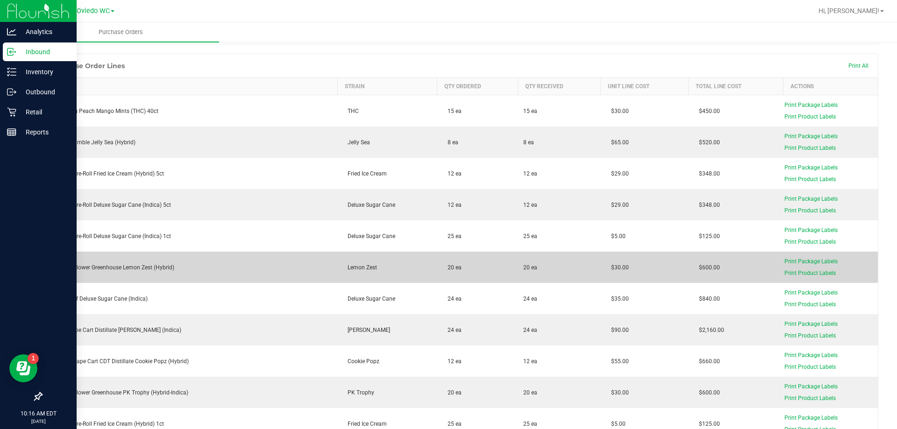
click at [138, 262] on td "FD 3.5g Flower Greenhouse Lemon Zest (Hybrid)" at bounding box center [190, 267] width 296 height 31
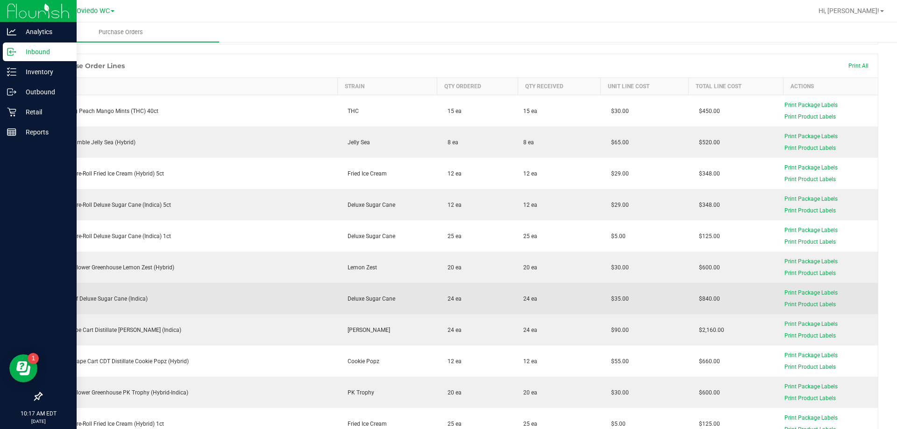
click at [127, 303] on div "FT 1g Kief Deluxe Sugar Cane (Indica)" at bounding box center [190, 299] width 284 height 8
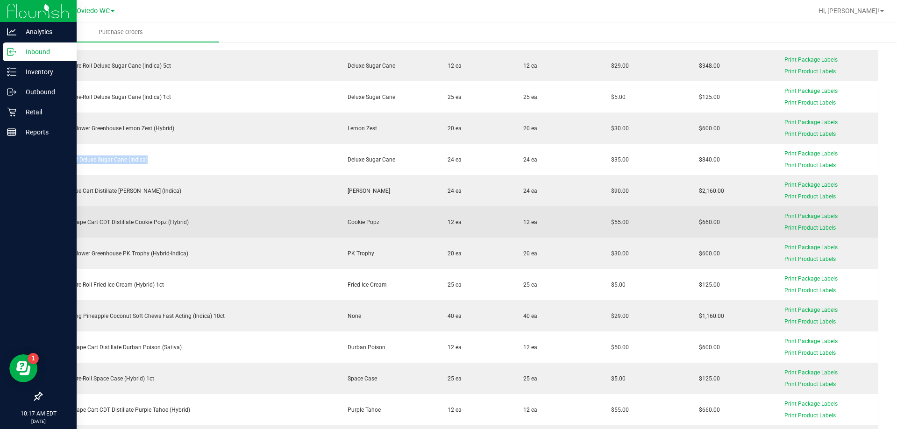
scroll to position [280, 0]
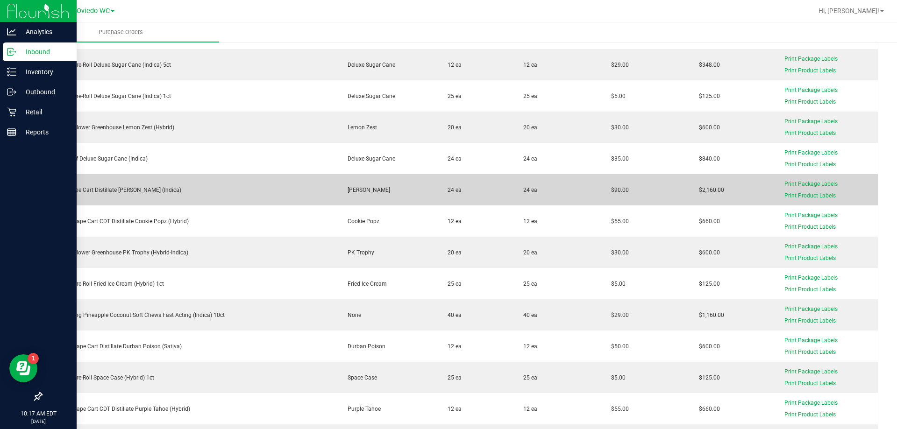
click at [144, 189] on div "FT 1g Vape Cart Distillate [PERSON_NAME] (Indica)" at bounding box center [190, 190] width 284 height 8
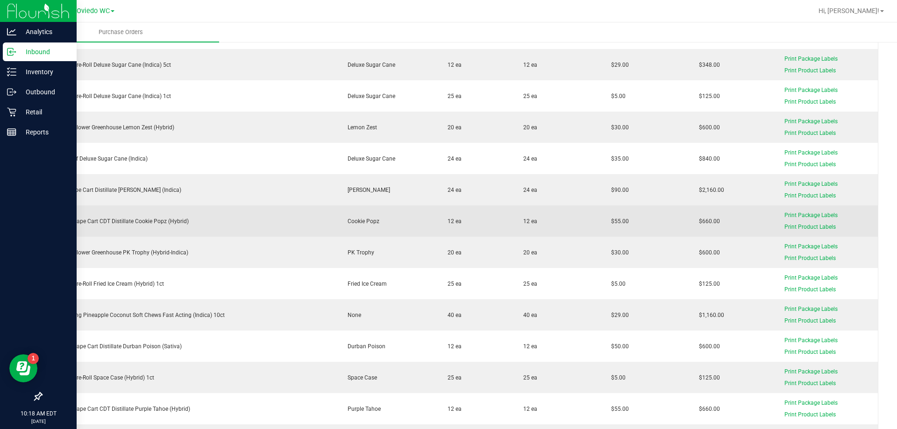
click at [161, 222] on div "FT 0.5g Vape Cart CDT Distillate Cookie Popz (Hybrid)" at bounding box center [190, 221] width 284 height 8
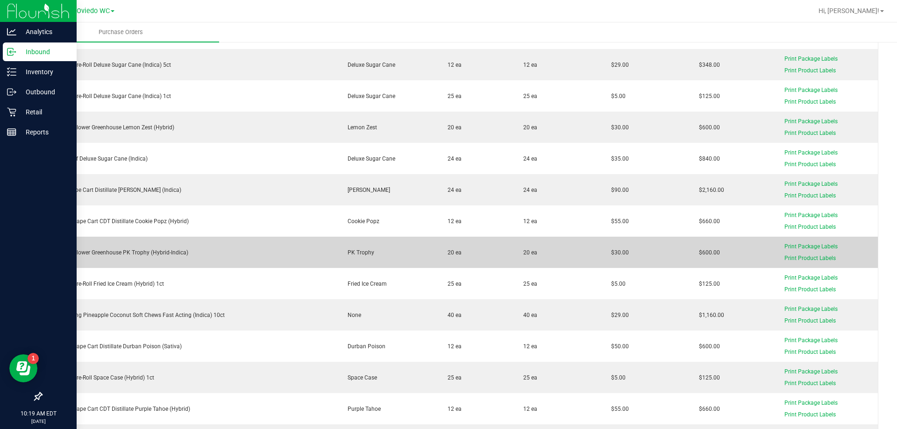
click at [107, 253] on div "FD 3.5g Flower Greenhouse PK Trophy (Hybrid-Indica)" at bounding box center [190, 252] width 284 height 8
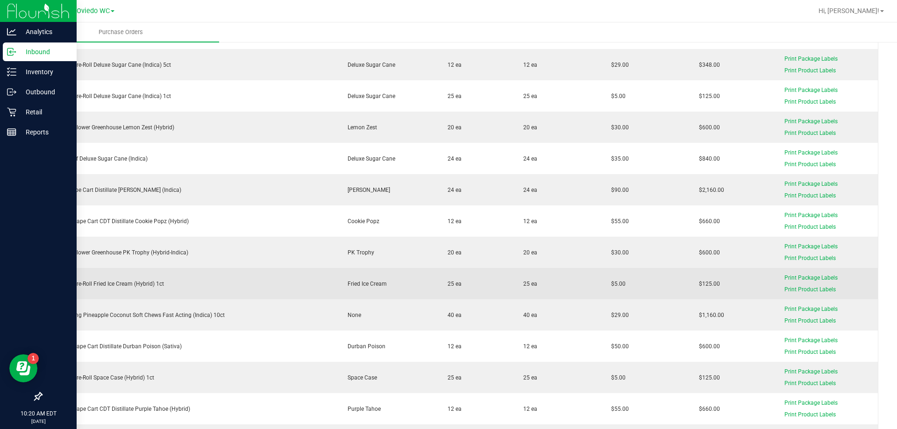
click at [158, 281] on div "FT 0.5g Pre-Roll Fried Ice Cream (Hybrid) 1ct" at bounding box center [190, 284] width 284 height 8
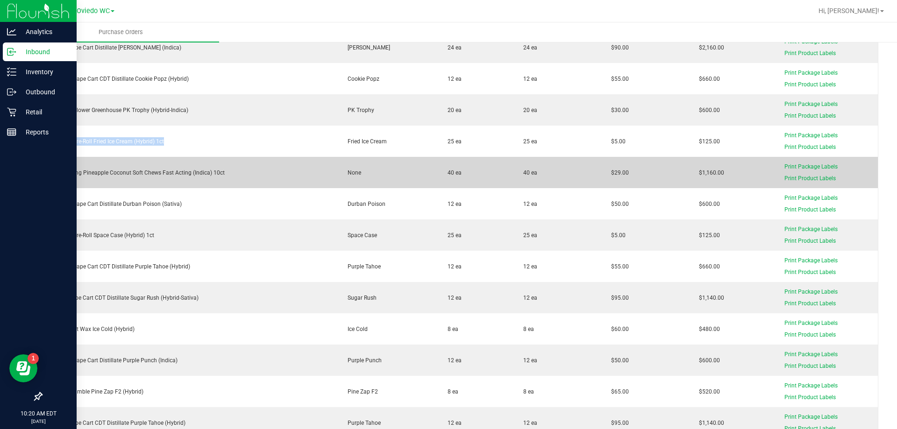
scroll to position [420, 0]
click at [192, 175] on div "WNA 10mg Pineapple Coconut Soft Chews Fast Acting (Indica) 10ct" at bounding box center [190, 175] width 284 height 8
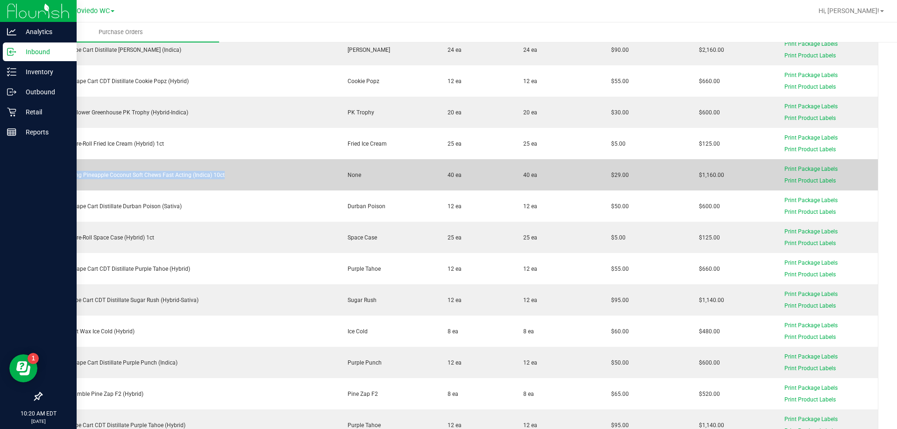
click at [192, 175] on div "WNA 10mg Pineapple Coconut Soft Chews Fast Acting (Indica) 10ct" at bounding box center [190, 175] width 284 height 8
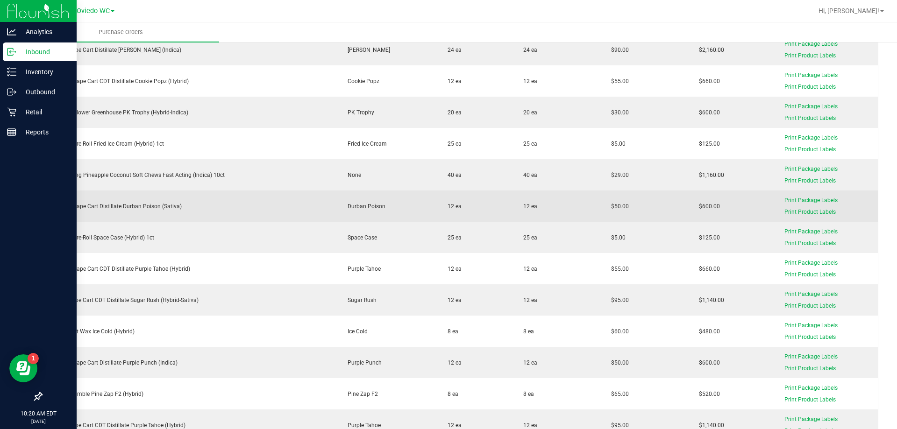
click at [158, 210] on div "FT 0.5g Vape Cart Distillate Durban Poison (Sativa)" at bounding box center [190, 206] width 284 height 8
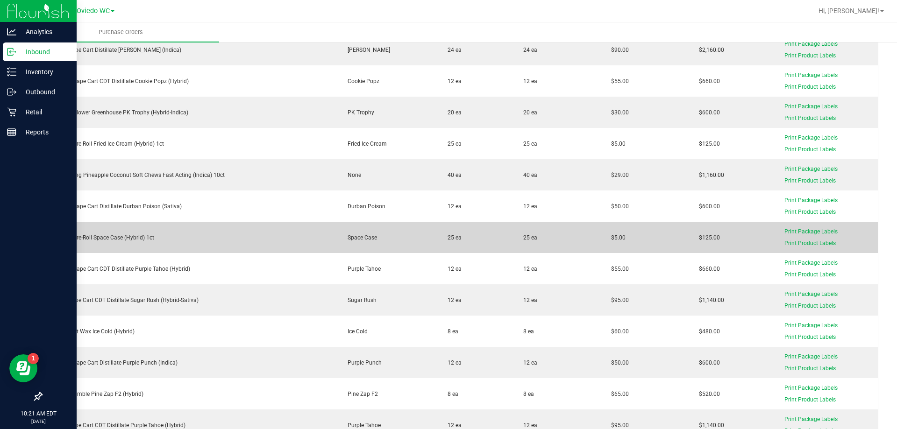
click at [144, 238] on div "FT 0.5g Pre-Roll Space Case (Hybrid) 1ct" at bounding box center [190, 238] width 284 height 8
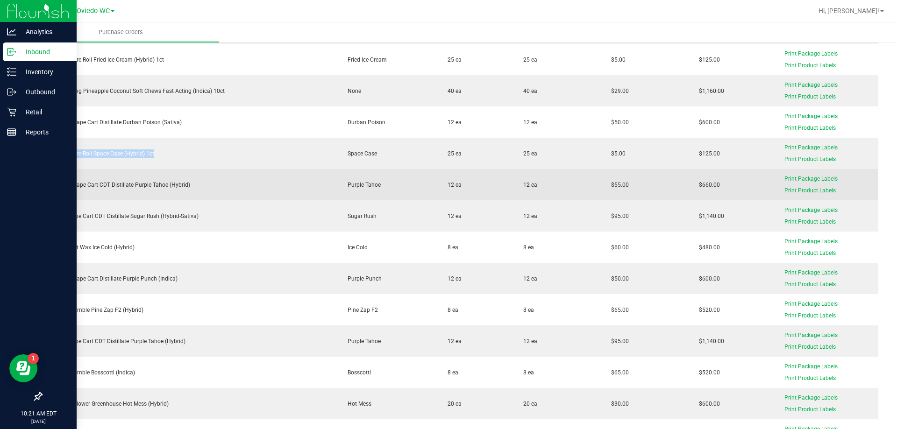
scroll to position [514, 0]
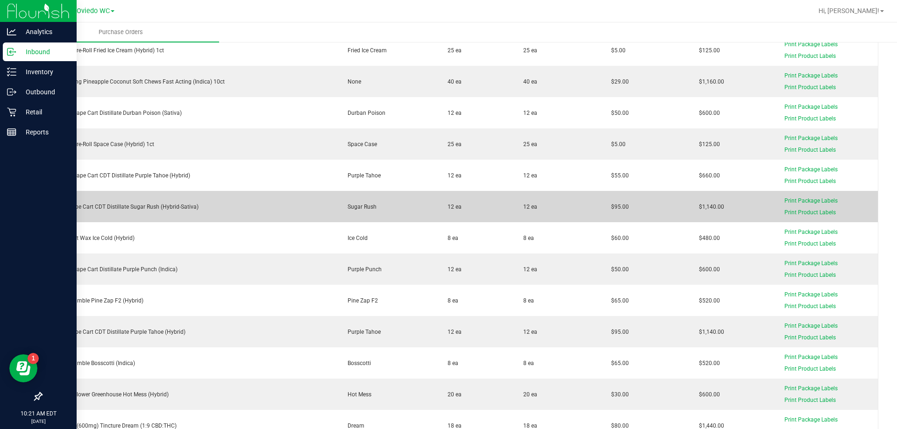
click at [164, 198] on td "FT 1g Vape Cart CDT Distillate Sugar Rush (Hybrid-Sativa)" at bounding box center [190, 206] width 296 height 31
click at [163, 208] on div "FT 1g Vape Cart CDT Distillate Sugar Rush (Hybrid-Sativa)" at bounding box center [190, 207] width 284 height 8
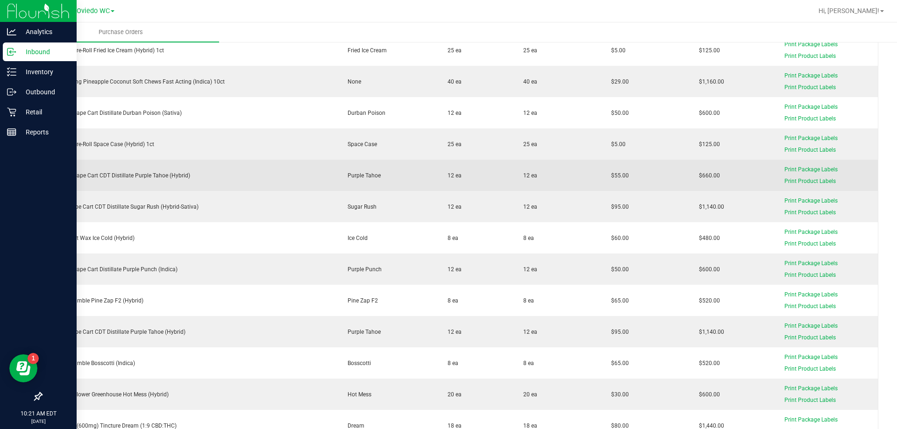
click at [159, 174] on div "FT 0.5g Vape Cart CDT Distillate Purple Tahoe (Hybrid)" at bounding box center [190, 175] width 284 height 8
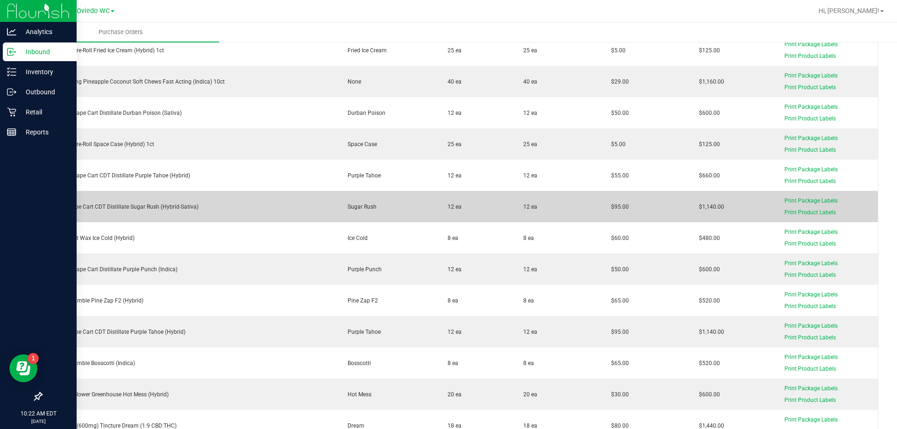
click at [137, 202] on td "FT 1g Vape Cart CDT Distillate Sugar Rush (Hybrid-Sativa)" at bounding box center [190, 206] width 296 height 31
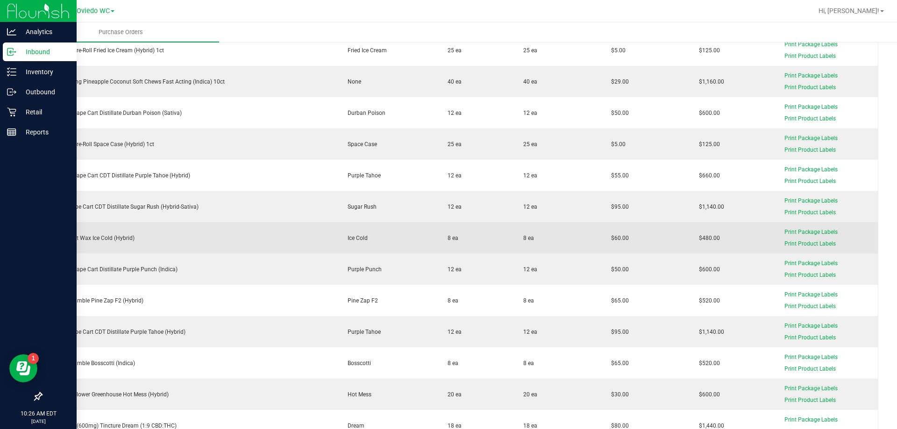
click at [106, 237] on div "FT 1g Soft Wax Ice Cold (Hybrid)" at bounding box center [190, 238] width 284 height 8
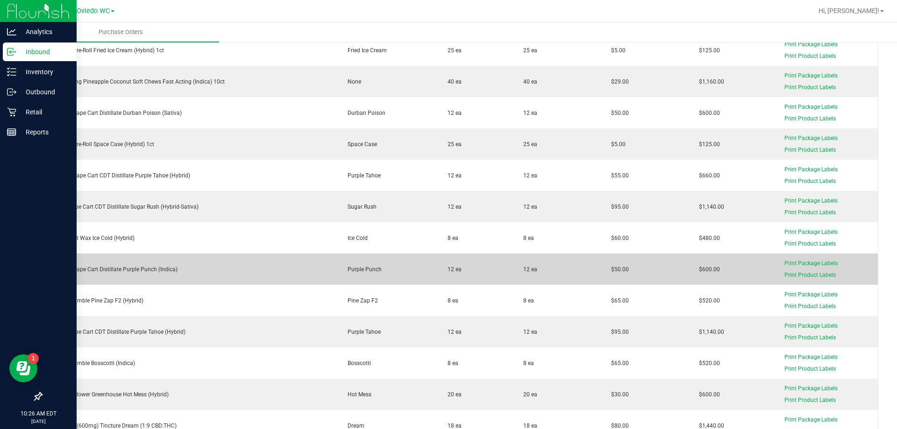
click at [159, 272] on div "FT 0.5g Vape Cart Distillate Purple Punch (Indica)" at bounding box center [190, 269] width 284 height 8
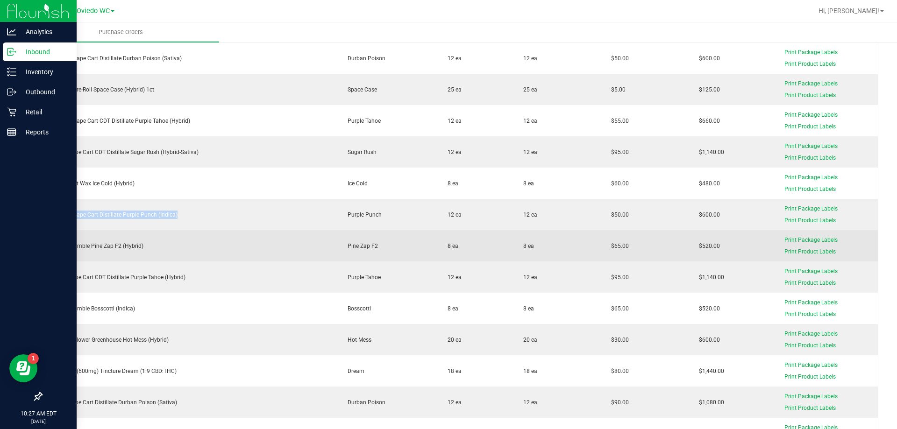
scroll to position [654, 0]
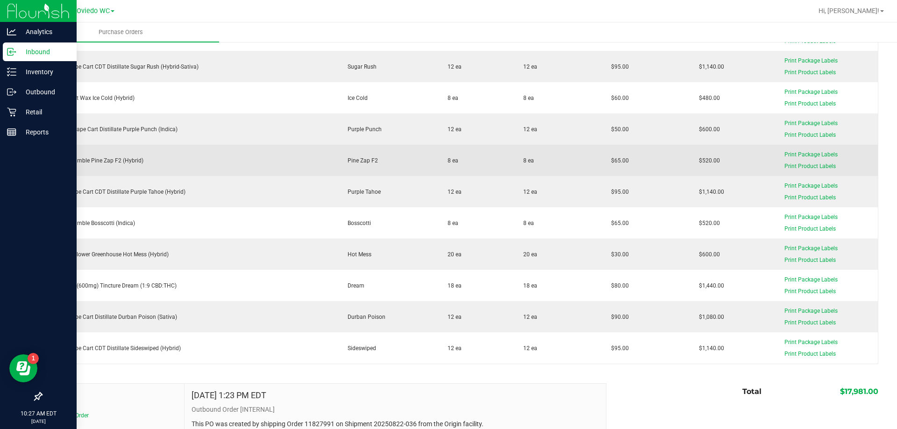
click at [120, 156] on td "FT 1g Crumble Pine Zap F2 (Hybrid)" at bounding box center [190, 160] width 296 height 31
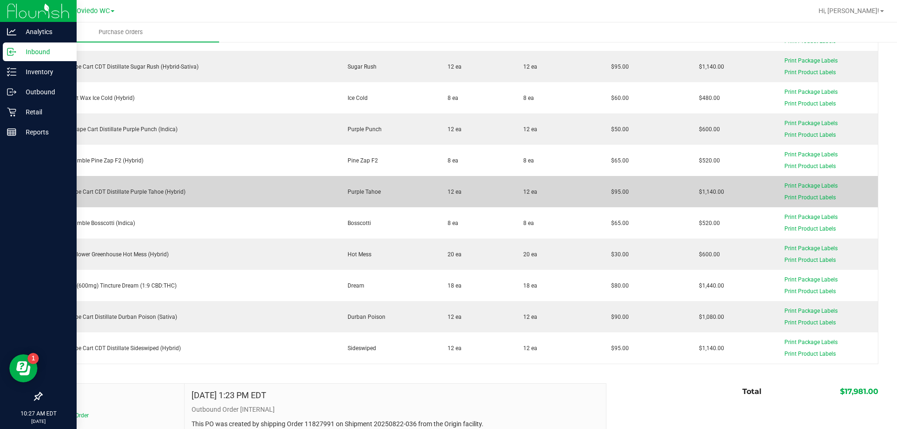
click at [125, 194] on div "FT 1g Vape Cart CDT Distillate Purple Tahoe (Hybrid)" at bounding box center [190, 192] width 284 height 8
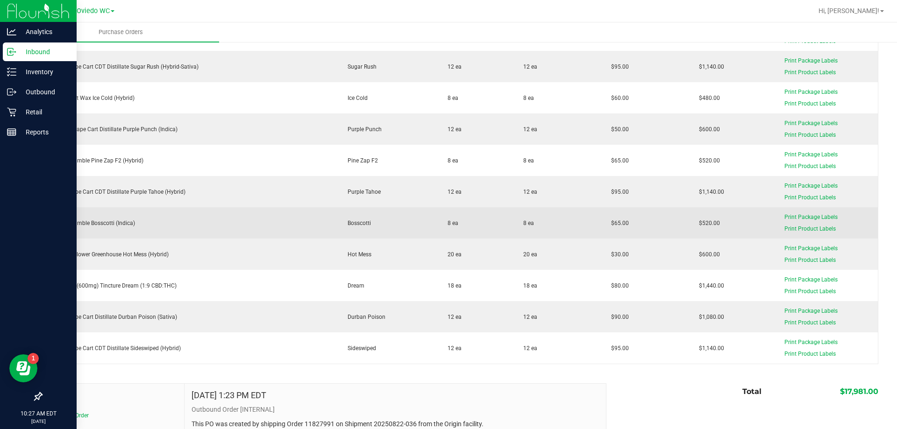
click at [119, 227] on div "FT 1g Crumble Bosscotti (Indica)" at bounding box center [190, 223] width 284 height 8
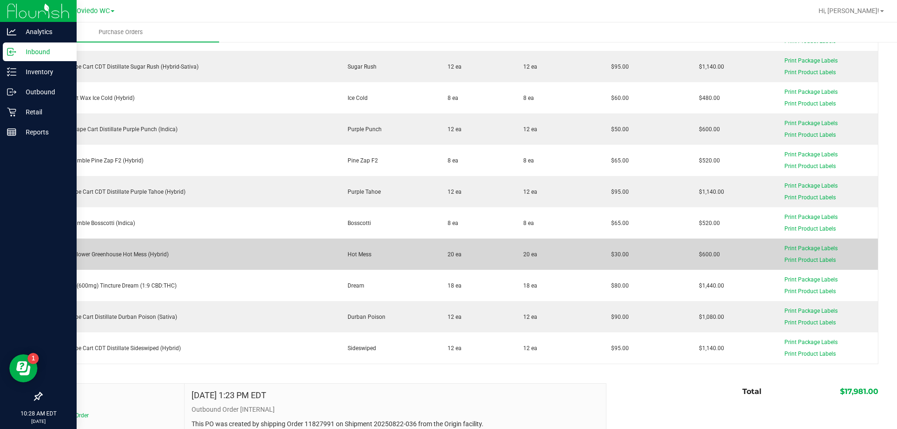
click at [154, 253] on div "FD 3.5g Flower Greenhouse Hot Mess (Hybrid)" at bounding box center [190, 254] width 284 height 8
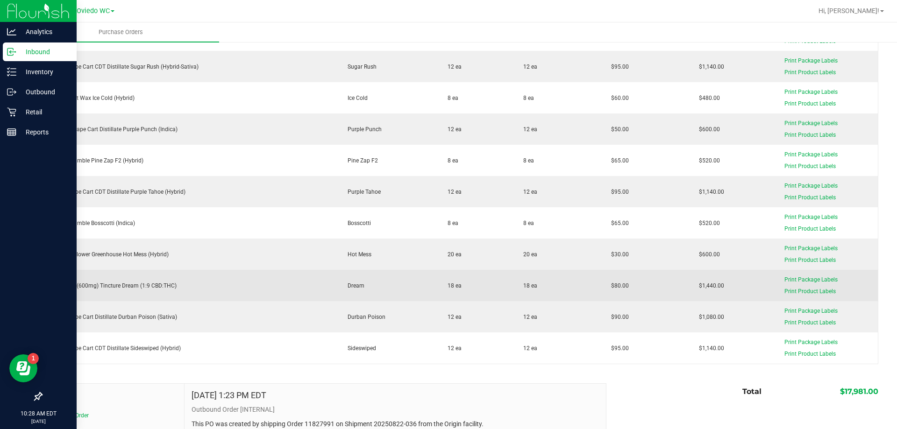
click at [124, 284] on div "SW 30ml (600mg) Tincture Dream (1:9 CBD:THC)" at bounding box center [190, 286] width 284 height 8
click at [124, 285] on div "SW 30ml (600mg) Tincture Dream (1:9 CBD:THC)" at bounding box center [190, 286] width 284 height 8
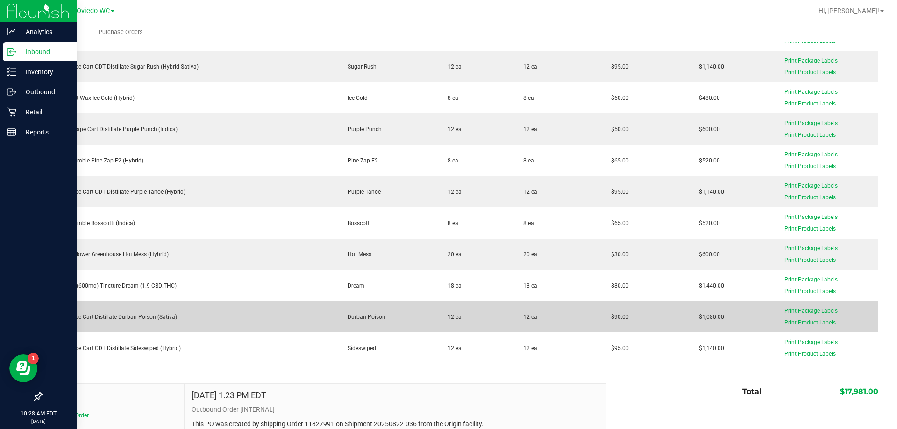
click at [142, 320] on div "FT 1g Vape Cart Distillate Durban Poison (Sativa)" at bounding box center [190, 317] width 284 height 8
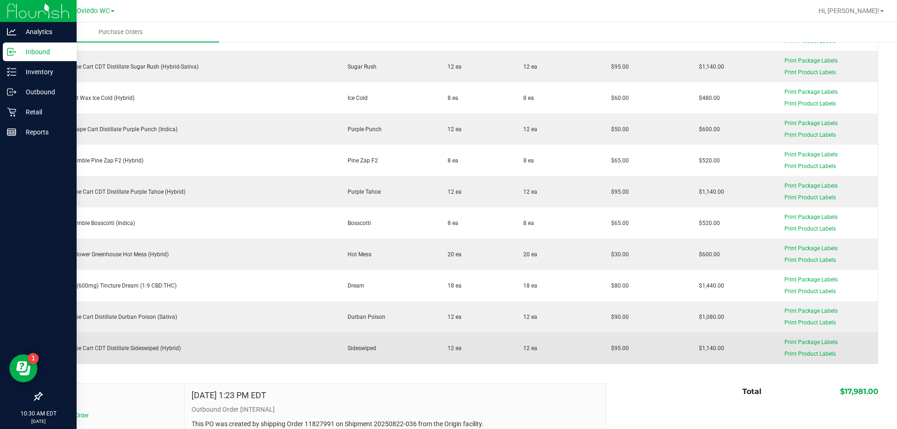
click at [131, 348] on div "FT 1g Vape Cart CDT Distillate Sideswiped (Hybrid)" at bounding box center [190, 348] width 284 height 8
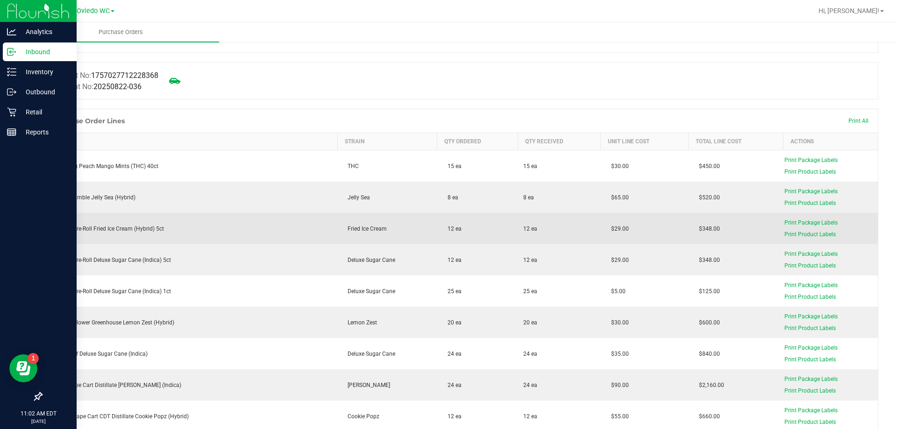
scroll to position [0, 0]
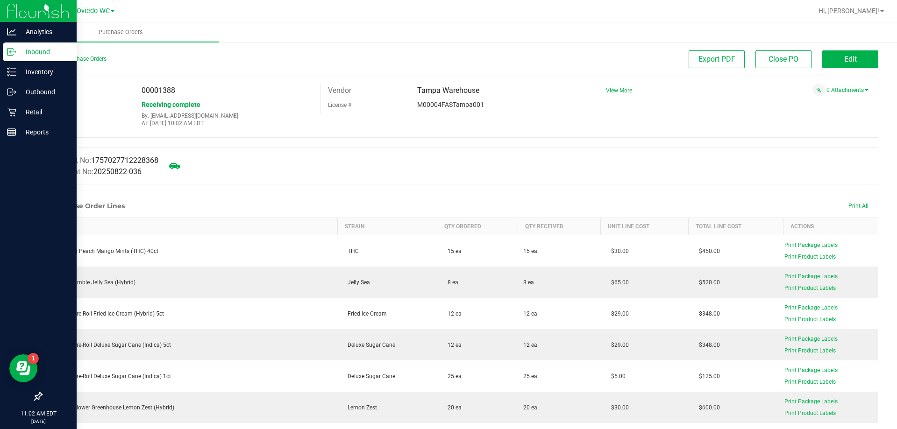
click at [39, 49] on p "Inbound" at bounding box center [44, 51] width 56 height 11
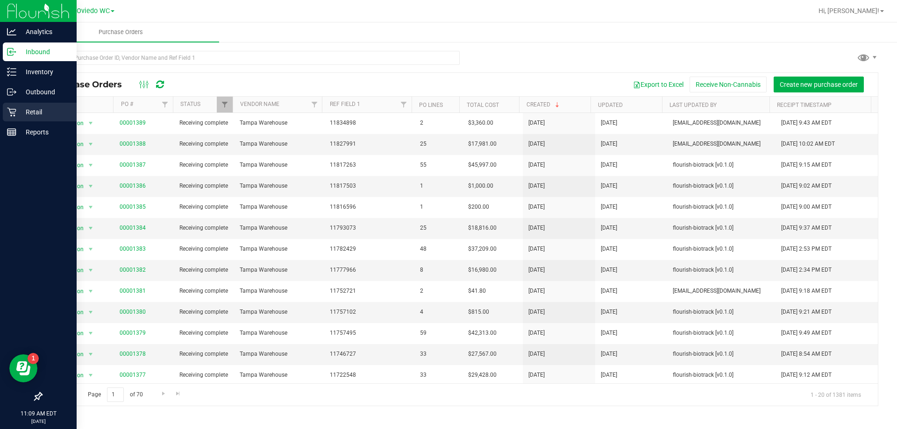
click at [32, 111] on p "Retail" at bounding box center [44, 111] width 56 height 11
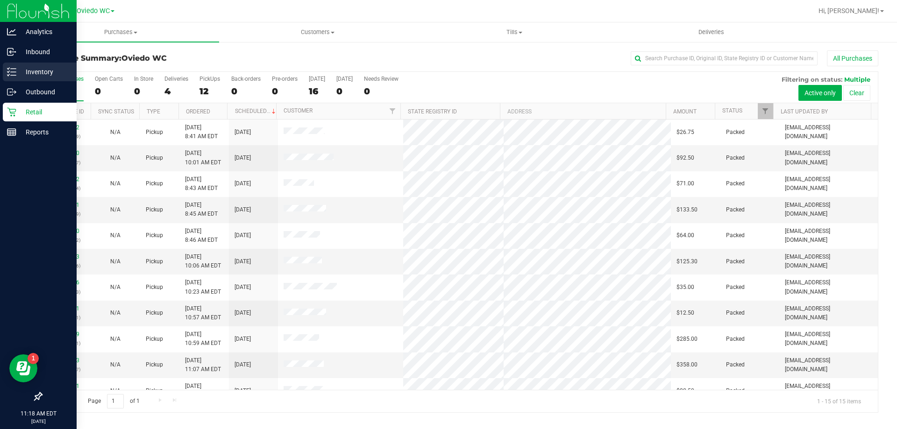
click at [28, 67] on p "Inventory" at bounding box center [44, 71] width 56 height 11
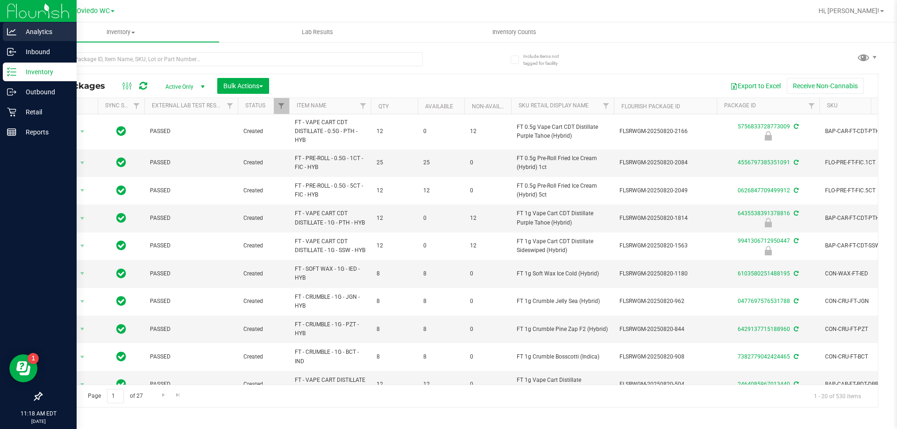
click at [48, 38] on div "Analytics" at bounding box center [40, 31] width 74 height 19
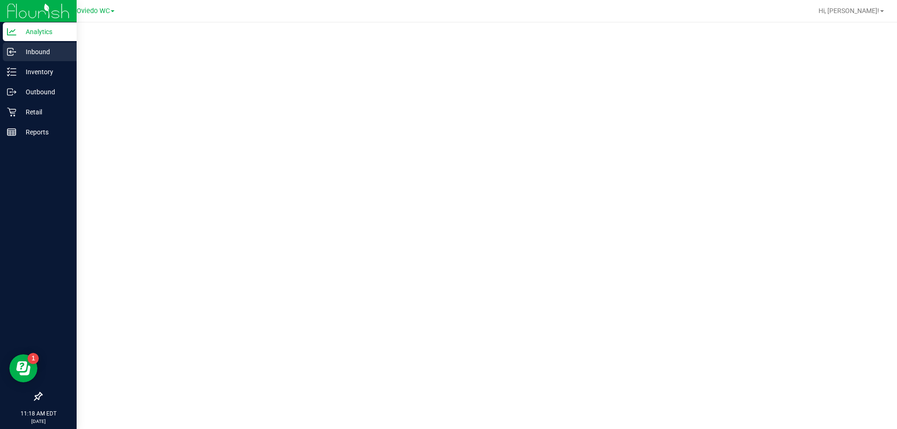
click at [43, 55] on p "Inbound" at bounding box center [44, 51] width 56 height 11
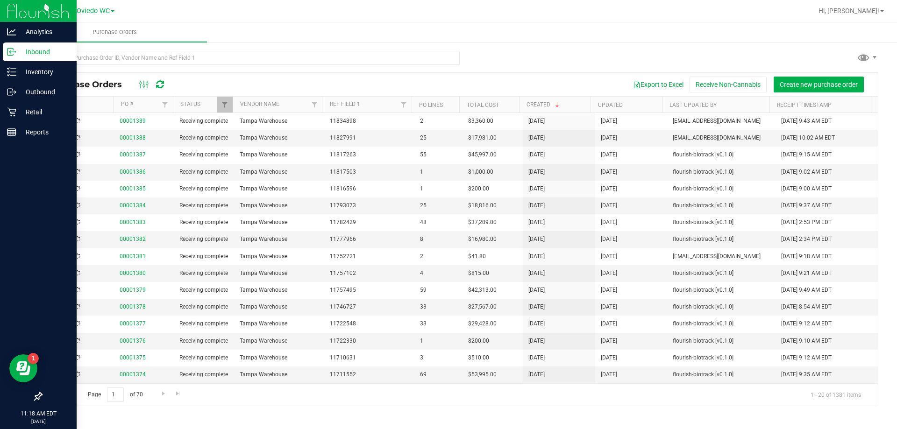
click at [43, 56] on p "Inbound" at bounding box center [44, 51] width 56 height 11
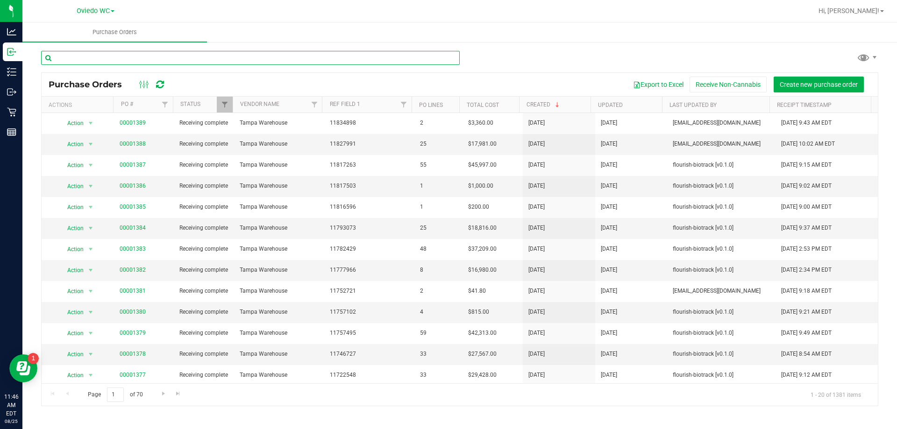
click at [133, 64] on input "text" at bounding box center [250, 58] width 418 height 14
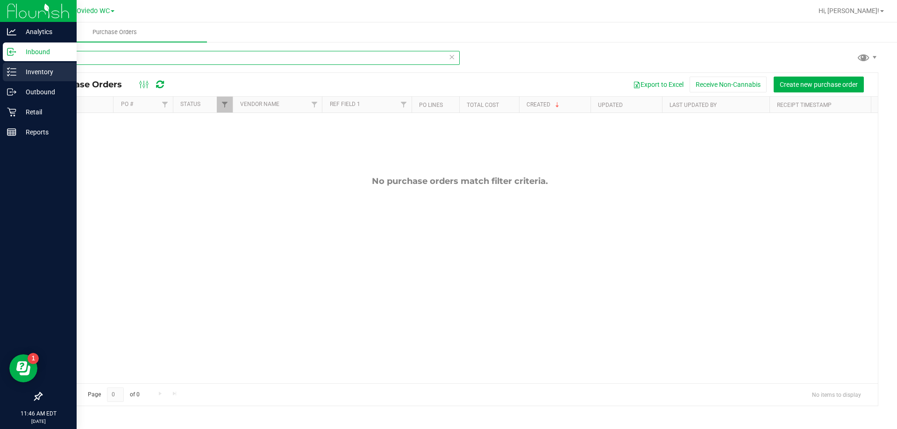
type input "pkt"
click at [16, 71] on icon at bounding box center [11, 71] width 9 height 9
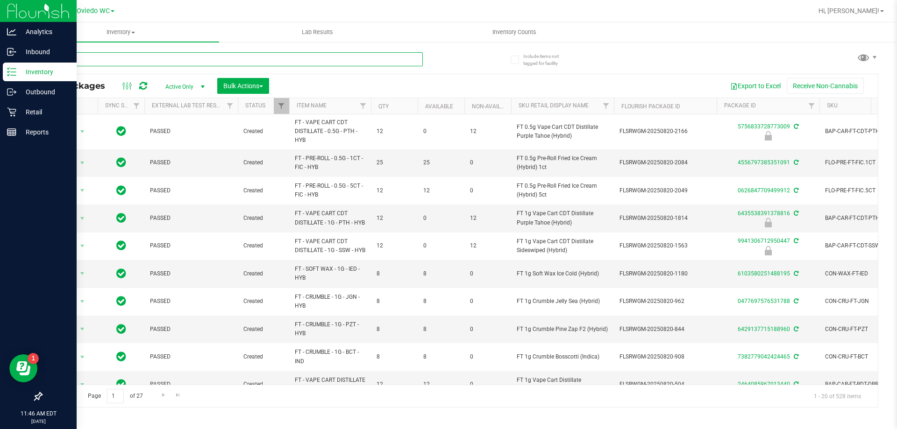
click at [125, 63] on input "text" at bounding box center [232, 59] width 382 height 14
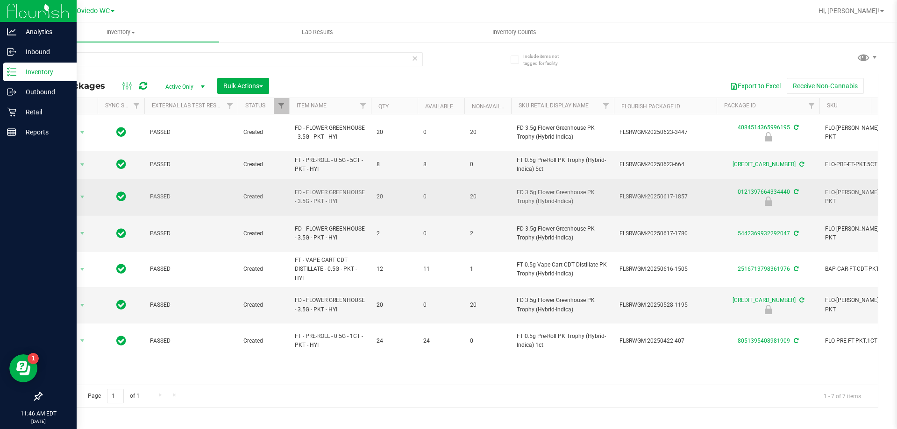
click at [325, 189] on span "FD - FLOWER GREENHOUSE - 3.5G - PKT - HYI" at bounding box center [330, 197] width 71 height 18
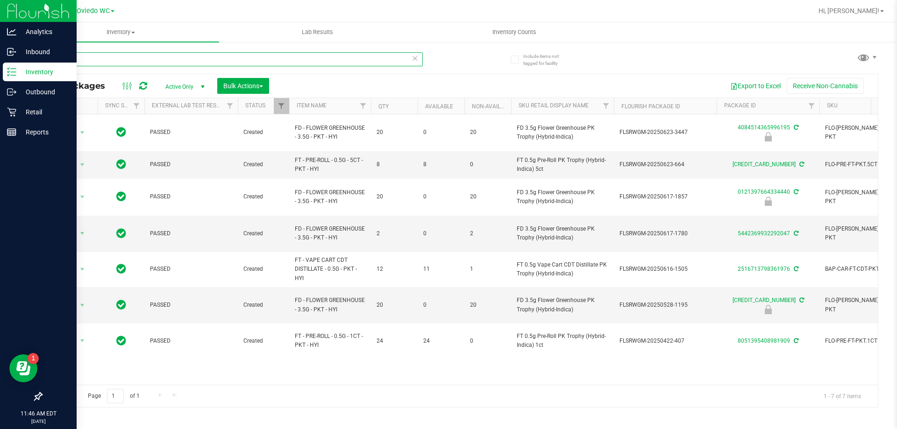
click at [162, 56] on input "pkt" at bounding box center [232, 59] width 382 height 14
paste input "FD - FLOWER GREENHOUSE - 3.5G - PKT - HYI"
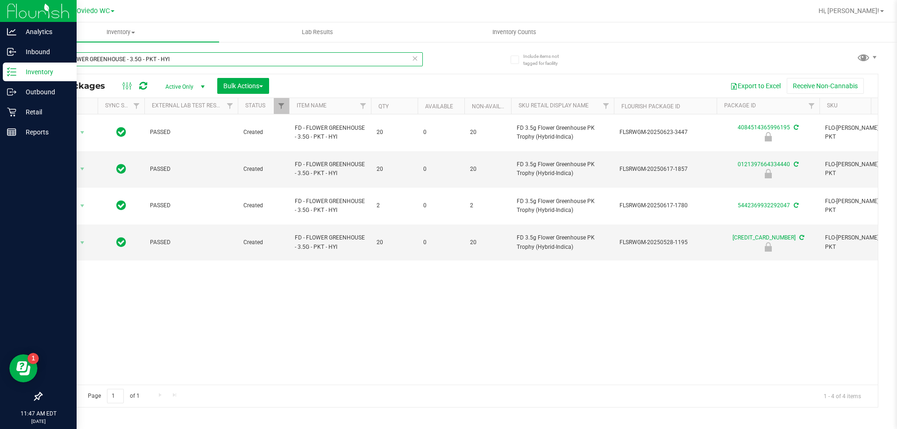
click at [190, 65] on input "FD - FLOWER GREENHOUSE - 3.5G - PKT - HYI" at bounding box center [232, 59] width 382 height 14
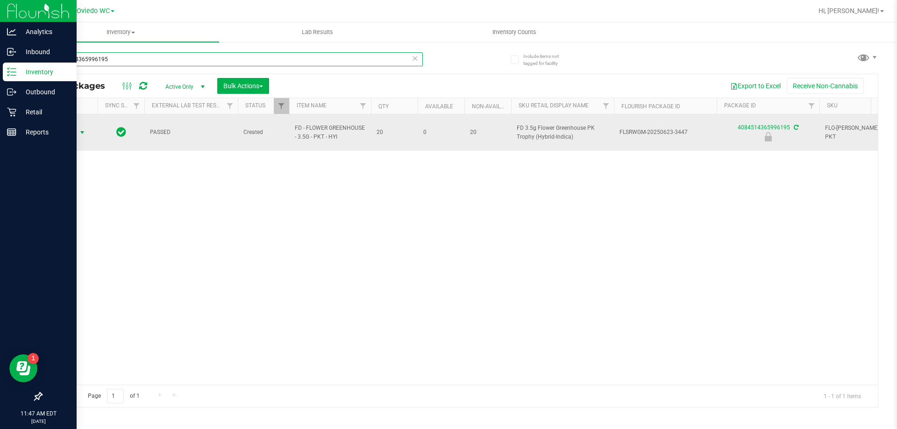
type input "4084514365996195"
click at [82, 129] on span "select" at bounding box center [81, 132] width 7 height 7
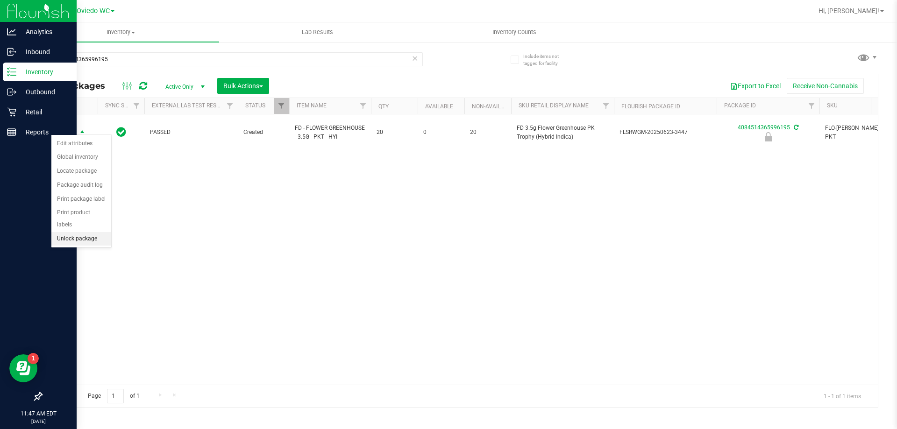
click at [83, 232] on li "Unlock package" at bounding box center [81, 239] width 60 height 14
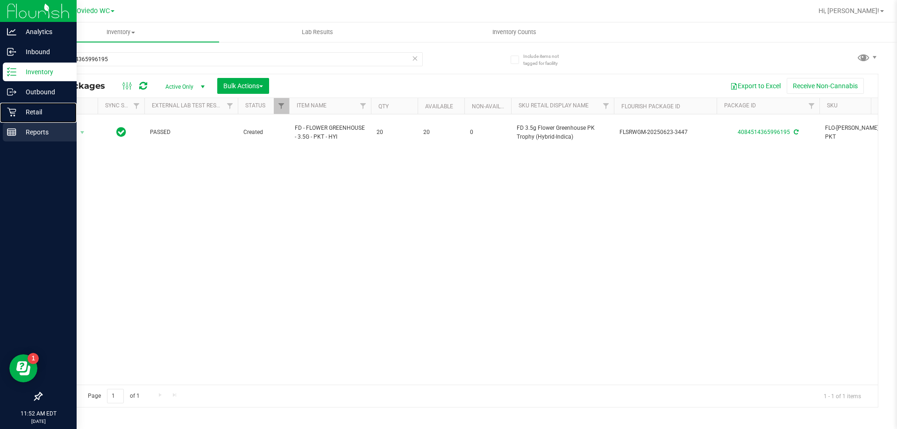
drag, startPoint x: 28, startPoint y: 114, endPoint x: 35, endPoint y: 141, distance: 27.5
click at [28, 114] on p "Retail" at bounding box center [44, 111] width 56 height 11
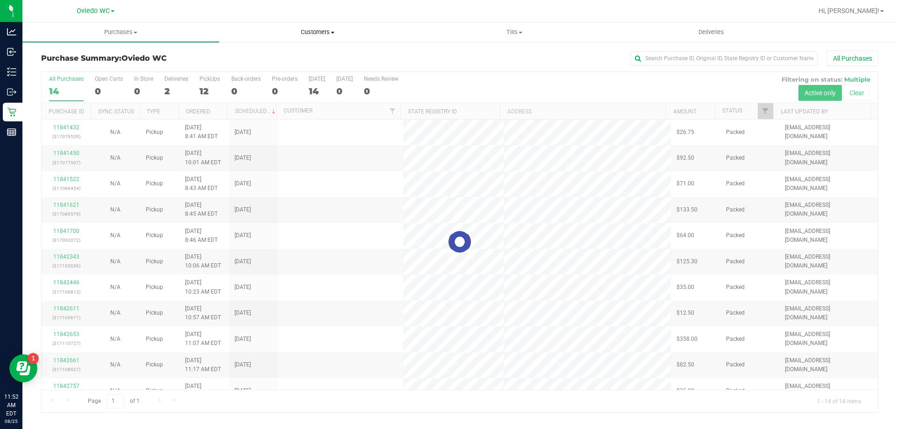
click at [319, 35] on span "Customers" at bounding box center [318, 32] width 196 height 8
click at [247, 56] on span "All customers" at bounding box center [252, 56] width 67 height 8
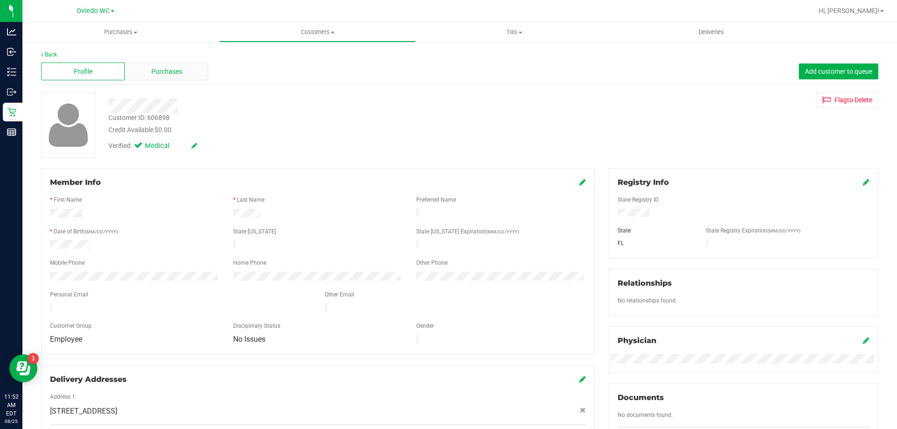
click at [177, 64] on div "Purchases" at bounding box center [167, 72] width 84 height 18
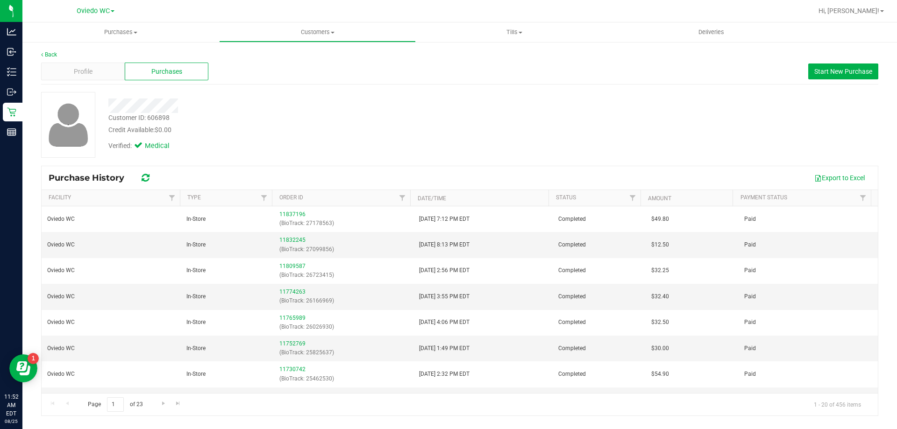
click at [516, 170] on div "Export to Excel" at bounding box center [515, 178] width 711 height 16
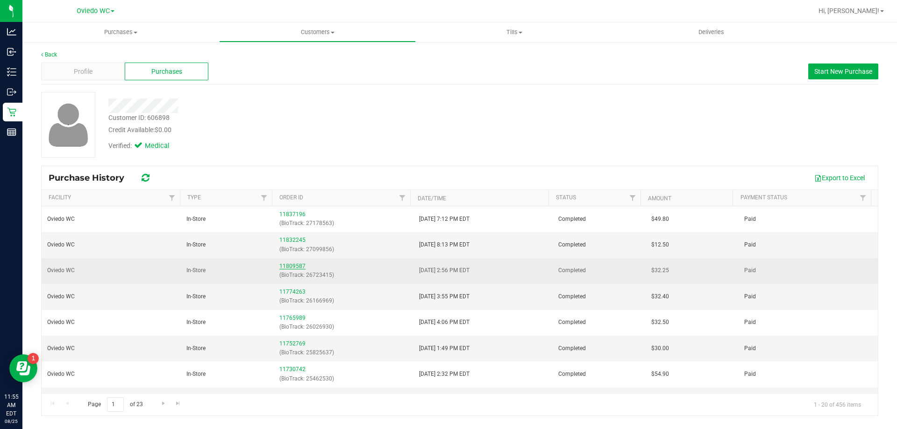
click at [285, 266] on link "11809587" at bounding box center [292, 266] width 26 height 7
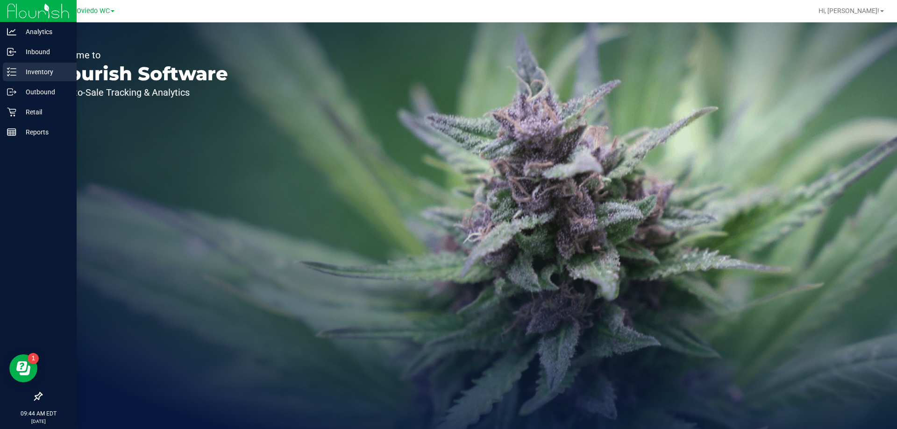
click at [39, 72] on p "Inventory" at bounding box center [44, 71] width 56 height 11
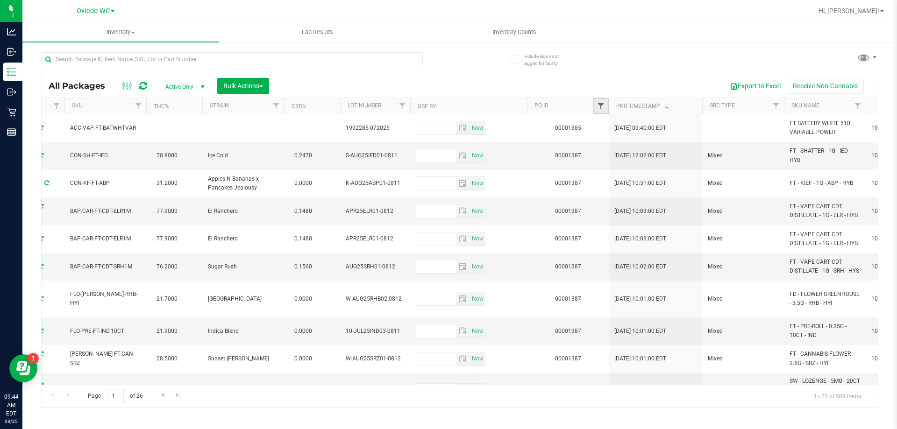
click at [601, 106] on span "Filter" at bounding box center [600, 105] width 7 height 7
paste input "FT 2g Hash Coin (Sativa)"
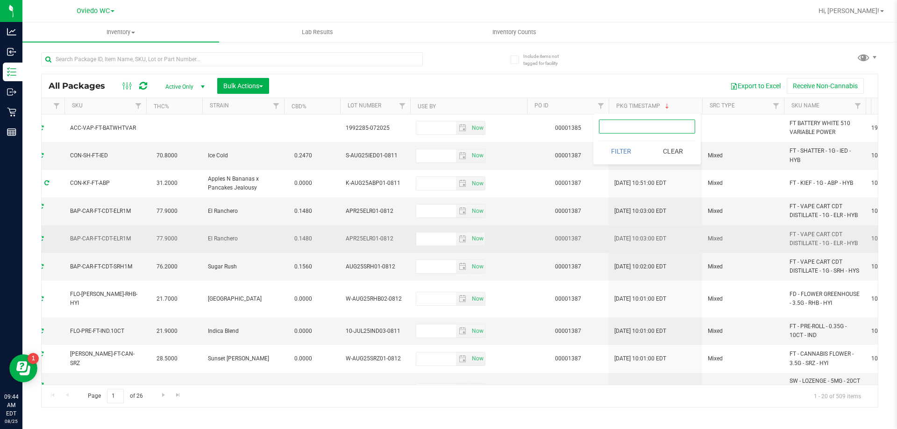
type input "FT 2g Hash Coin (Sativa)"
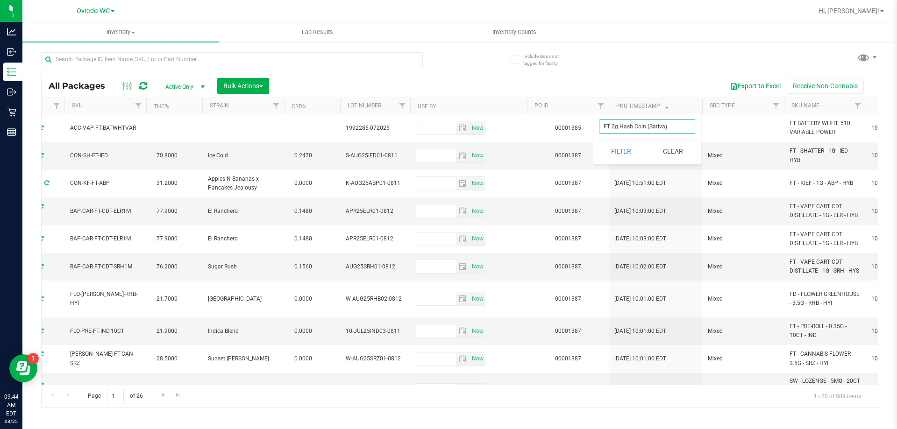
click at [673, 128] on input "FT 2g Hash Coin (Sativa)" at bounding box center [647, 127] width 96 height 14
paste input "00001389"
type input "00001389"
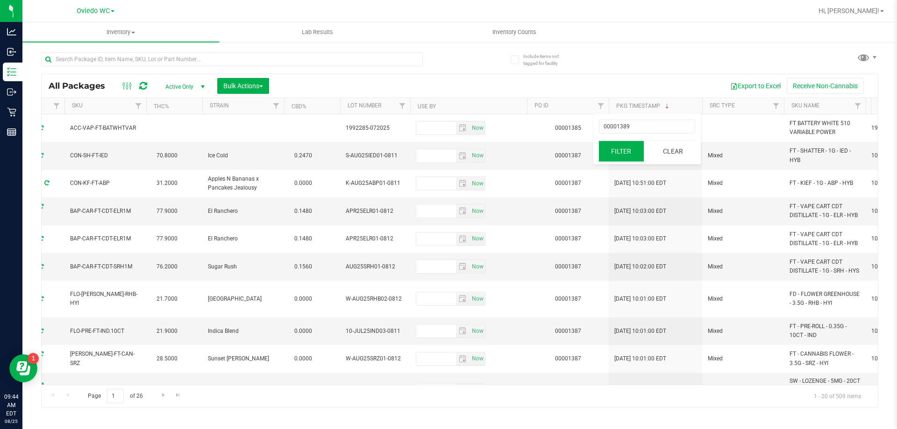
click at [623, 156] on button "Filter" at bounding box center [621, 151] width 45 height 21
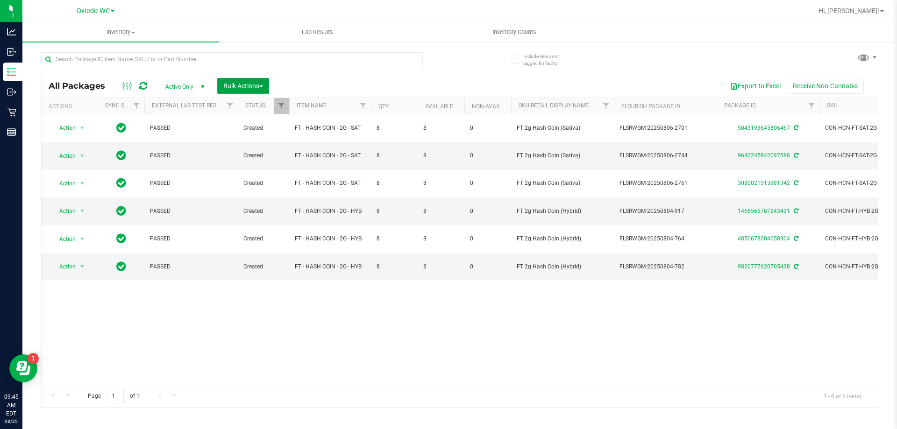
click at [262, 89] on span "Bulk Actions" at bounding box center [243, 85] width 40 height 7
click at [246, 177] on span "Lock/Unlock packages" at bounding box center [255, 175] width 64 height 7
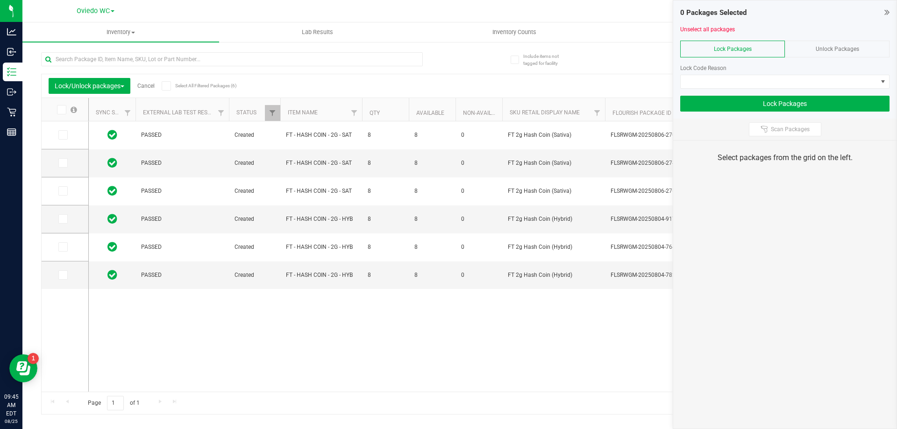
click at [64, 110] on icon at bounding box center [61, 110] width 6 height 0
click at [0, 0] on input "checkbox" at bounding box center [0, 0] width 0 height 0
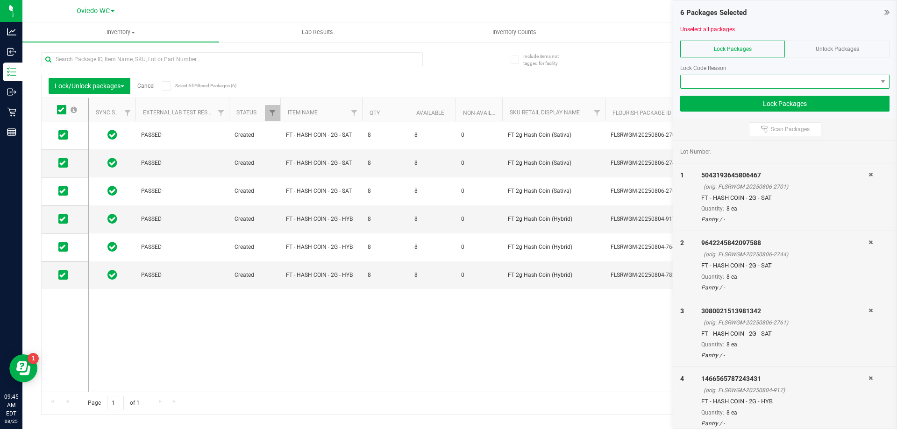
click at [836, 80] on span at bounding box center [779, 81] width 197 height 13
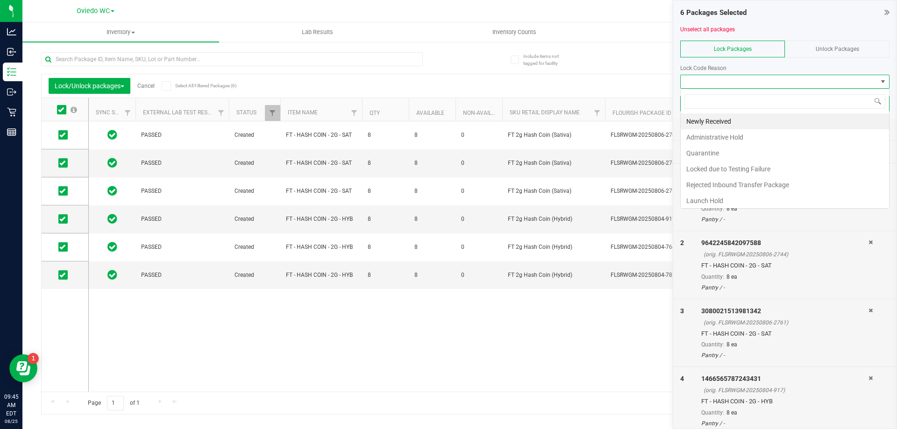
scroll to position [14, 209]
click at [725, 125] on li "Newly Received" at bounding box center [785, 121] width 208 height 16
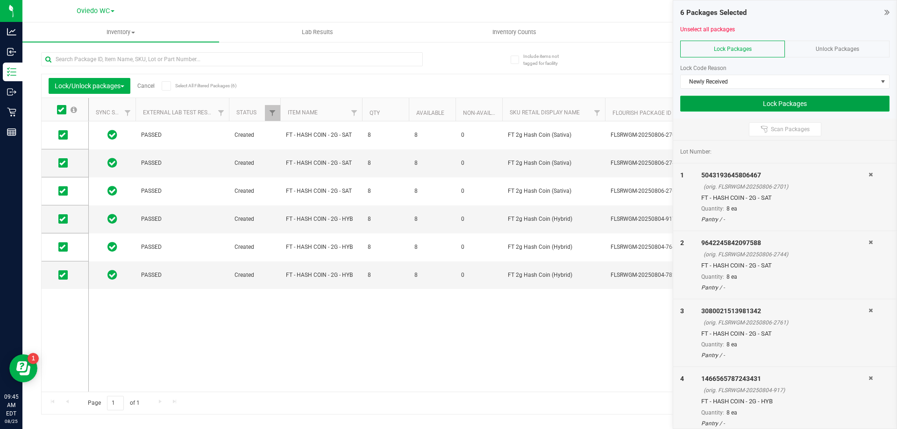
click at [780, 104] on button "Lock Packages" at bounding box center [784, 104] width 209 height 16
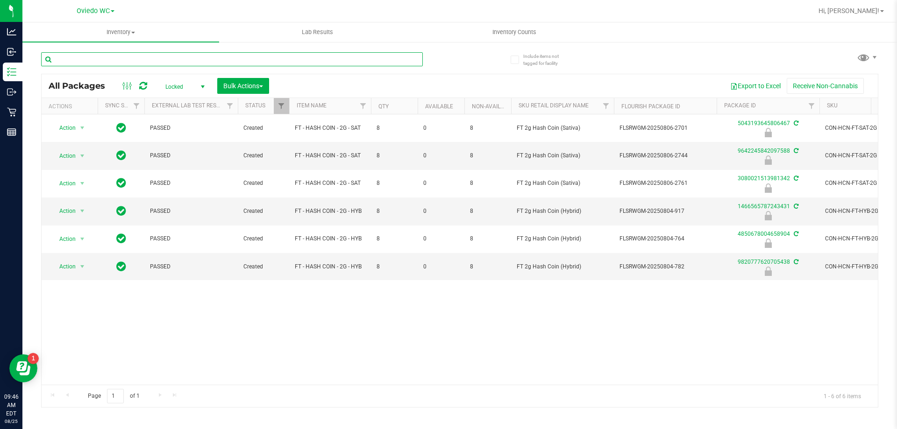
click at [202, 62] on input "text" at bounding box center [232, 59] width 382 height 14
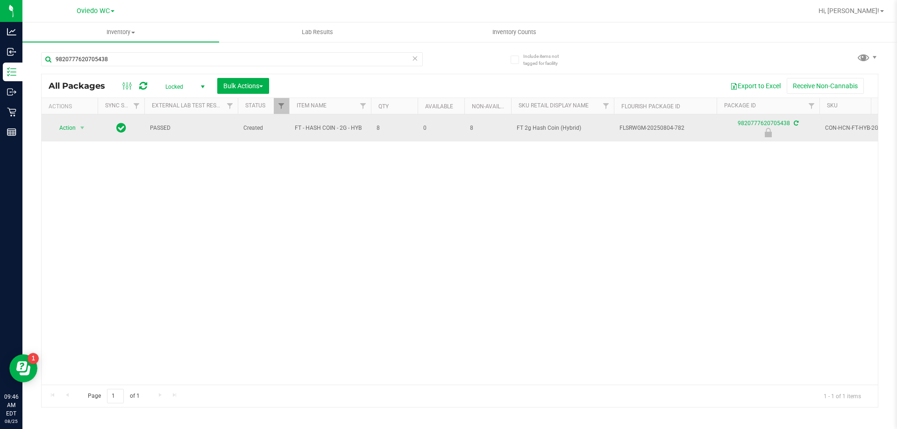
click at [345, 126] on span "FT - HASH COIN - 2G - HYB" at bounding box center [330, 128] width 71 height 9
copy tr "FT - HASH COIN - 2G - HYB"
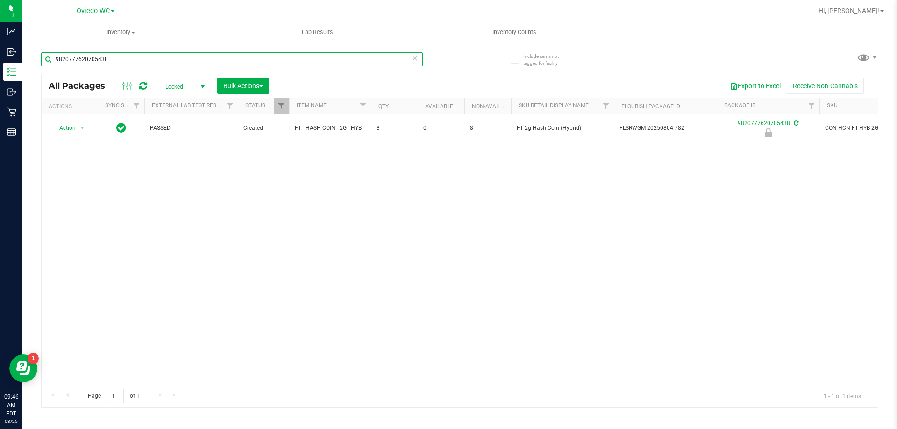
click at [161, 60] on input "9820777620705438" at bounding box center [232, 59] width 382 height 14
paste input "FT - HASH COIN - 2G - HYB"
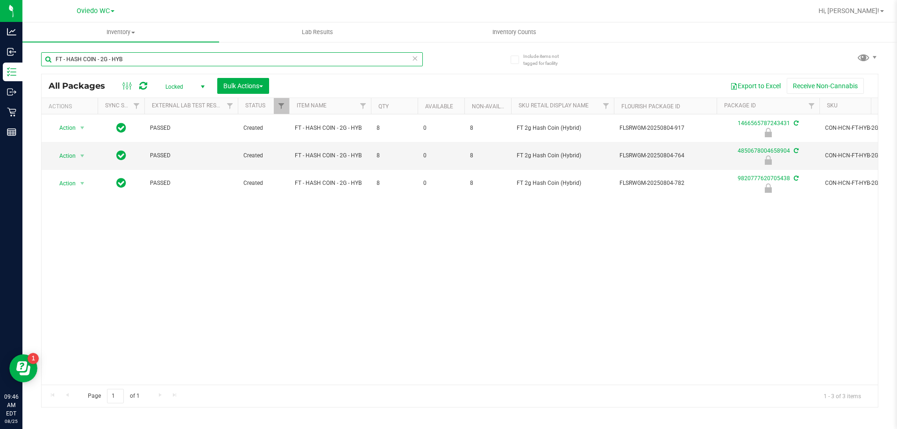
click at [185, 61] on input "FT - HASH COIN - 2G - HYB" at bounding box center [232, 59] width 382 height 14
click at [184, 61] on input "FT - HASH COIN - 2G - HYB" at bounding box center [232, 59] width 382 height 14
type input "9820777620705438"
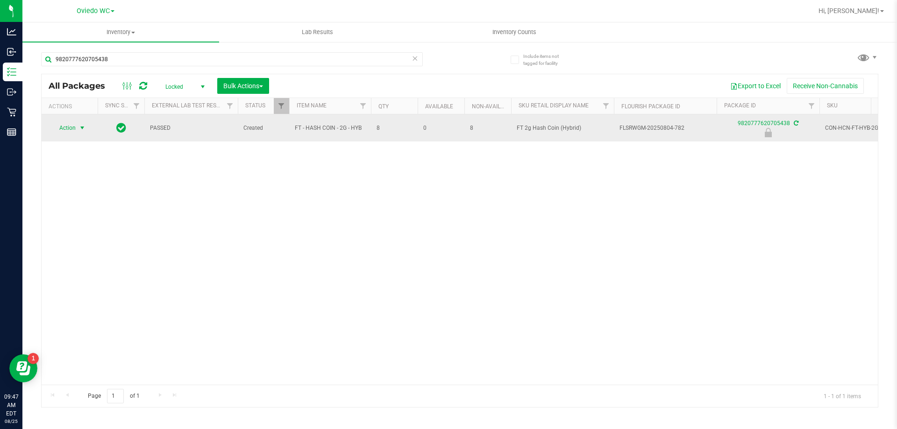
click at [85, 130] on span "select" at bounding box center [81, 127] width 7 height 7
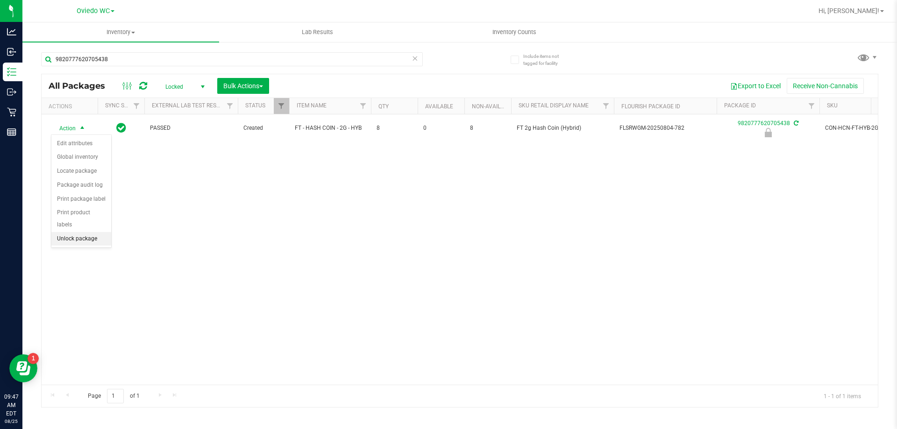
click at [84, 232] on li "Unlock package" at bounding box center [81, 239] width 60 height 14
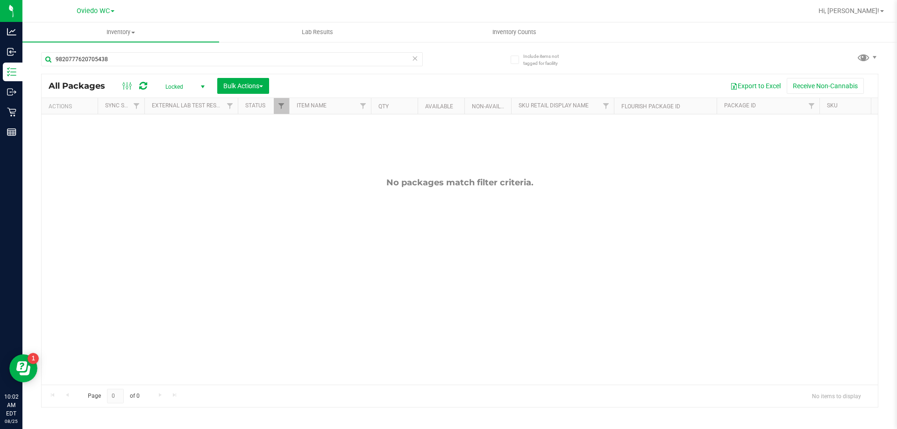
click at [414, 57] on icon at bounding box center [414, 57] width 7 height 11
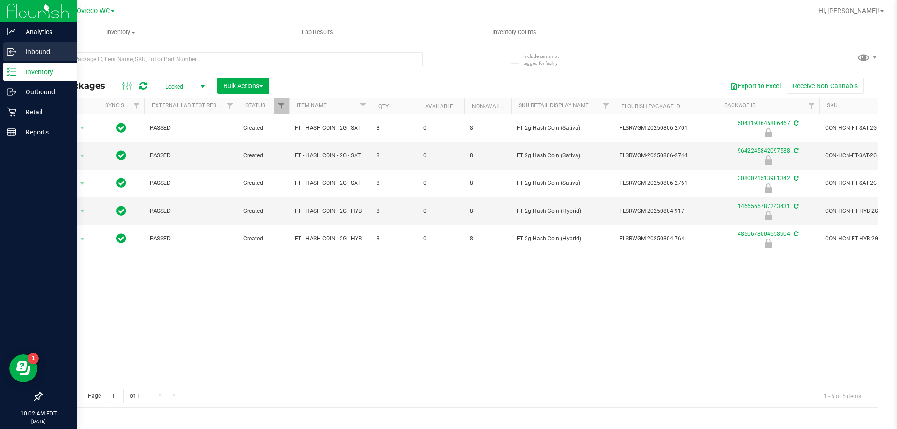
click at [49, 48] on p "Inbound" at bounding box center [44, 51] width 56 height 11
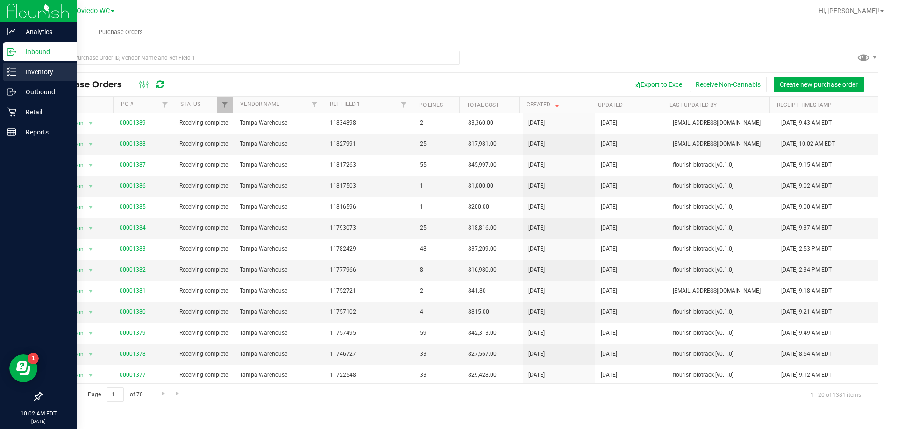
click at [15, 72] on line at bounding box center [13, 72] width 5 height 0
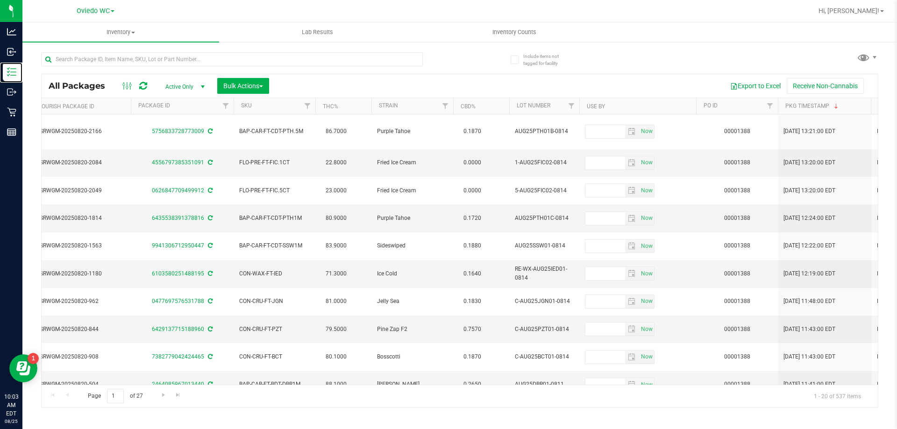
scroll to position [0, 601]
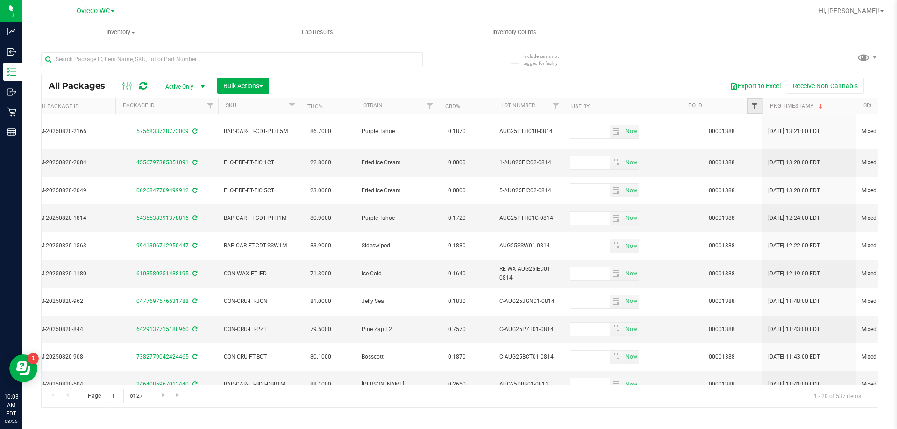
click at [755, 105] on span "Filter" at bounding box center [754, 105] width 7 height 7
paste input "00001388"
type input "00001388"
click at [778, 150] on button "Filter" at bounding box center [774, 151] width 45 height 21
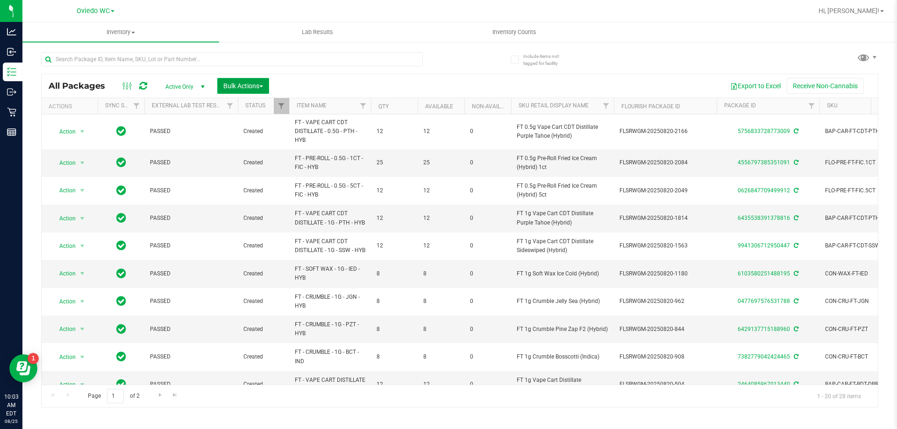
click at [238, 90] on button "Bulk Actions" at bounding box center [243, 86] width 52 height 16
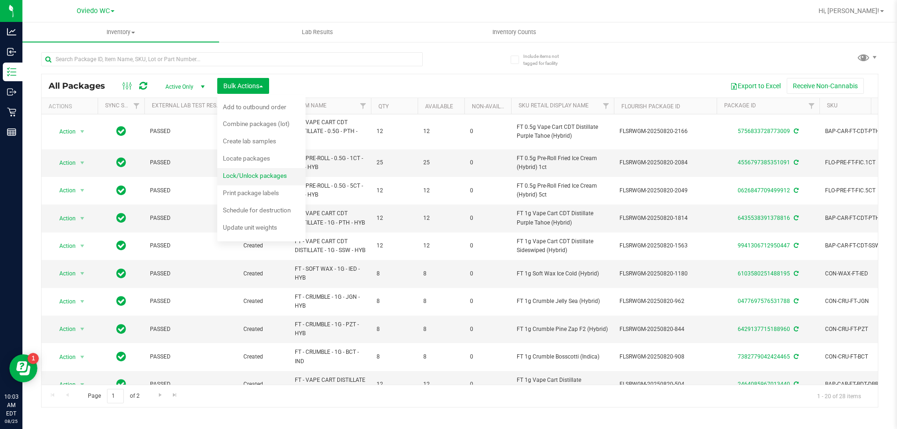
click at [255, 175] on span "Lock/Unlock packages" at bounding box center [255, 175] width 64 height 7
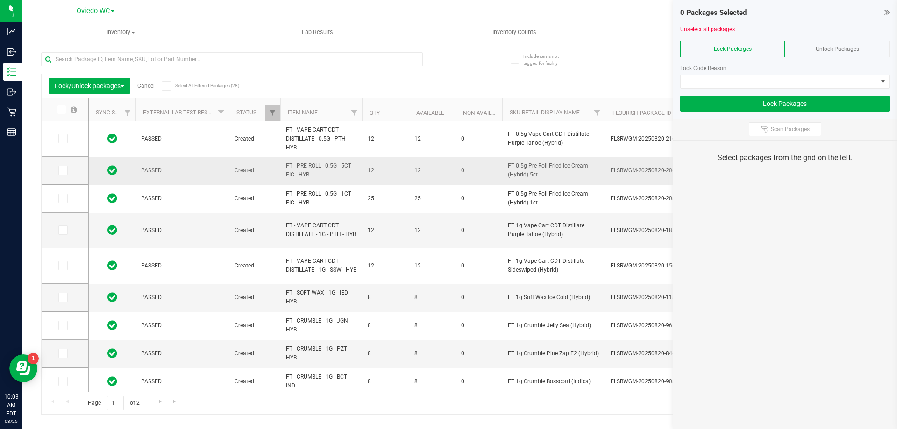
type input "[DATE]"
click at [63, 110] on icon at bounding box center [61, 110] width 6 height 0
click at [0, 0] on input "checkbox" at bounding box center [0, 0] width 0 height 0
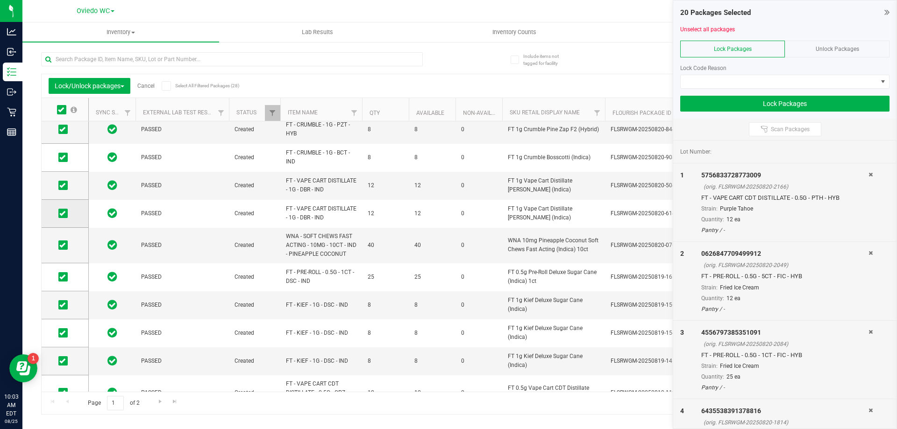
scroll to position [334, 0]
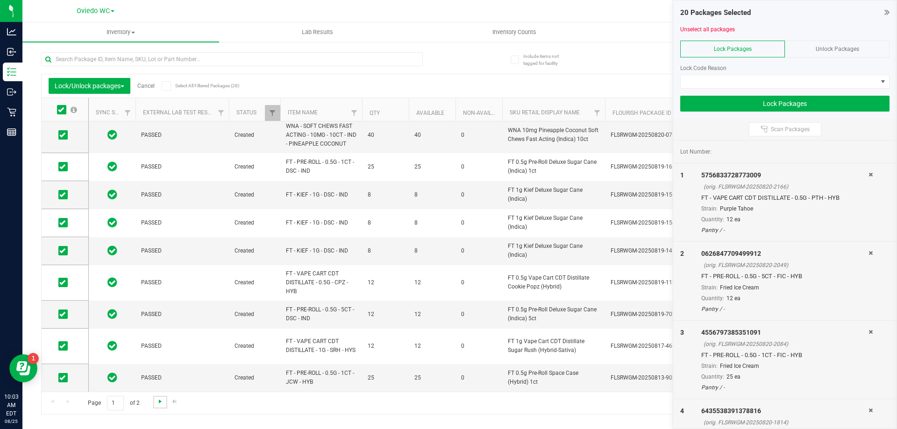
click at [160, 398] on span "Go to the next page" at bounding box center [159, 401] width 7 height 7
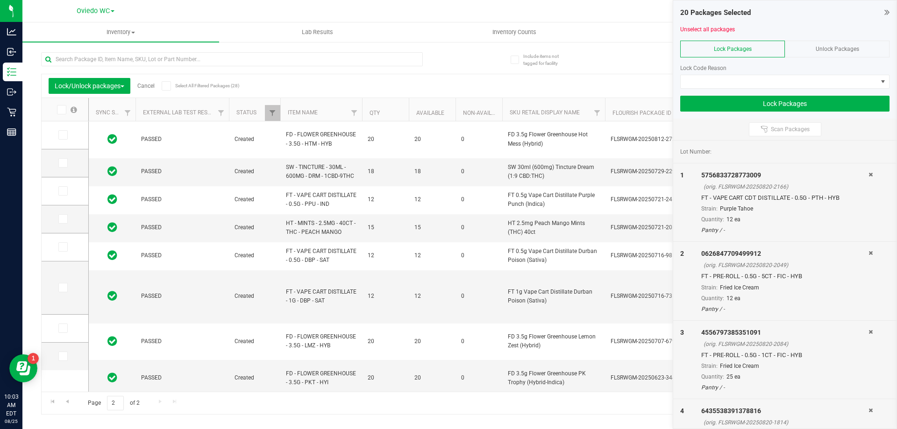
click at [62, 110] on icon at bounding box center [61, 110] width 6 height 0
click at [0, 0] on input "checkbox" at bounding box center [0, 0] width 0 height 0
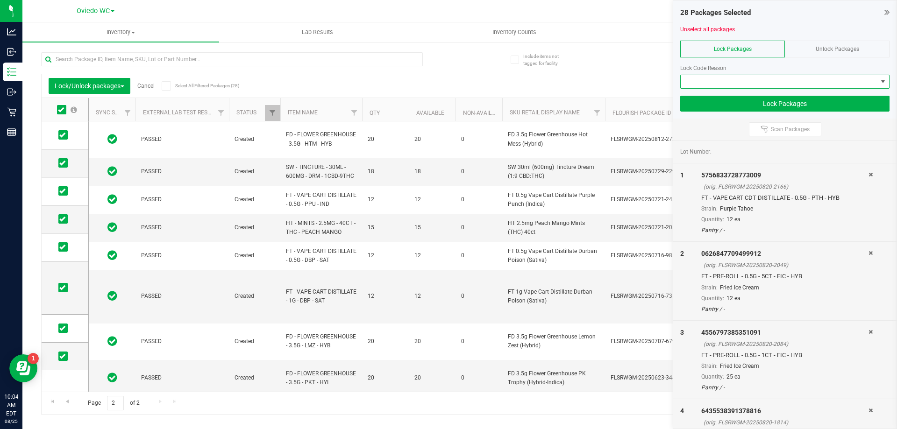
click at [721, 79] on span at bounding box center [779, 81] width 197 height 13
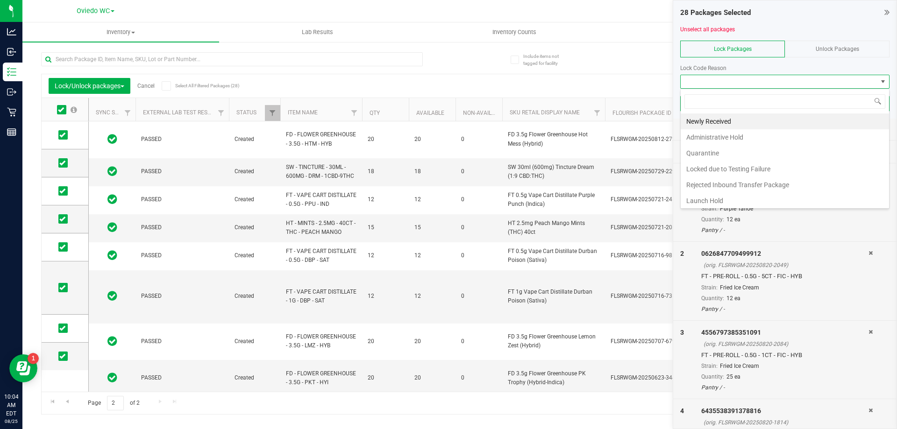
scroll to position [14, 209]
click at [712, 123] on li "Newly Received" at bounding box center [785, 121] width 208 height 16
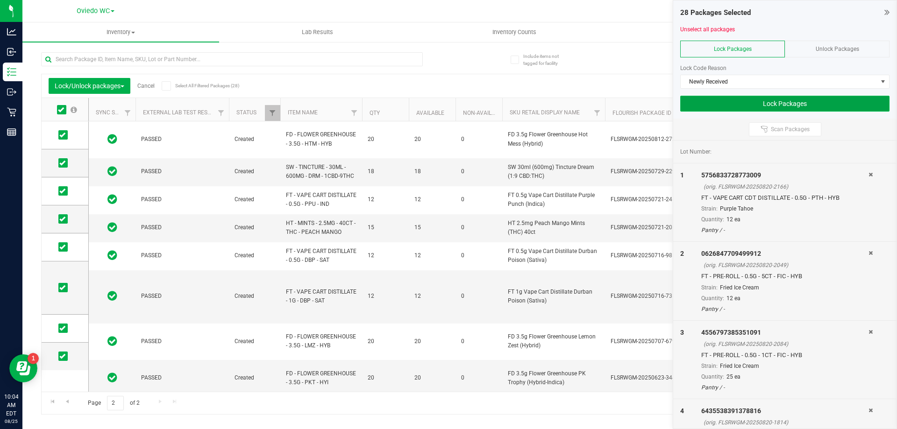
click at [787, 105] on button "Lock Packages" at bounding box center [784, 104] width 209 height 16
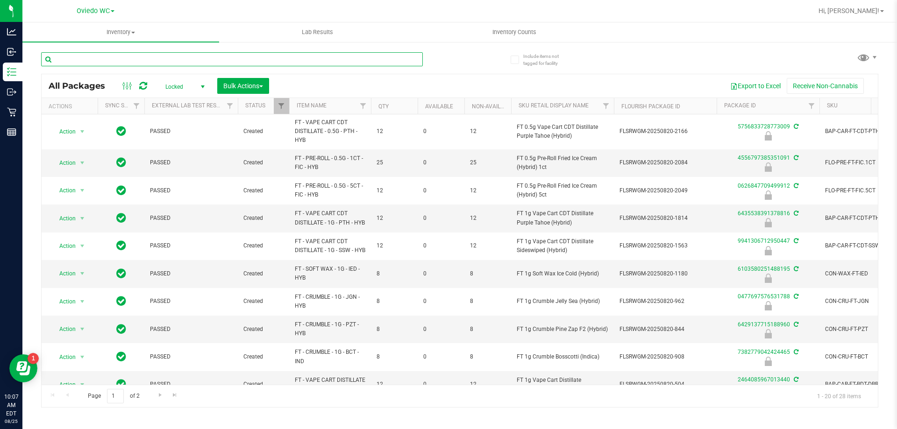
click at [94, 60] on input "text" at bounding box center [232, 59] width 382 height 14
paste input "FT 1g Vape Cart CDT Distillate Purple Tahoe (Hybrid)"
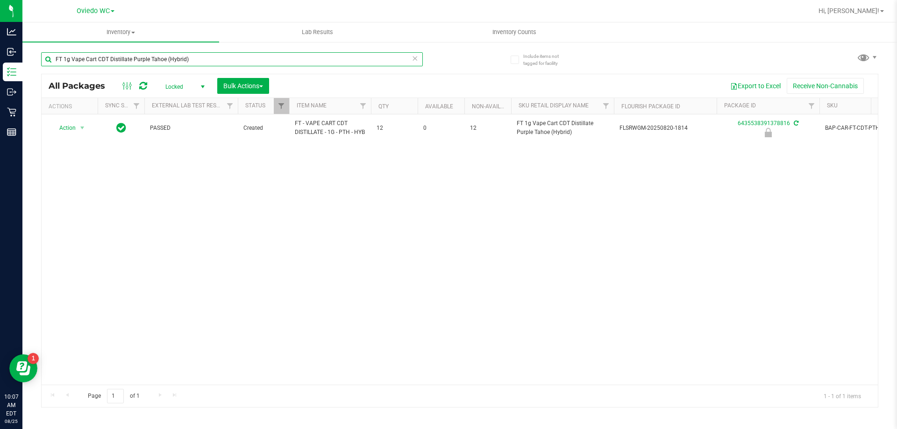
click at [134, 59] on input "FT 1g Vape Cart CDT Distillate Purple Tahoe (Hybrid)" at bounding box center [232, 59] width 382 height 14
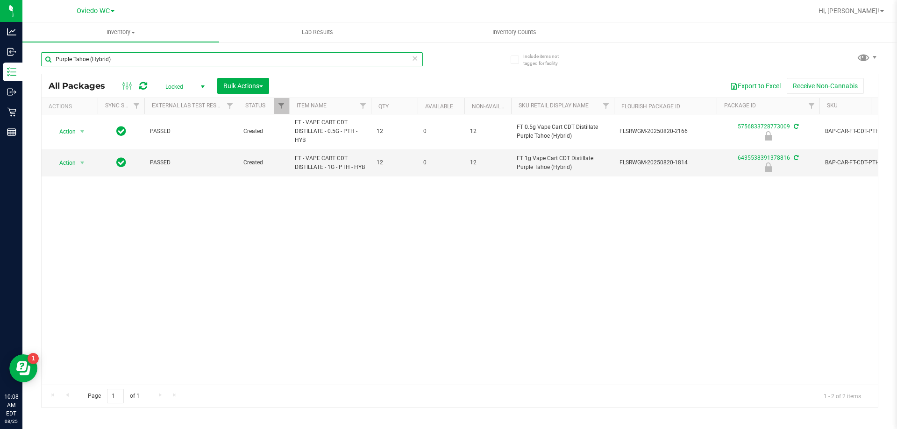
click at [170, 56] on input "Purple Tahoe (Hybrid)" at bounding box center [232, 59] width 382 height 14
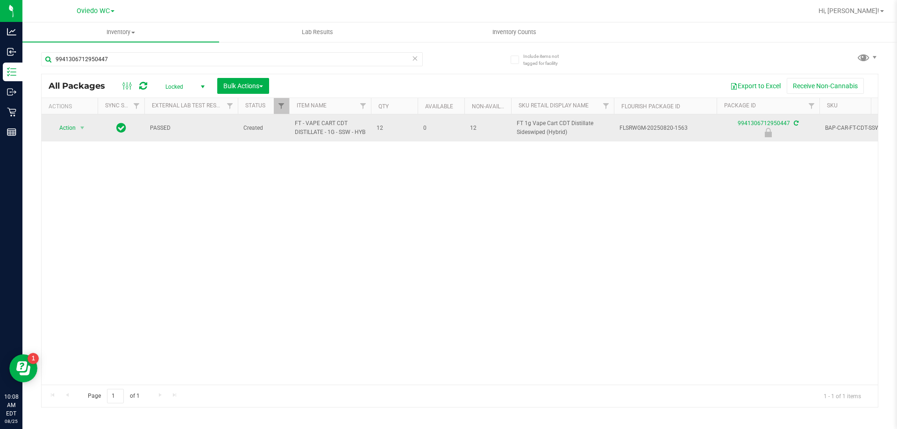
drag, startPoint x: 518, startPoint y: 138, endPoint x: 572, endPoint y: 137, distance: 54.2
click at [572, 137] on span "FT 1g Vape Cart CDT Distillate Sideswiped (Hybrid)" at bounding box center [563, 128] width 92 height 18
copy span "Sideswiped (Hybrid)"
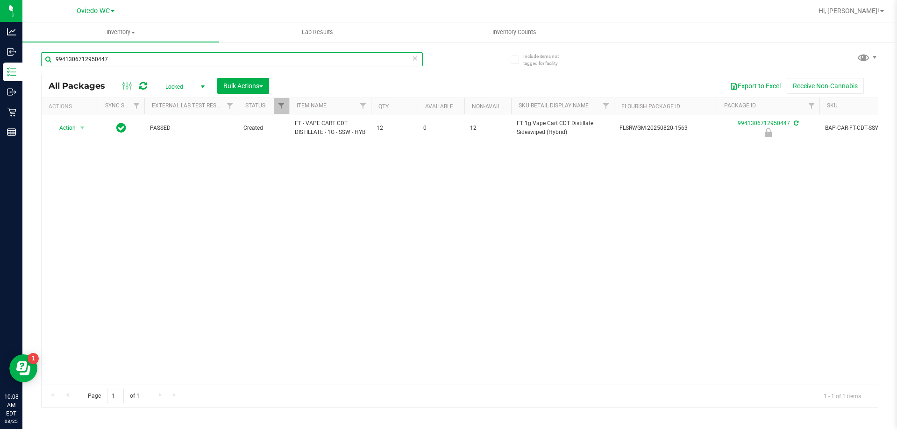
click at [176, 63] on input "9941306712950447" at bounding box center [232, 59] width 382 height 14
paste input "Sideswiped (Hybrid)"
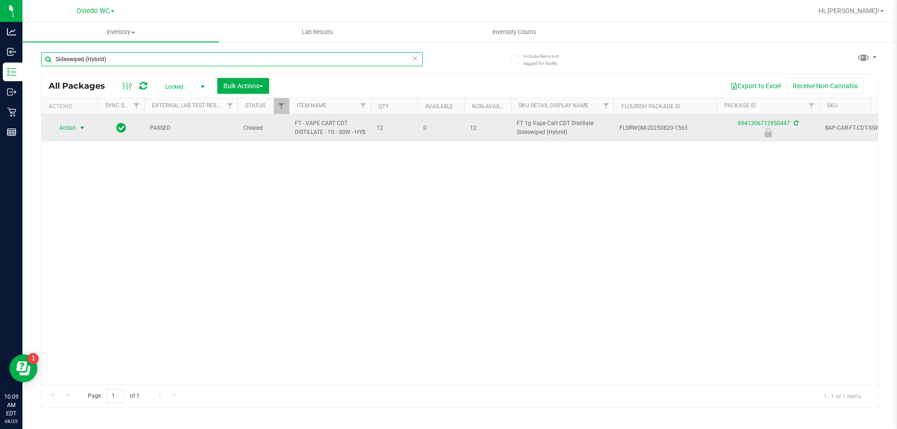
type input "Sideswiped (Hybrid)"
click at [84, 130] on span "select" at bounding box center [81, 127] width 7 height 7
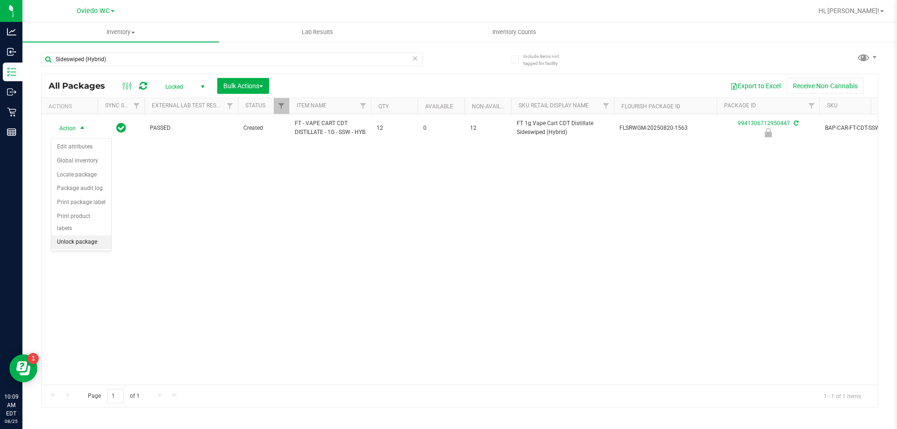
click at [82, 235] on li "Unlock package" at bounding box center [81, 242] width 60 height 14
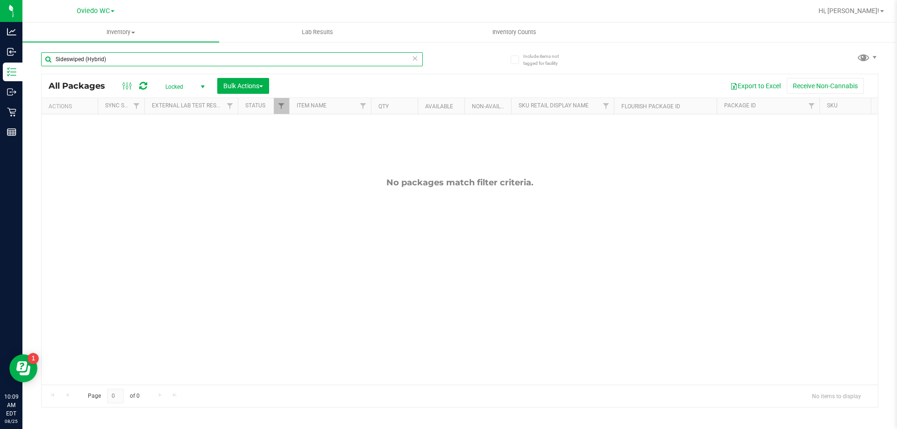
click at [127, 58] on input "Sideswiped (Hybrid)" at bounding box center [232, 59] width 382 height 14
click at [121, 56] on input "Sideswiped (Hybrid)" at bounding box center [232, 59] width 382 height 14
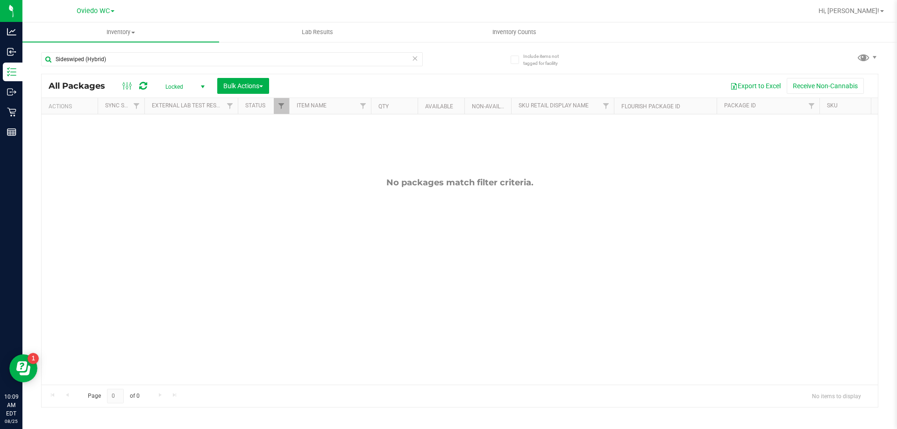
click at [416, 59] on icon at bounding box center [414, 57] width 7 height 11
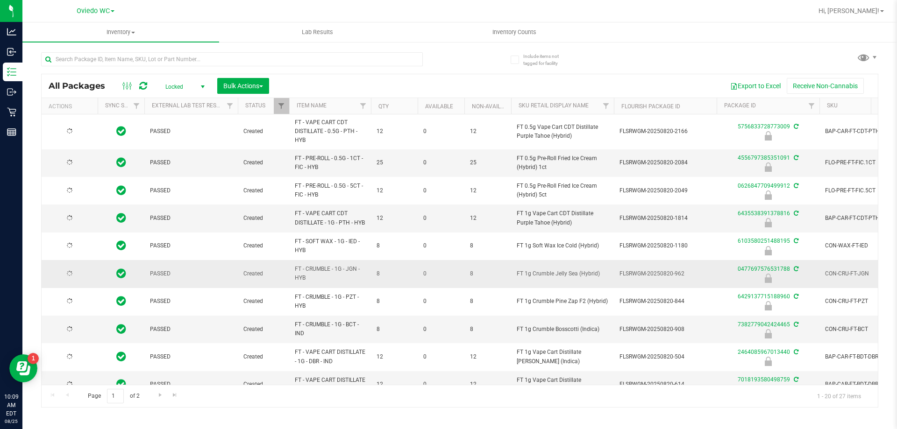
type input "[DATE]"
click at [120, 56] on input "text" at bounding box center [232, 59] width 382 height 14
paste input "Sideswiped (Hybrid)"
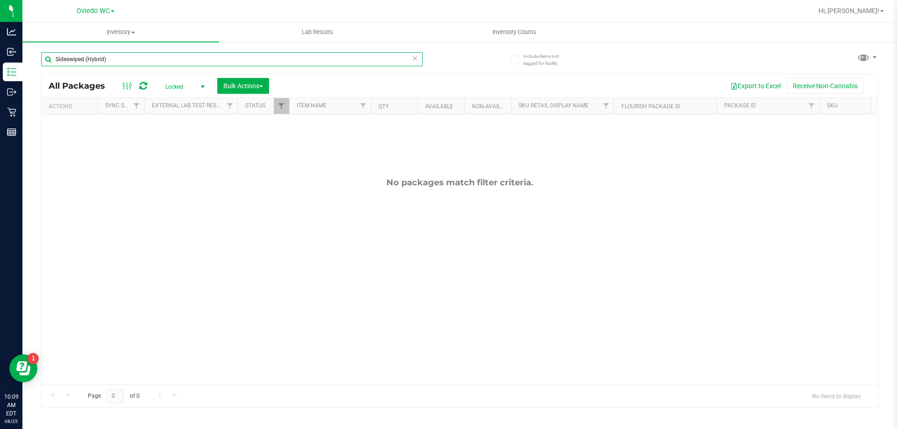
type input "Sideswiped (Hybrid)"
click at [205, 85] on span "select" at bounding box center [202, 86] width 7 height 7
click at [186, 101] on li "Active Only" at bounding box center [182, 102] width 50 height 14
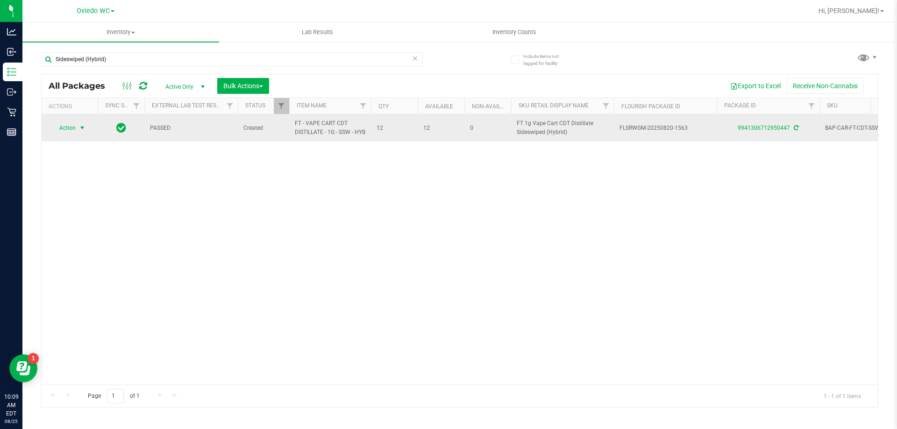
click at [80, 131] on span "select" at bounding box center [81, 127] width 7 height 7
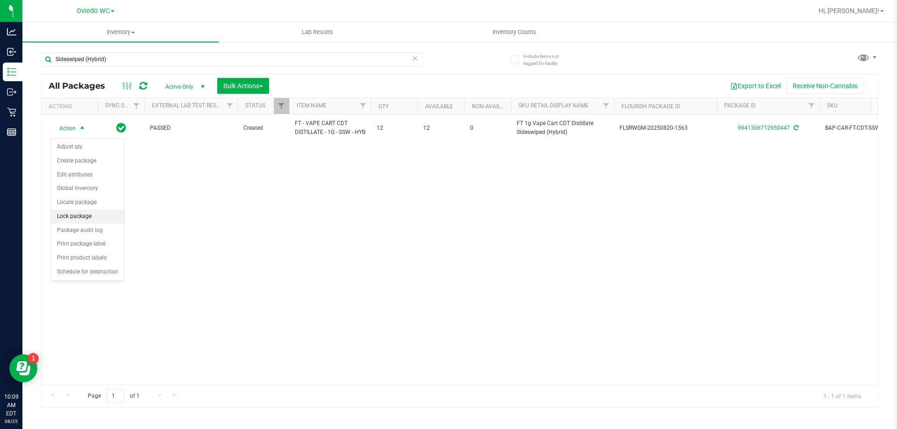
click at [78, 216] on li "Lock package" at bounding box center [87, 217] width 72 height 14
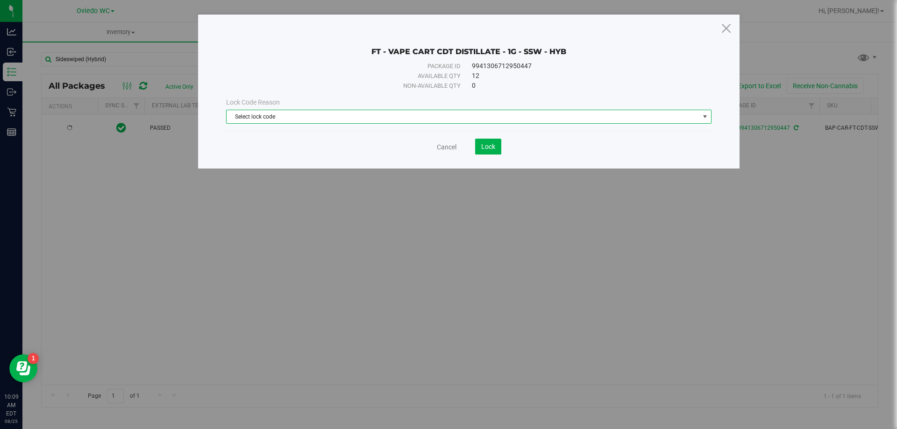
click at [310, 111] on span "Select lock code" at bounding box center [463, 116] width 473 height 13
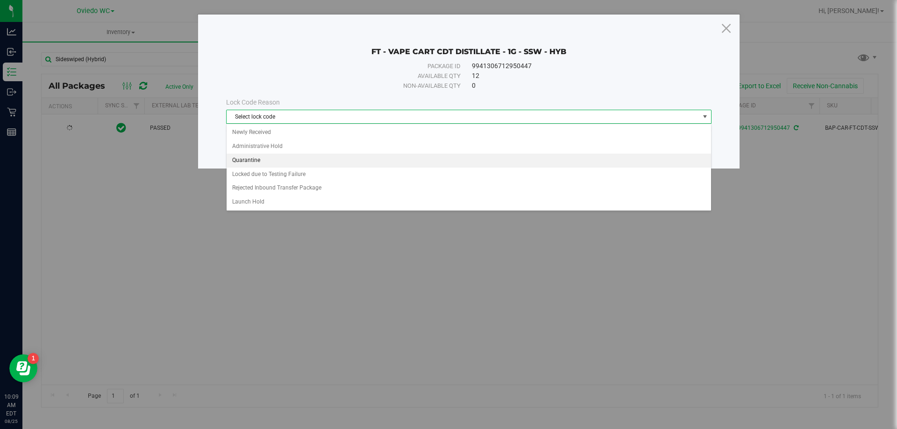
click at [248, 159] on li "Quarantine" at bounding box center [469, 161] width 484 height 14
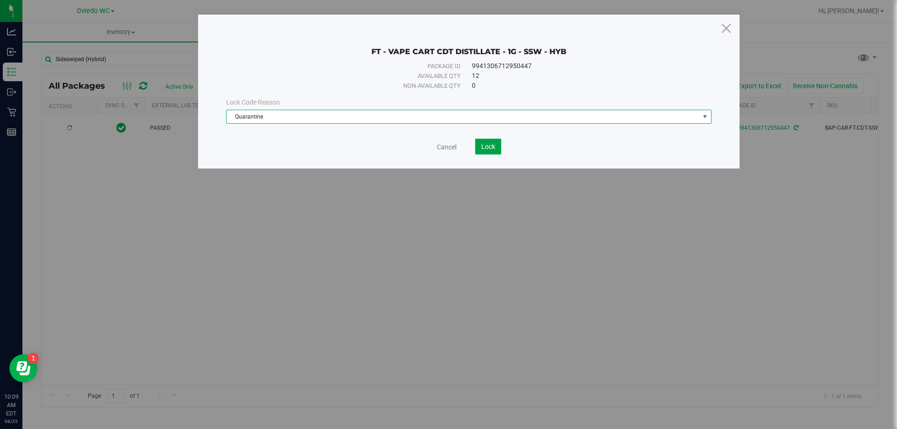
click at [482, 149] on span "Lock" at bounding box center [488, 146] width 14 height 7
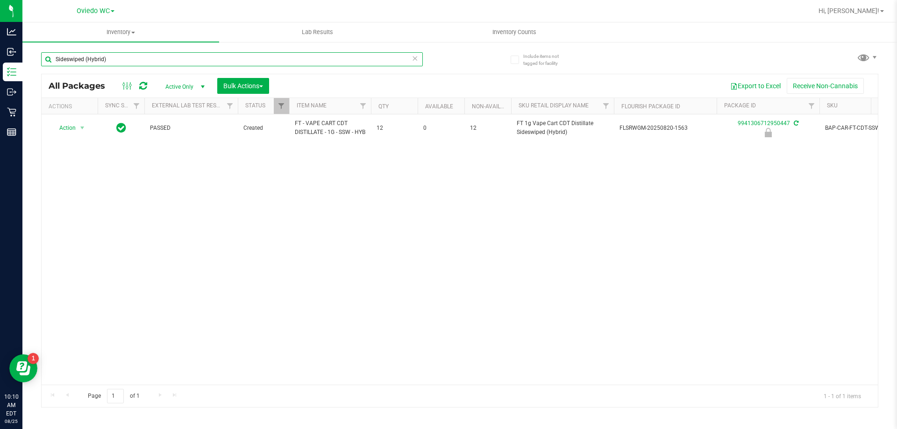
click at [160, 60] on input "Sideswiped (Hybrid)" at bounding box center [232, 59] width 382 height 14
click at [159, 60] on input "Sideswiped (Hybrid)" at bounding box center [232, 59] width 382 height 14
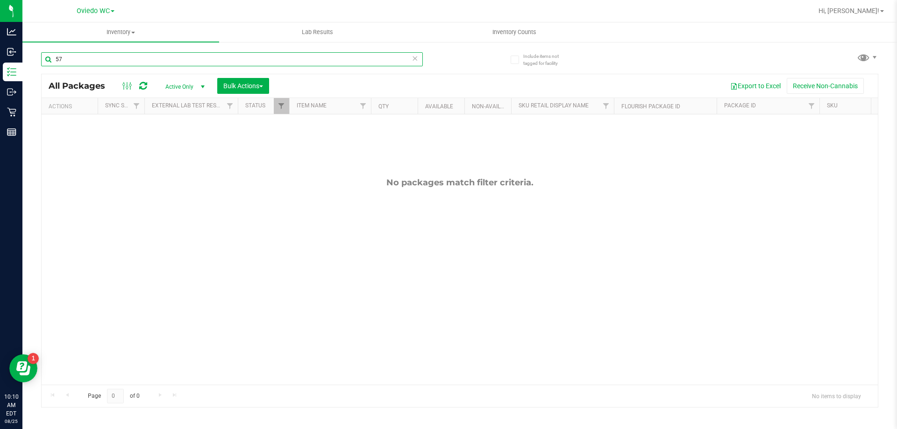
type input "5"
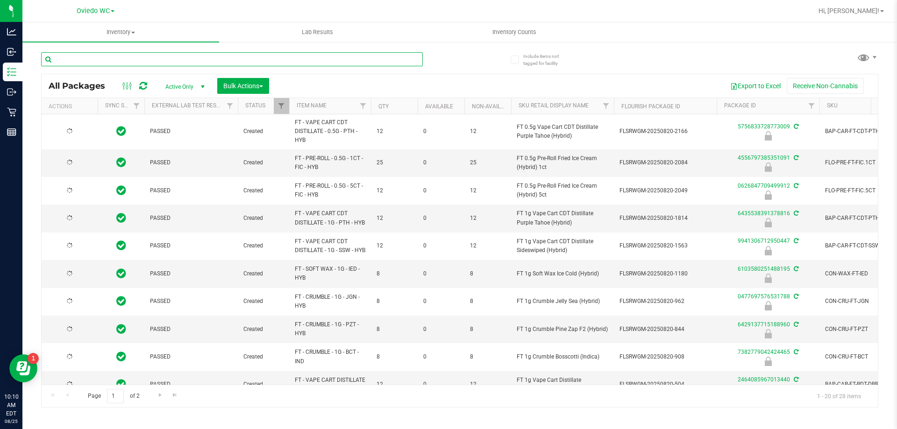
type input "2026-08-12"
click at [122, 55] on input "text" at bounding box center [232, 59] width 382 height 14
click at [123, 57] on input "text" at bounding box center [232, 59] width 382 height 14
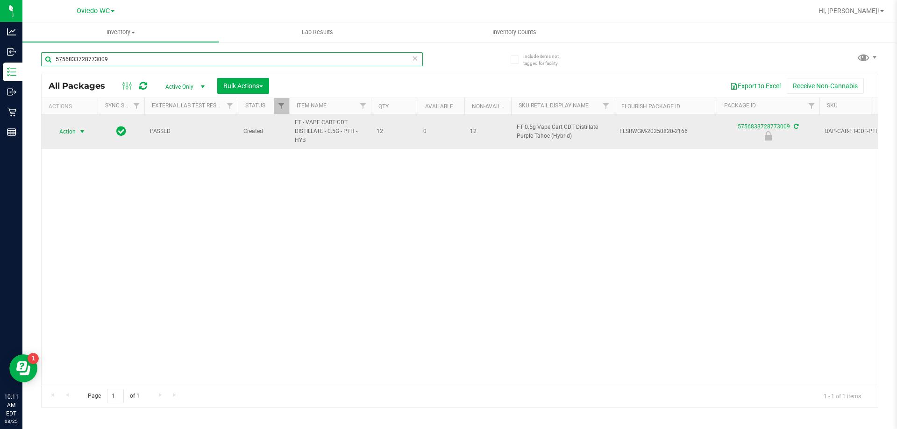
type input "5756833728773009"
click at [83, 131] on span "select" at bounding box center [81, 131] width 7 height 7
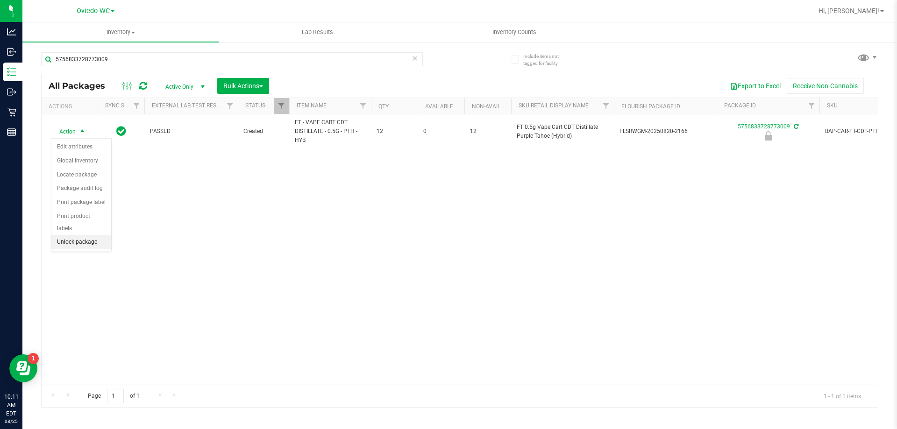
click at [91, 235] on li "Unlock package" at bounding box center [81, 242] width 60 height 14
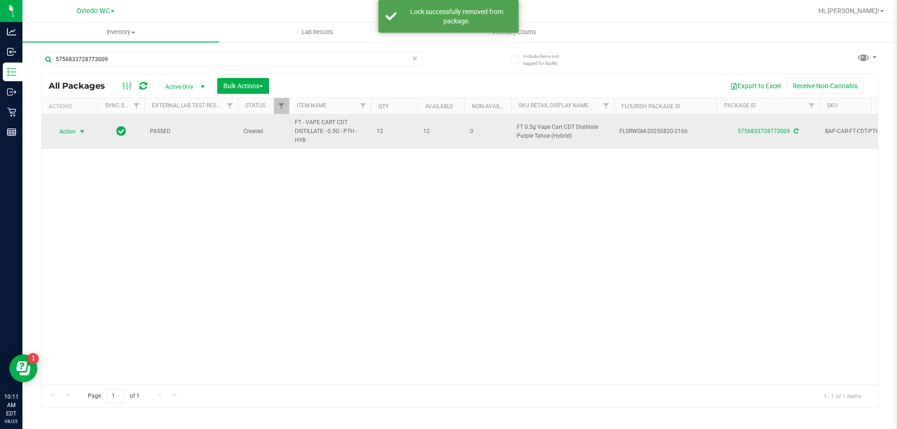
click at [84, 131] on span "select" at bounding box center [81, 131] width 7 height 7
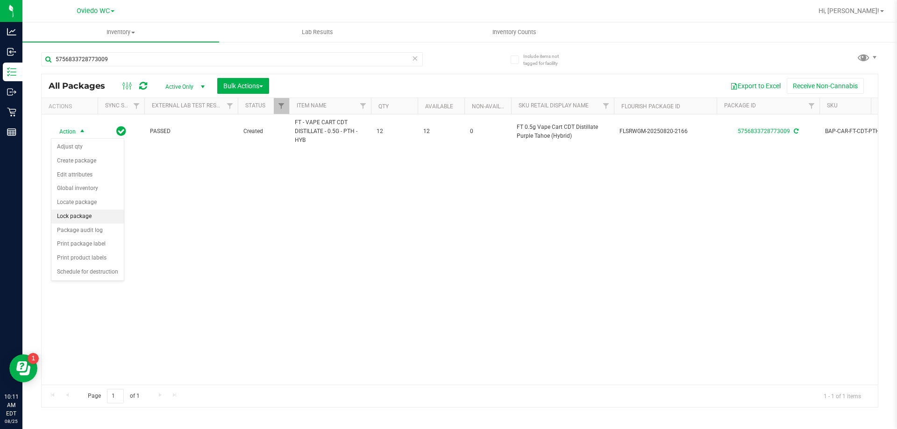
click at [85, 215] on li "Lock package" at bounding box center [87, 217] width 72 height 14
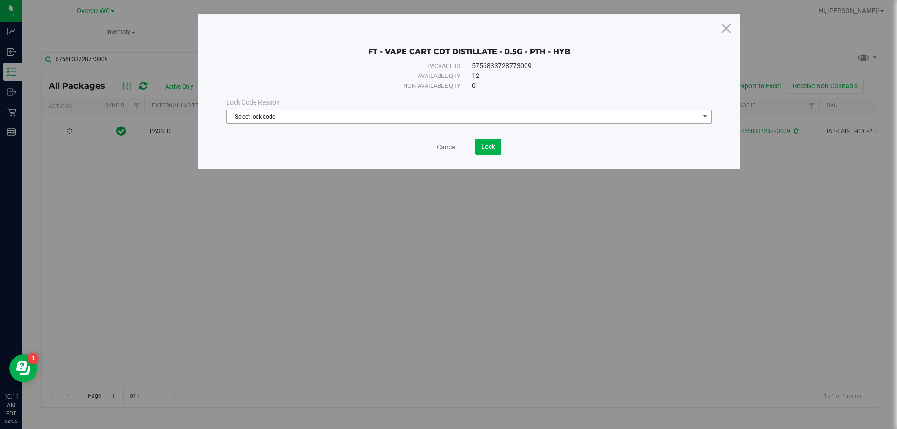
click at [352, 115] on span "Select lock code" at bounding box center [463, 116] width 473 height 13
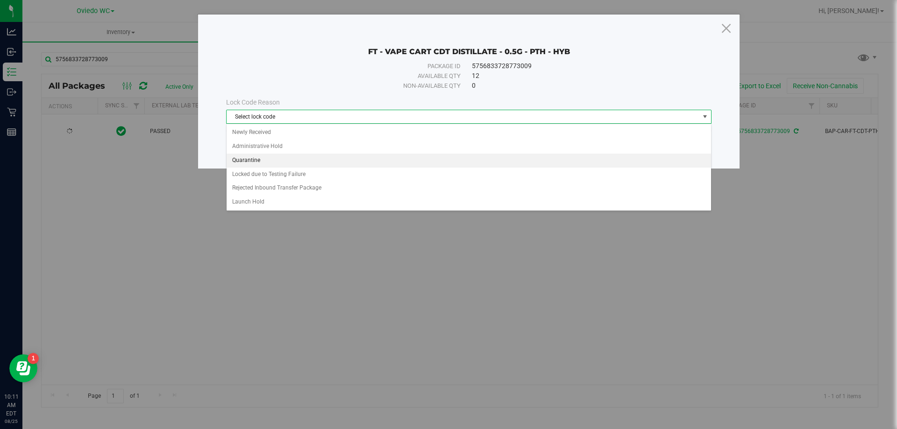
click at [252, 161] on li "Quarantine" at bounding box center [469, 161] width 484 height 14
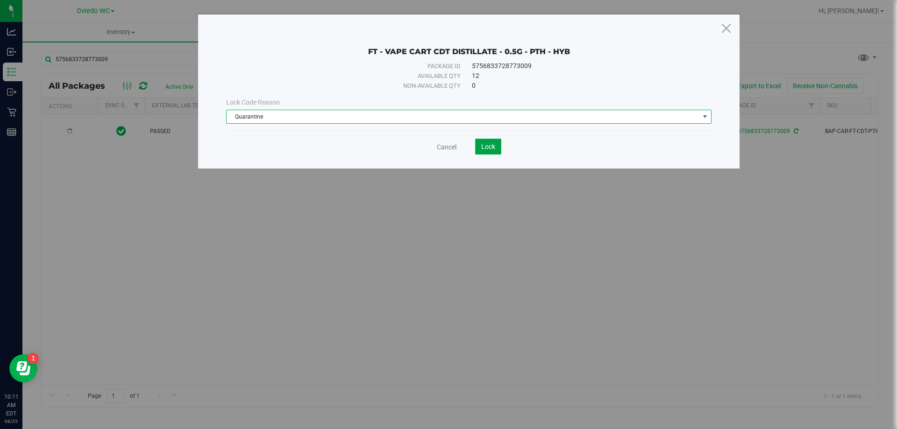
click at [489, 149] on span "Lock" at bounding box center [488, 146] width 14 height 7
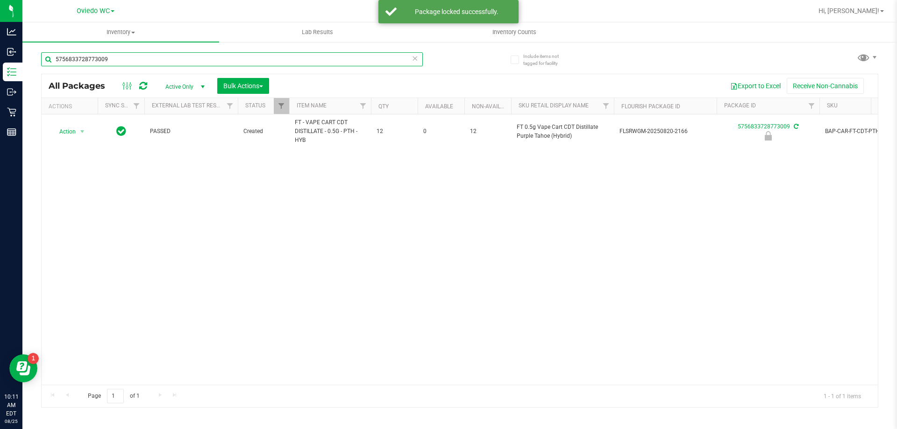
click at [322, 57] on input "5756833728773009" at bounding box center [232, 59] width 382 height 14
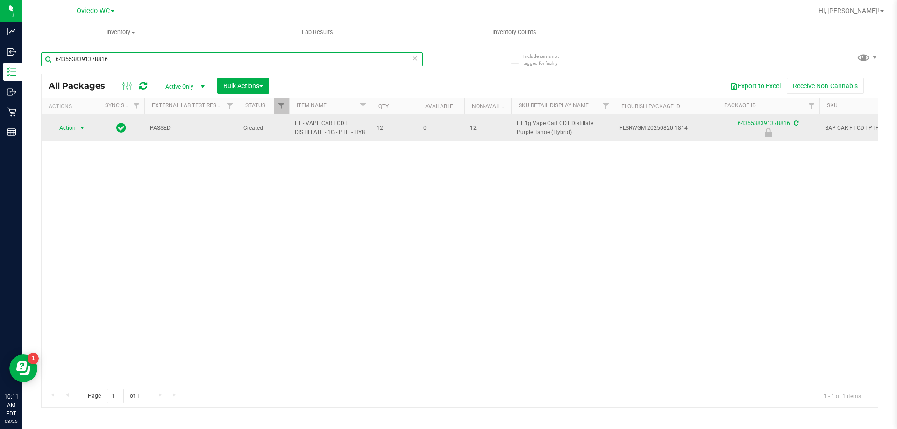
type input "6435538391378816"
click at [85, 130] on span "select" at bounding box center [81, 127] width 7 height 7
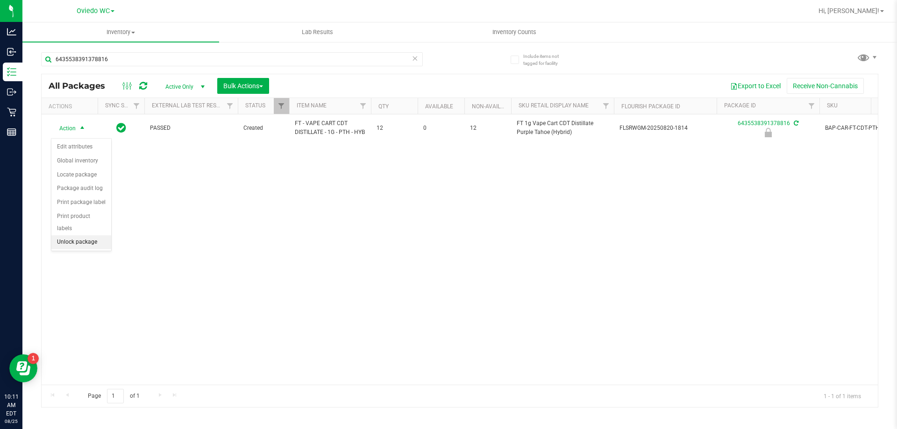
click at [83, 235] on li "Unlock package" at bounding box center [81, 242] width 60 height 14
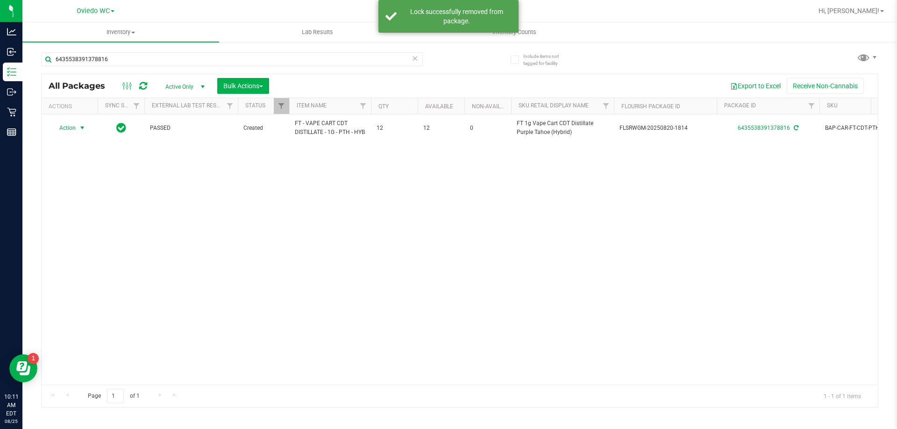
click at [80, 132] on span "select" at bounding box center [81, 127] width 7 height 7
click at [92, 215] on li "Lock package" at bounding box center [87, 217] width 72 height 14
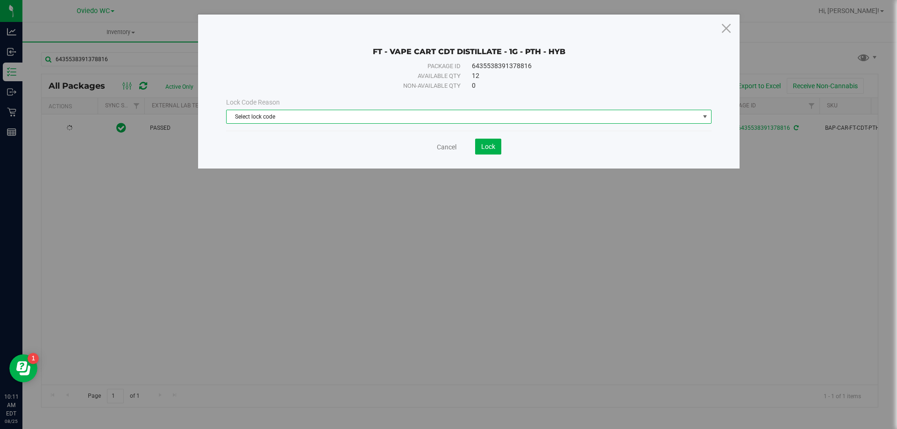
click at [280, 114] on span "Select lock code" at bounding box center [463, 116] width 473 height 13
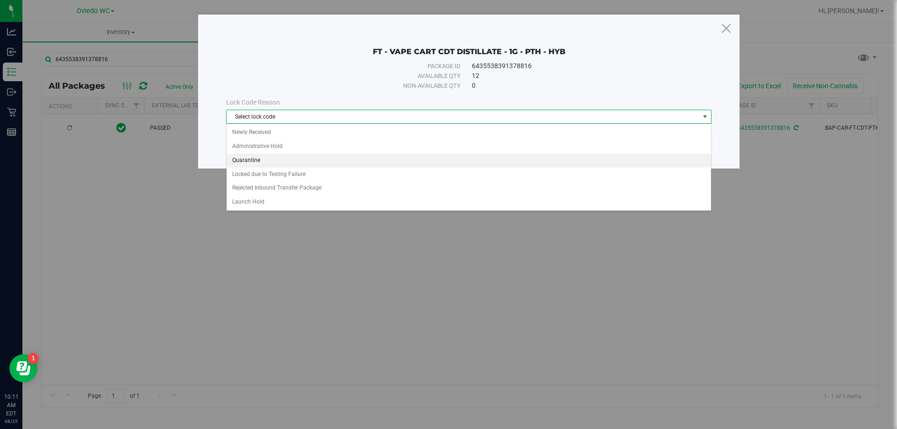
click at [247, 162] on li "Quarantine" at bounding box center [469, 161] width 484 height 14
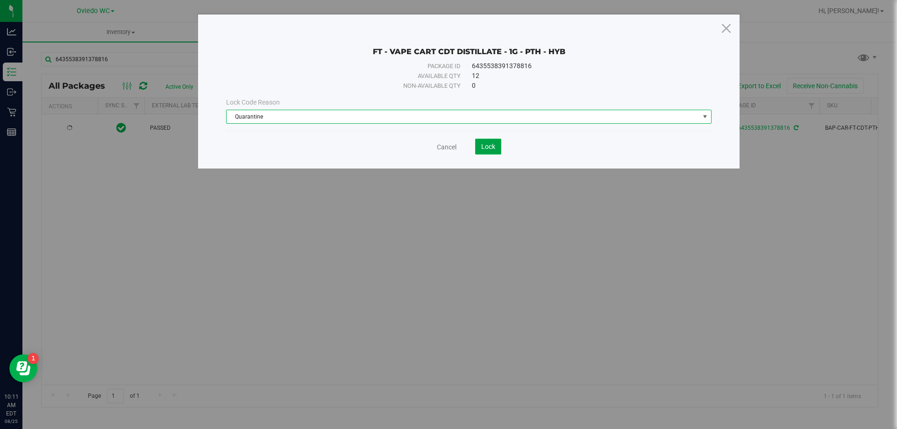
click at [491, 150] on button "Lock" at bounding box center [488, 147] width 26 height 16
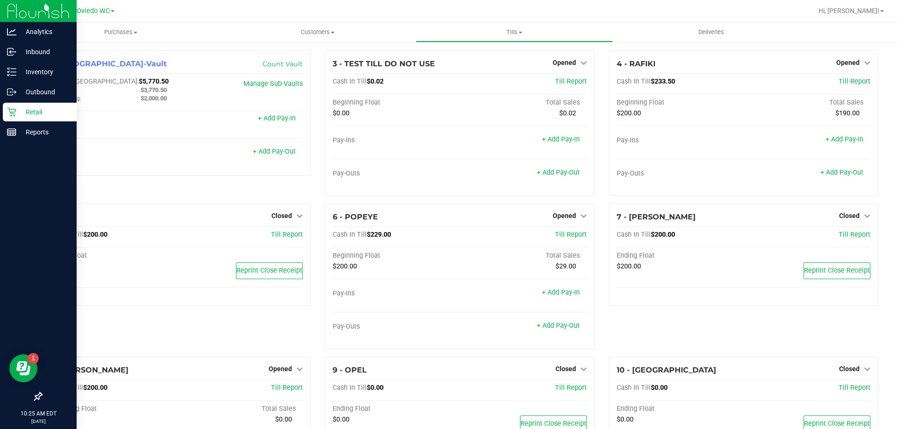
click at [34, 113] on p "Retail" at bounding box center [44, 111] width 56 height 11
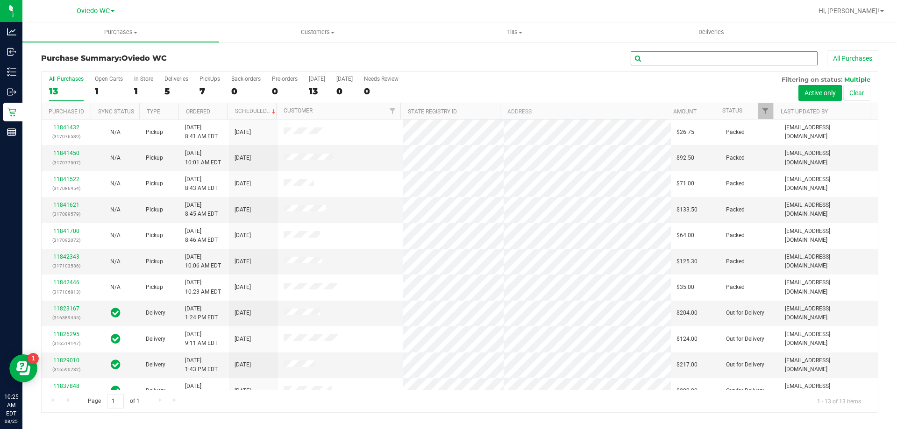
paste input "11836285"
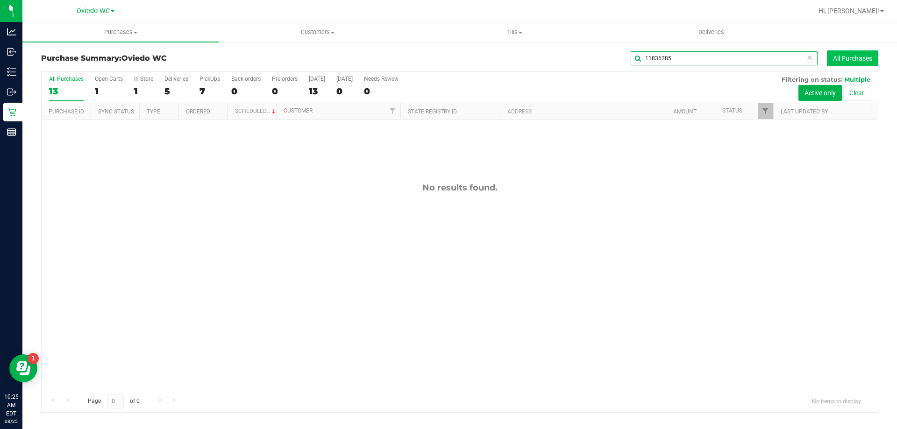
type input "11836285"
click at [867, 57] on button "All Purchases" at bounding box center [852, 58] width 51 height 16
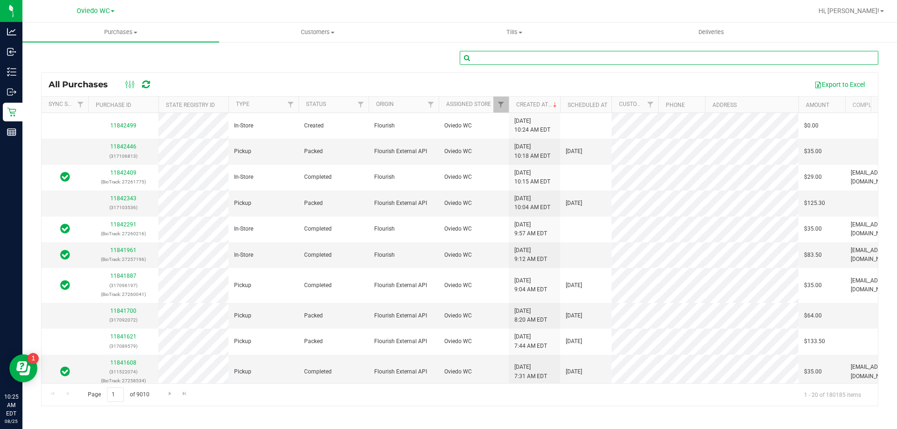
paste input "11836285"
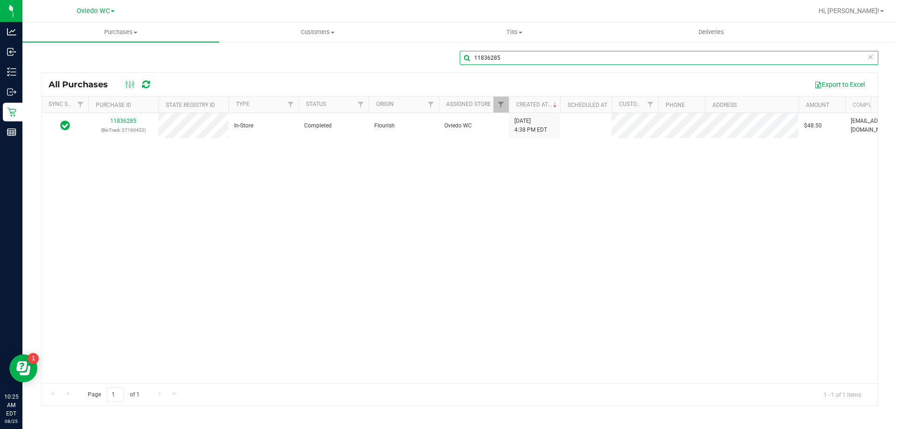
type input "11836285"
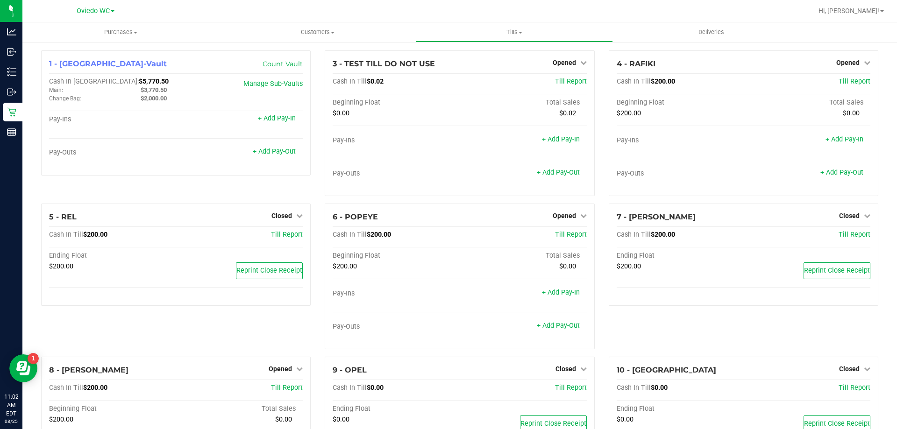
scroll to position [13, 0]
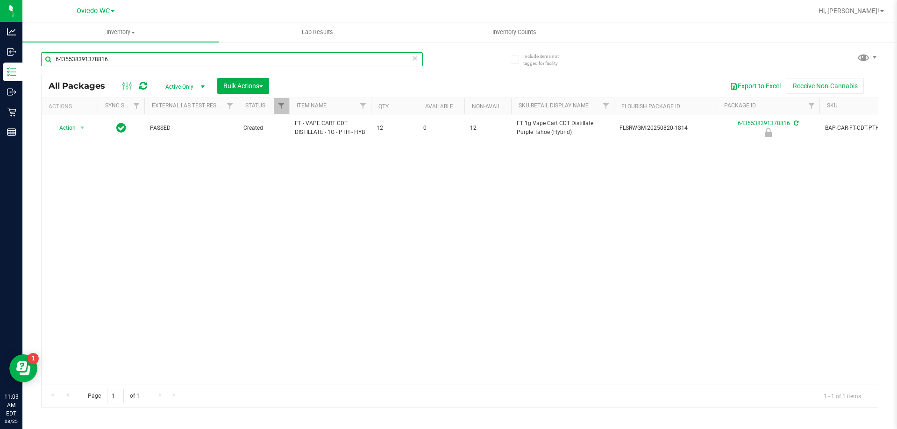
click at [121, 56] on input "6435538391378816" at bounding box center [232, 59] width 382 height 14
click at [121, 57] on input "6435538391378816" at bounding box center [232, 59] width 382 height 14
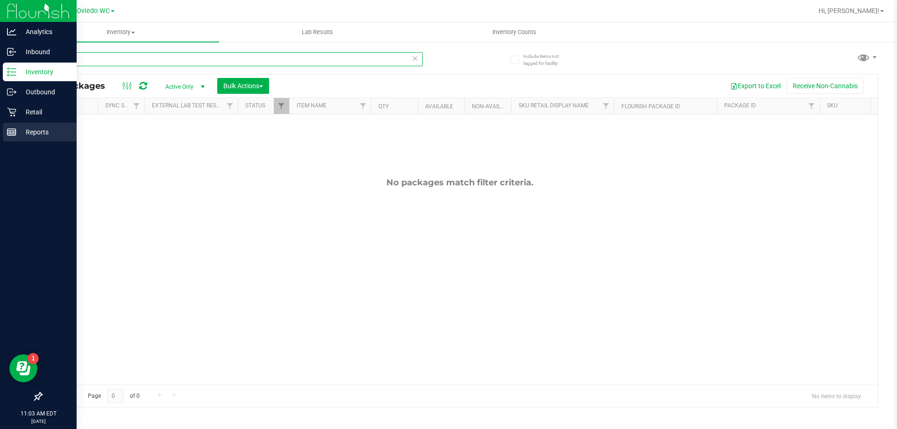
type input "dark"
click at [42, 141] on div "Reports" at bounding box center [40, 132] width 74 height 19
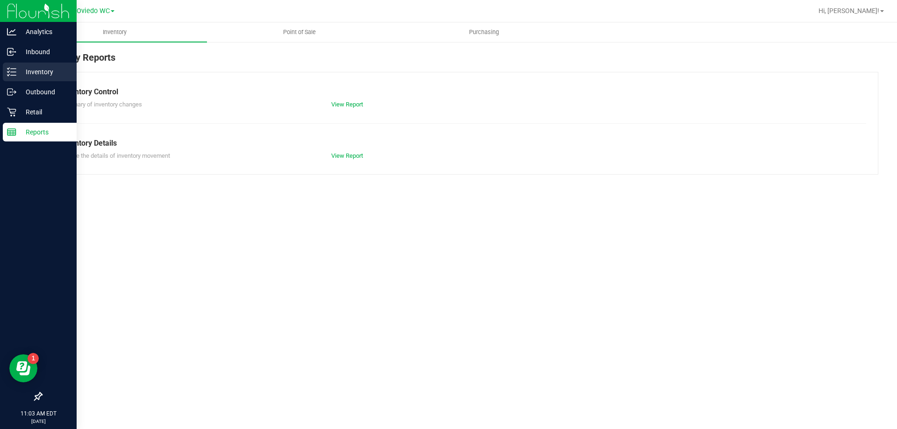
click at [47, 70] on p "Inventory" at bounding box center [44, 71] width 56 height 11
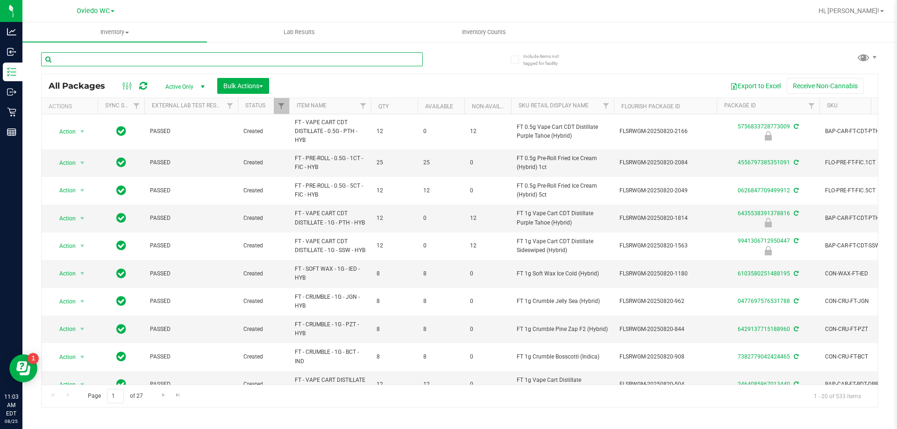
click at [167, 58] on input "text" at bounding box center [232, 59] width 382 height 14
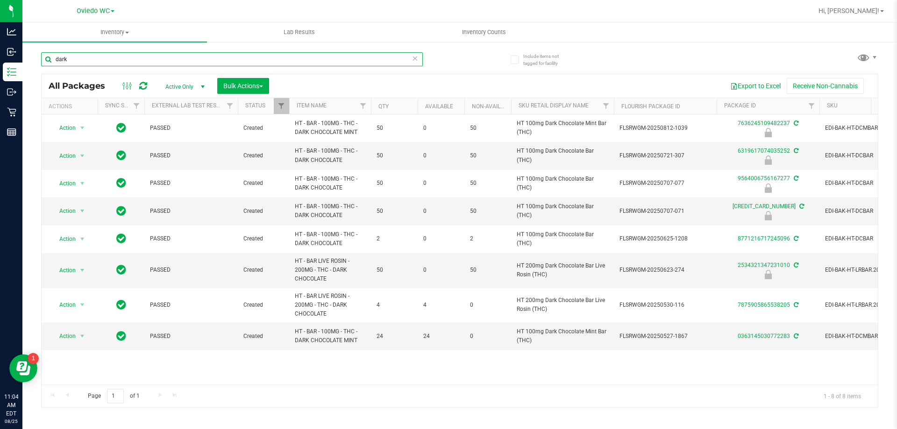
click at [76, 63] on input "dark" at bounding box center [232, 59] width 382 height 14
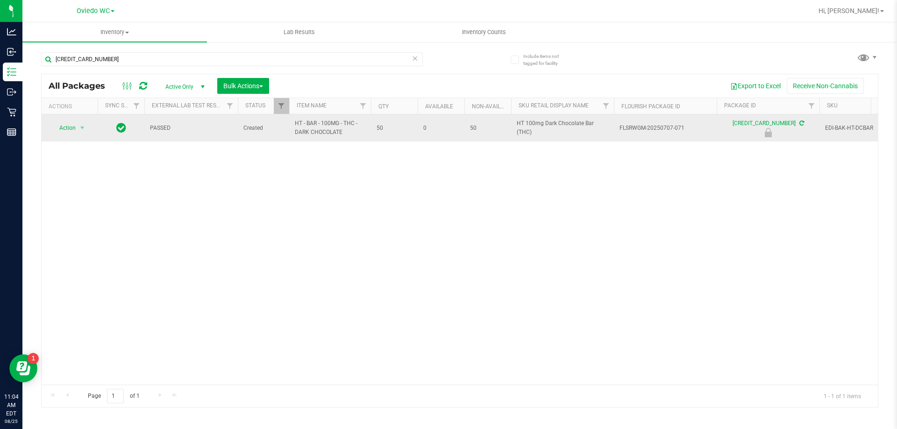
click at [314, 132] on span "HT - BAR - 100MG - THC - DARK CHOCOLATE" at bounding box center [330, 128] width 71 height 18
copy tr "HT - BAR - 100MG - THC - DARK CHOCOLATE"
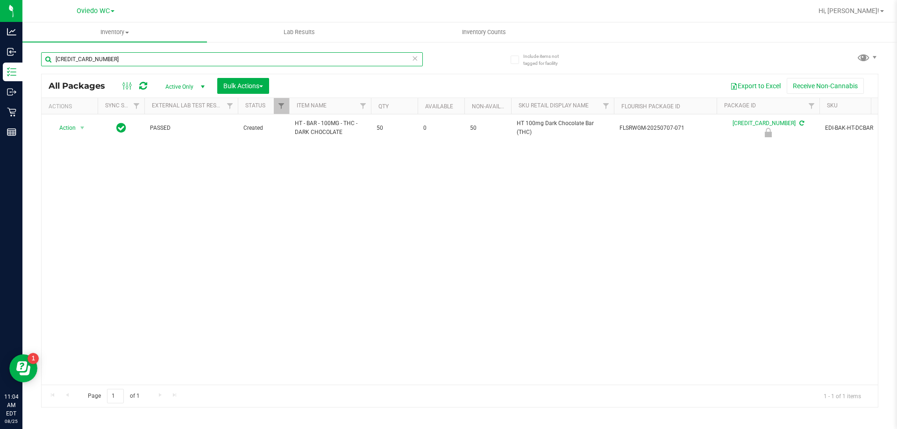
click at [161, 55] on input "3960302370219869" at bounding box center [232, 59] width 382 height 14
paste input "HT - BAR - 100MG - THC - DARK CHOCOLATE"
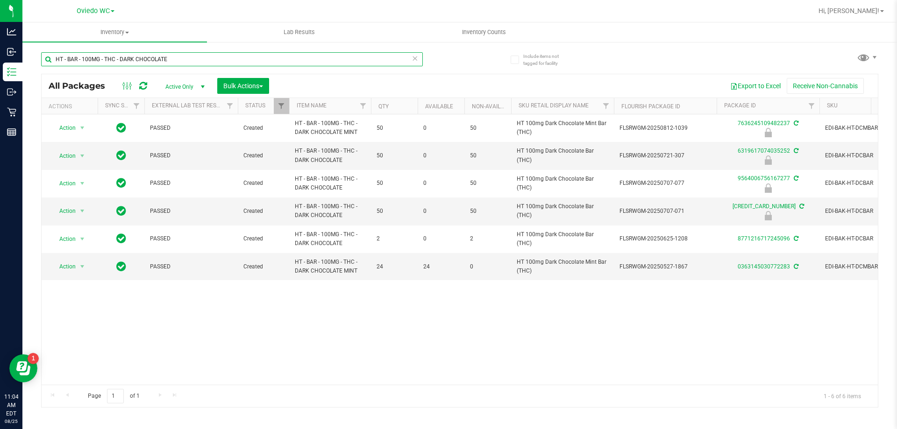
click at [173, 64] on input "HT - BAR - 100MG - THC - DARK CHOCOLATE" at bounding box center [232, 59] width 382 height 14
type input "3960302370219869"
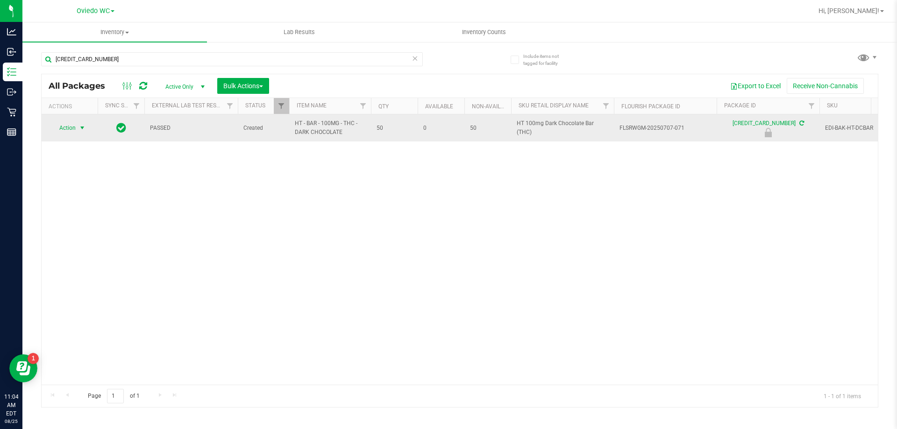
click at [81, 128] on span "select" at bounding box center [81, 127] width 7 height 7
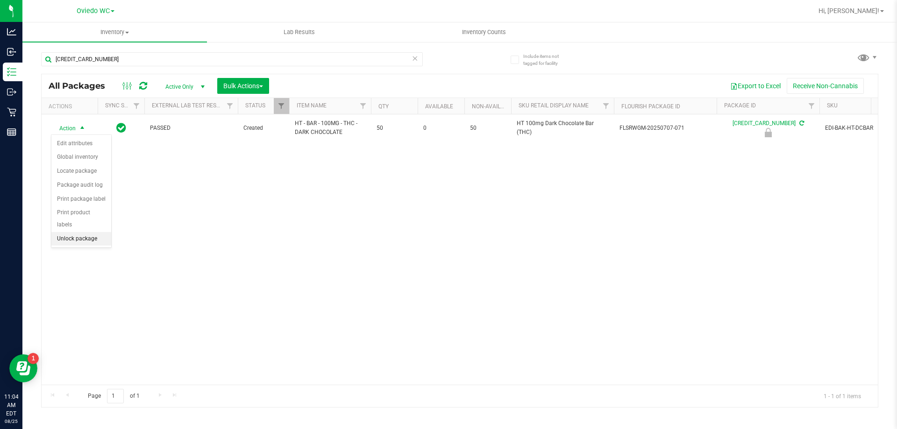
click at [78, 232] on li "Unlock package" at bounding box center [81, 239] width 60 height 14
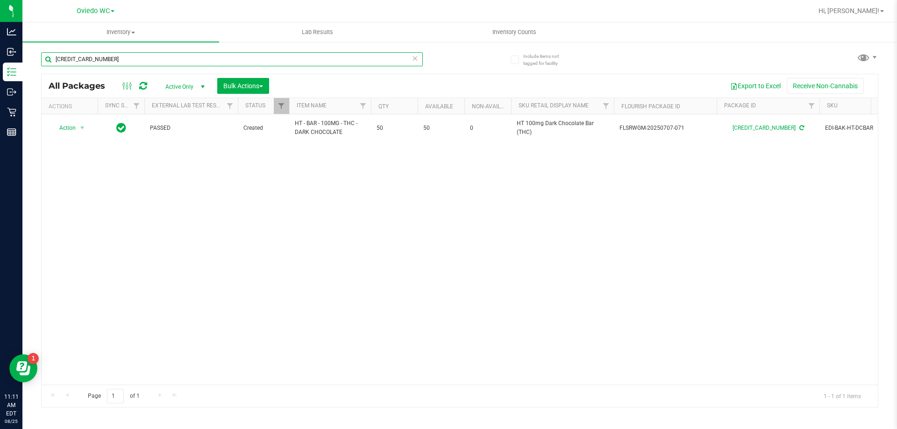
click at [133, 64] on input "3960302370219869" at bounding box center [232, 59] width 382 height 14
type input "s"
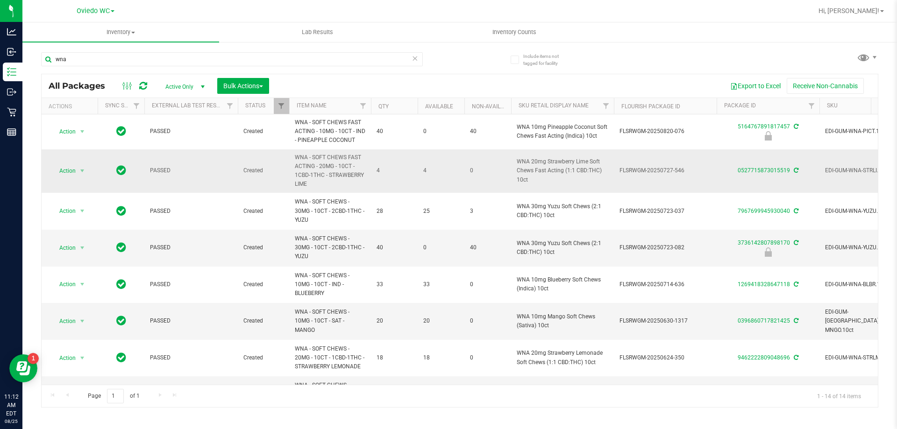
click at [348, 170] on span "WNA - SOFT CHEWS FAST ACTING - 20MG - 10CT - 1CBD-1THC - STRAWBERRY LIME" at bounding box center [330, 171] width 71 height 36
copy tr "WNA - SOFT CHEWS FAST ACTING - 20MG - 10CT - 1CBD-1THC - STRAWBERRY LIME"
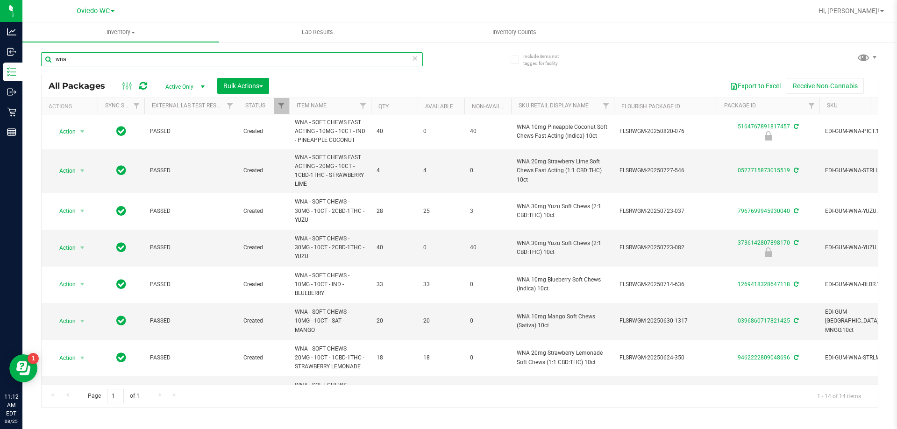
click at [103, 63] on input "wna" at bounding box center [232, 59] width 382 height 14
paste input "WNA - SOFT CHEWS FAST ACTING - 20MG - 10CT - 1CBD-1THC - STRAWBERRY LIME"
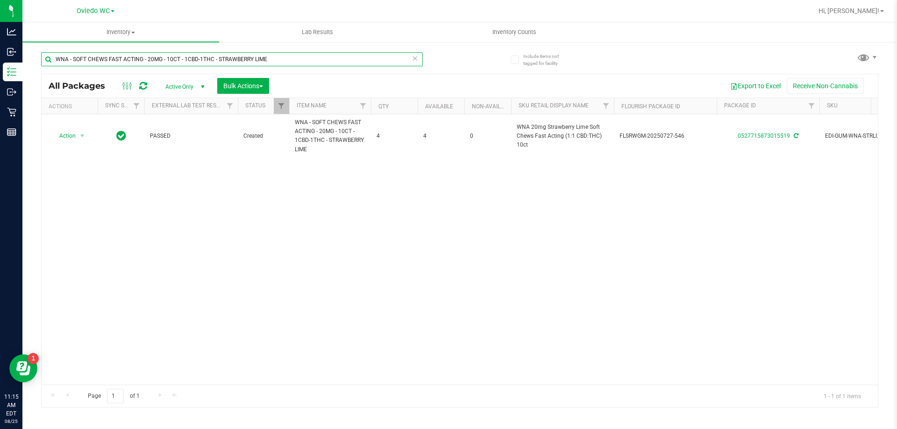
type input "WNA - SOFT CHEWS FAST ACTING - 20MG - 10CT - 1CBD-1THC - STRAWBERRY LIME"
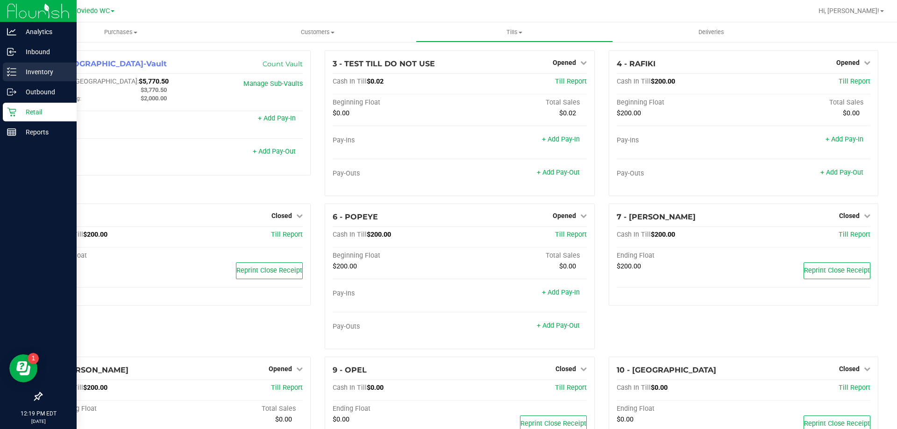
scroll to position [13, 0]
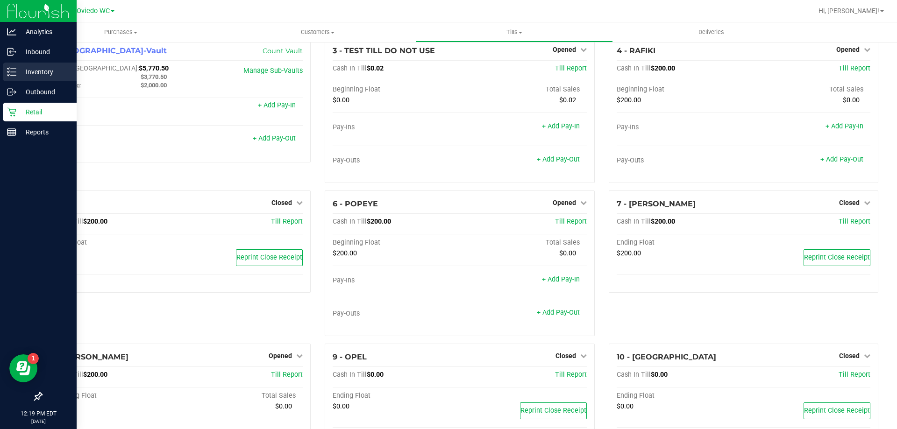
click at [12, 71] on icon at bounding box center [11, 71] width 9 height 9
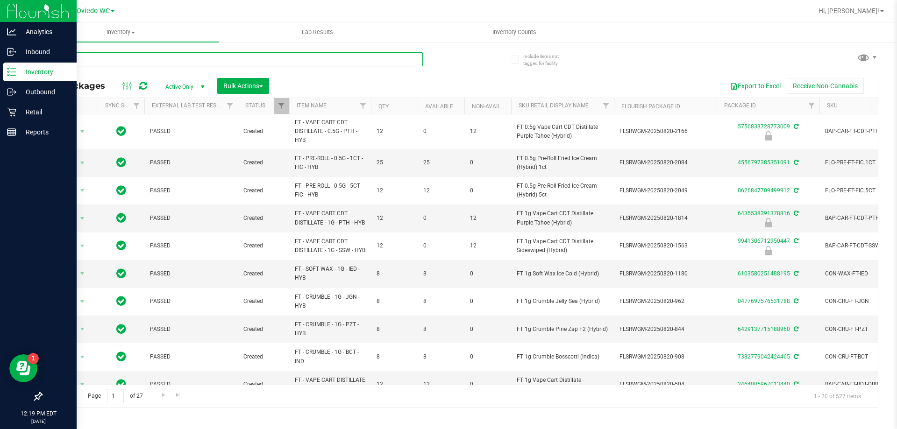
click at [153, 59] on input "text" at bounding box center [232, 59] width 382 height 14
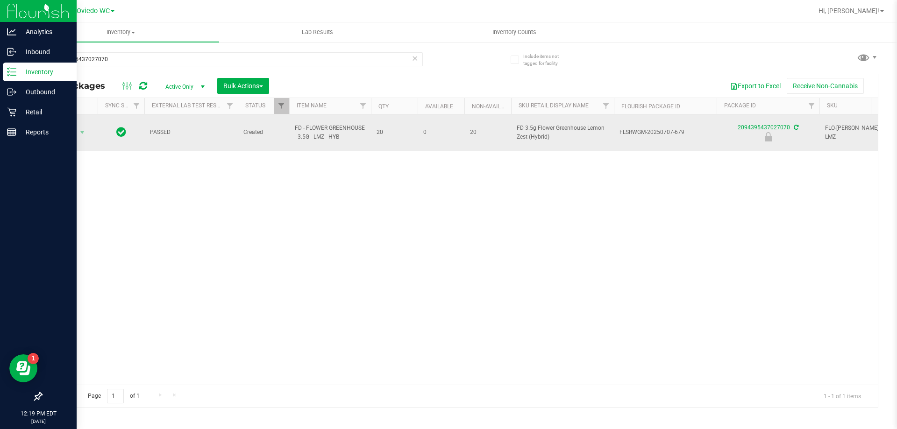
click at [326, 135] on span "FD - FLOWER GREENHOUSE - 3.5G - LMZ - HYB" at bounding box center [330, 133] width 71 height 18
copy tr "FD - FLOWER GREENHOUSE - 3.5G - LMZ - HYB"
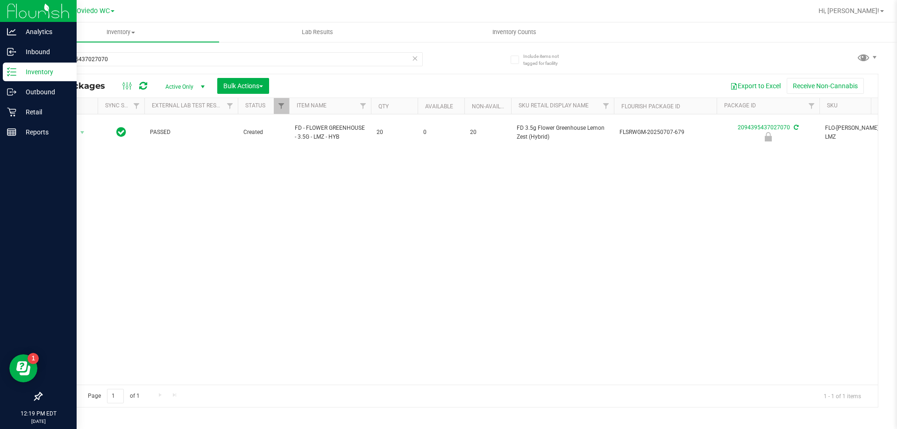
click at [147, 67] on div "2094395437027070" at bounding box center [232, 62] width 382 height 21
click at [145, 64] on input "2094395437027070" at bounding box center [232, 59] width 382 height 14
paste input "FD - FLOWER GREENHOUSE - 3.5G - LMZ - HYB"
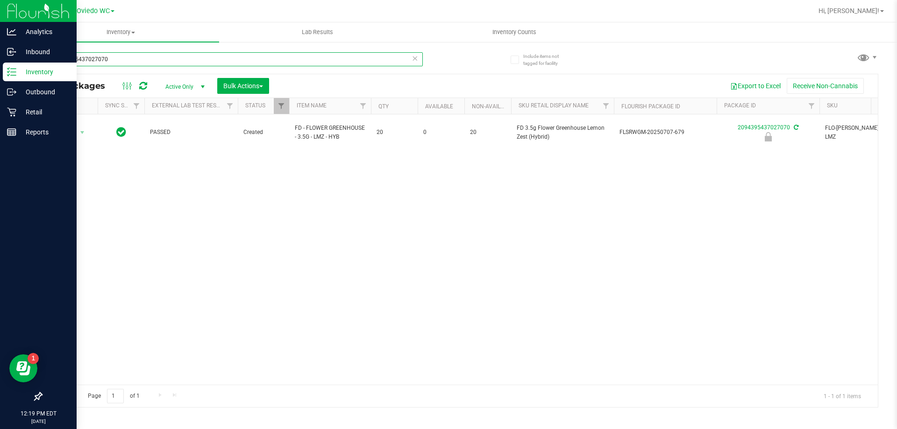
type input "FD - FLOWER GREENHOUSE - 3.5G - LMZ - HYB"
